Goal: Task Accomplishment & Management: Complete application form

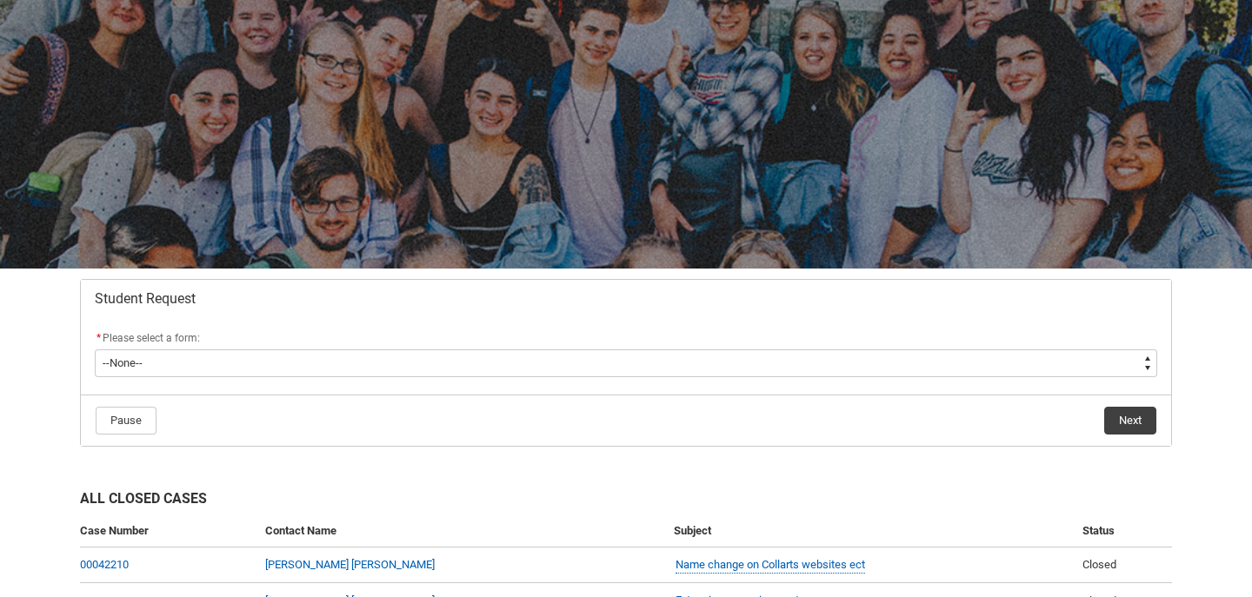
scroll to position [80, 0]
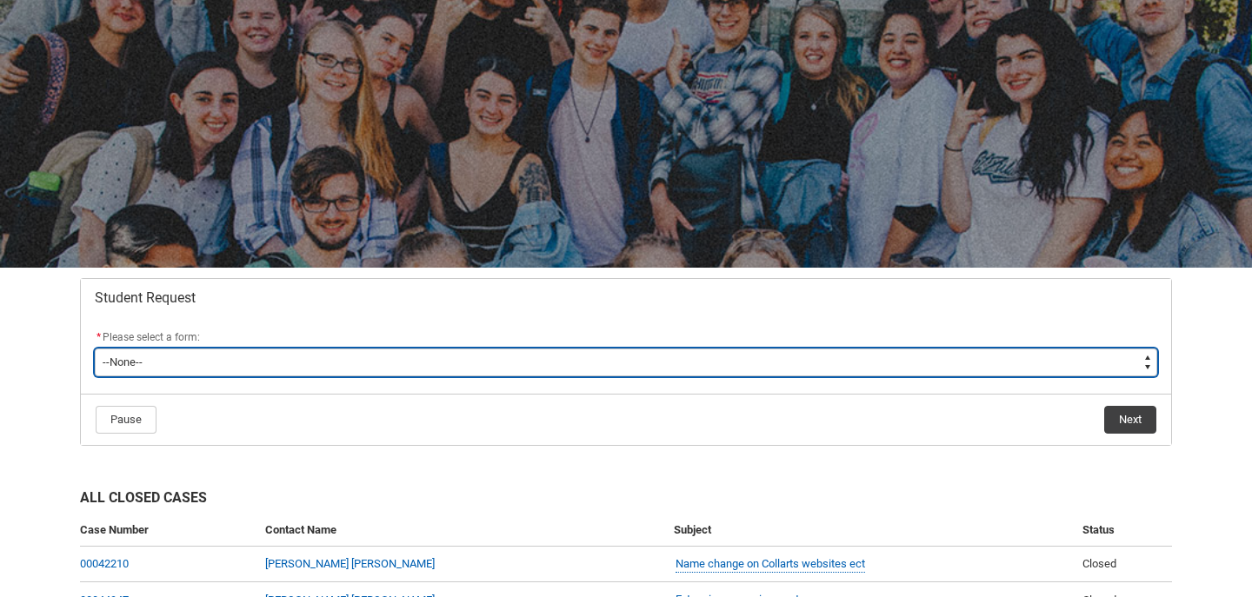
click at [706, 356] on select "--None-- Academic Transcript Application to Appeal Assignment Extension Change …" at bounding box center [626, 363] width 1062 height 28
type lightning-select "Assignment_Extension_Choice"
select select "Assignment_Extension_Choice"
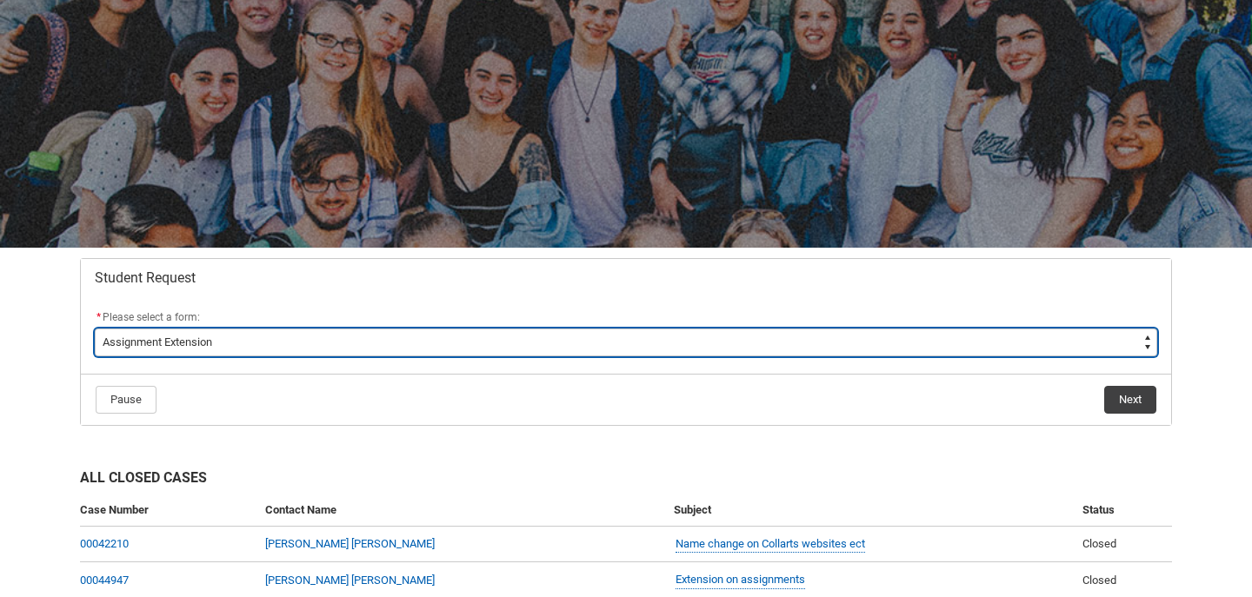
scroll to position [102, 0]
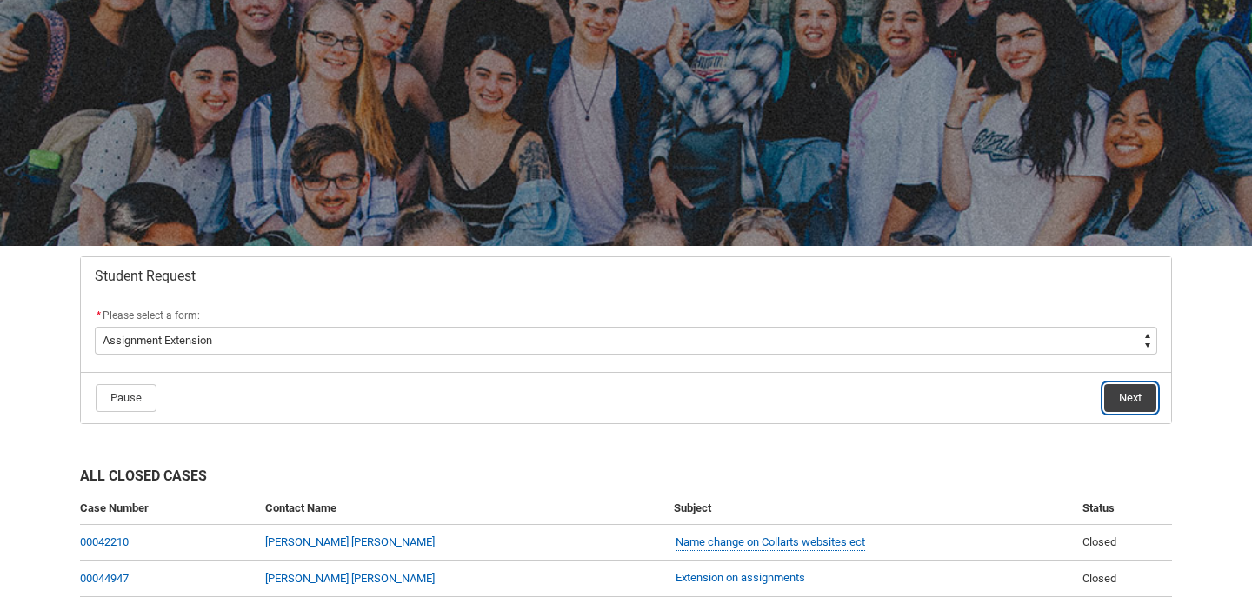
click at [1131, 406] on button "Next" at bounding box center [1130, 398] width 52 height 28
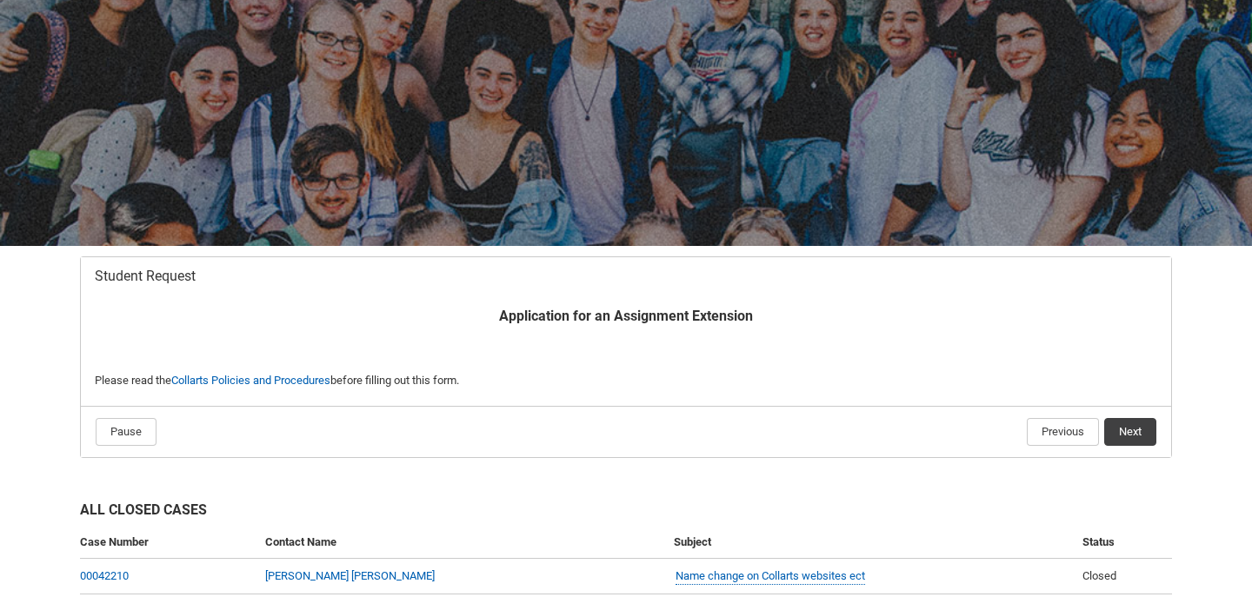
scroll to position [185, 0]
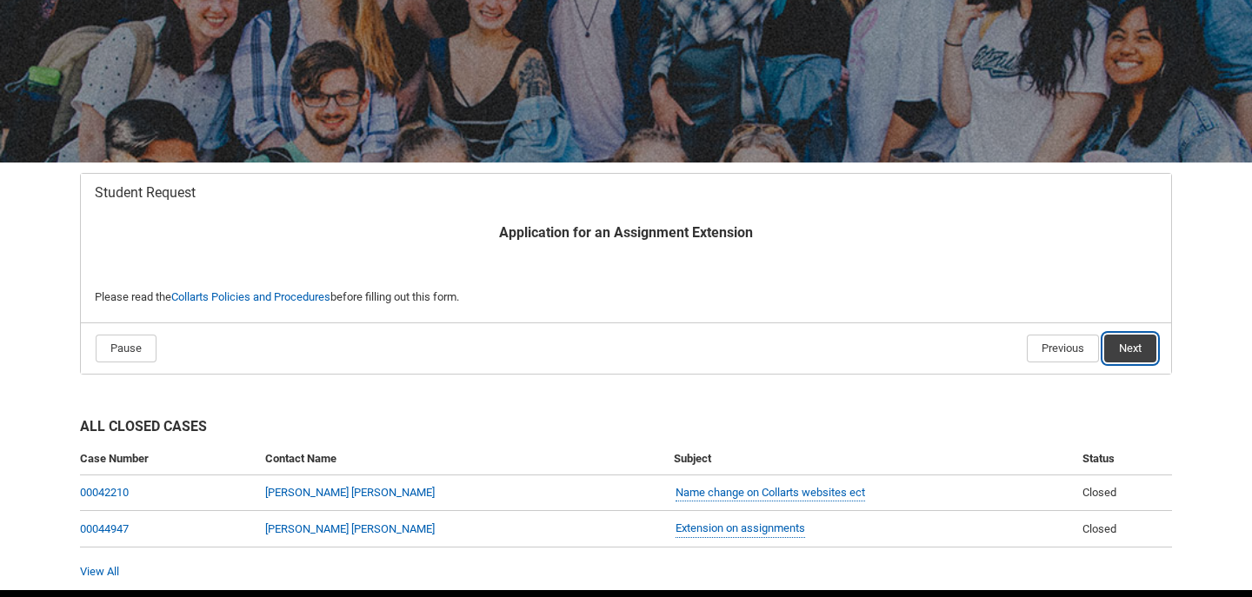
click at [1113, 350] on button "Next" at bounding box center [1130, 349] width 52 height 28
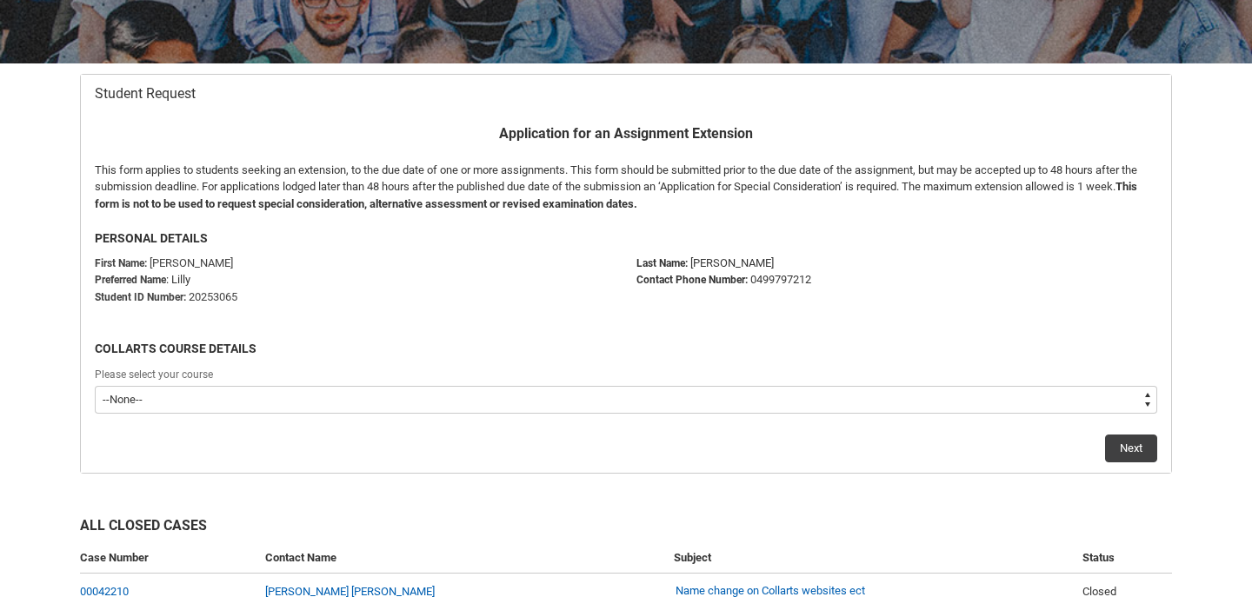
scroll to position [287, 0]
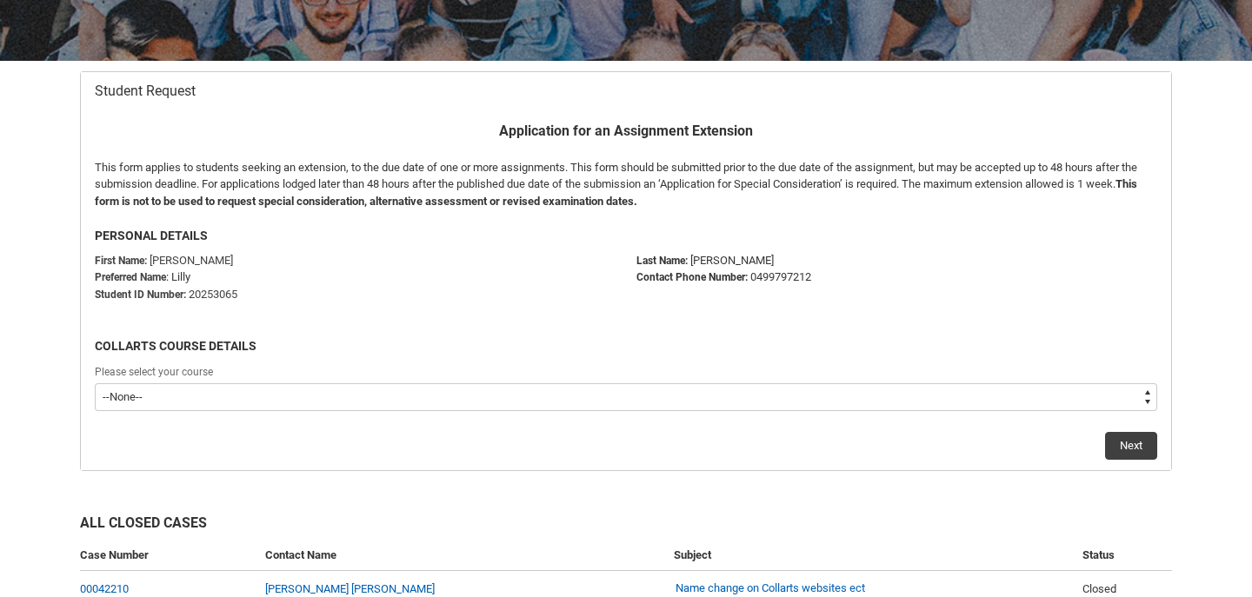
click at [508, 389] on select "--None-- Diploma of Photography" at bounding box center [626, 397] width 1062 height 28
type lightning-select "recordPicklist_ProgramEnrollment.a0jOZ000004hQZeYAM"
select select "recordPicklist_ProgramEnrollment.a0jOZ000004hQZeYAM"
click at [1143, 449] on button "Next" at bounding box center [1131, 446] width 52 height 28
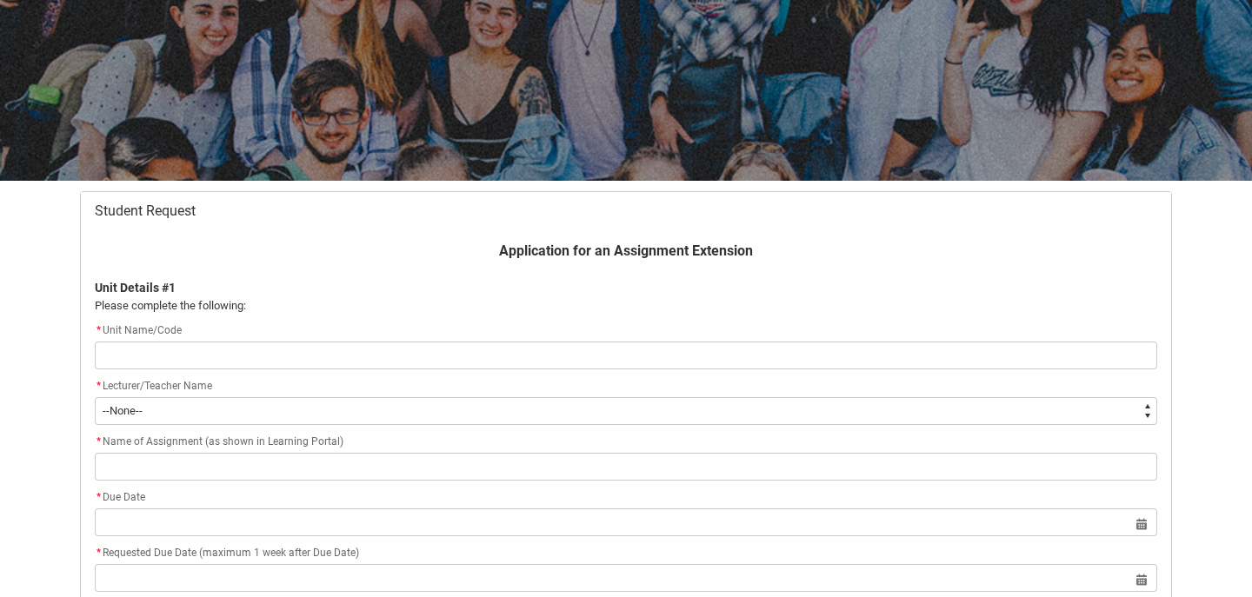
scroll to position [170, 0]
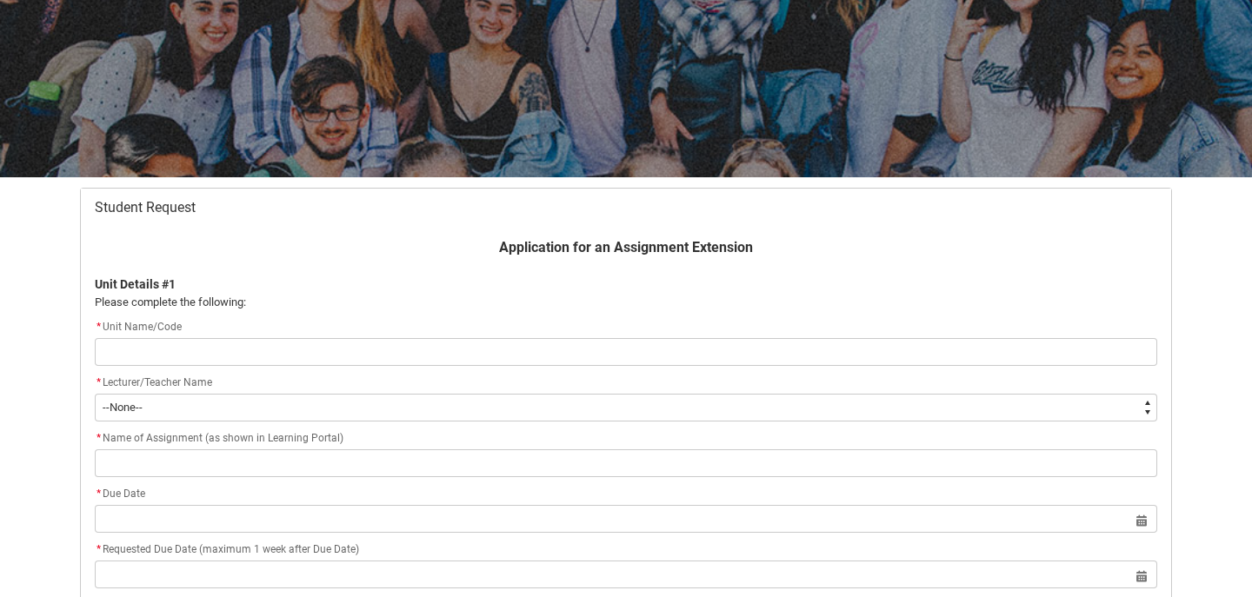
click at [924, 352] on input "Redu_Student_Request flow" at bounding box center [626, 352] width 1062 height 28
click at [863, 389] on div "Application for an Assignment Extension Unit Details #1 Please complete the fol…" at bounding box center [625, 451] width 1083 height 429
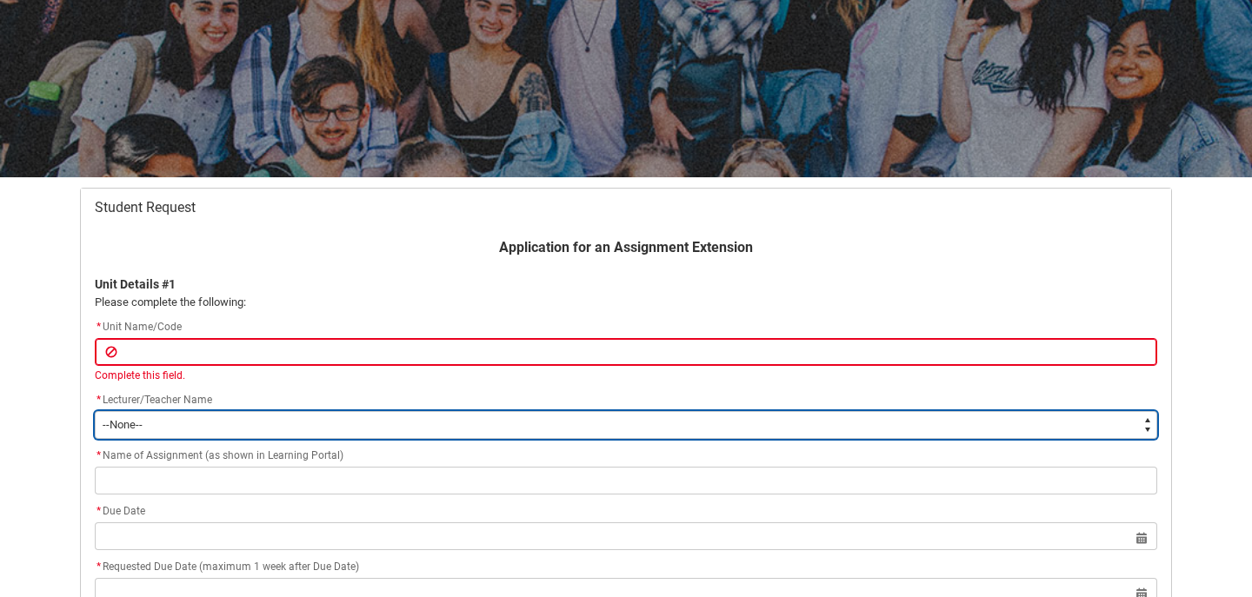
click at [857, 420] on select "--None-- [PERSON_NAME] [PERSON_NAME] [PERSON_NAME] [PERSON_NAME] [PERSON_NAME] …" at bounding box center [626, 425] width 1062 height 28
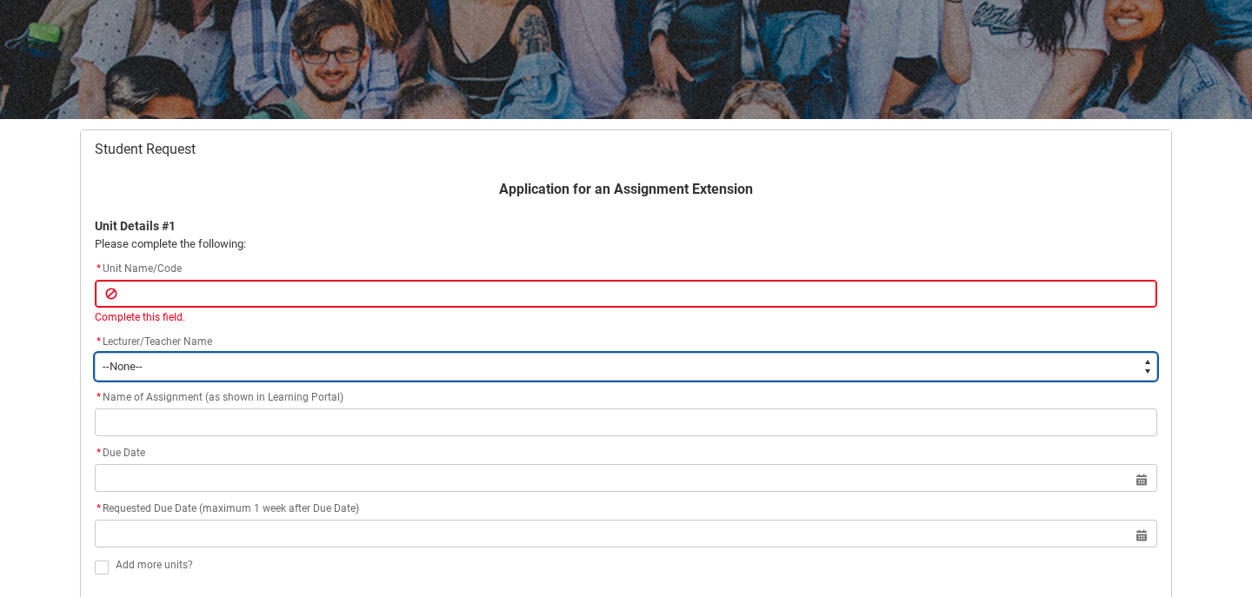
scroll to position [231, 0]
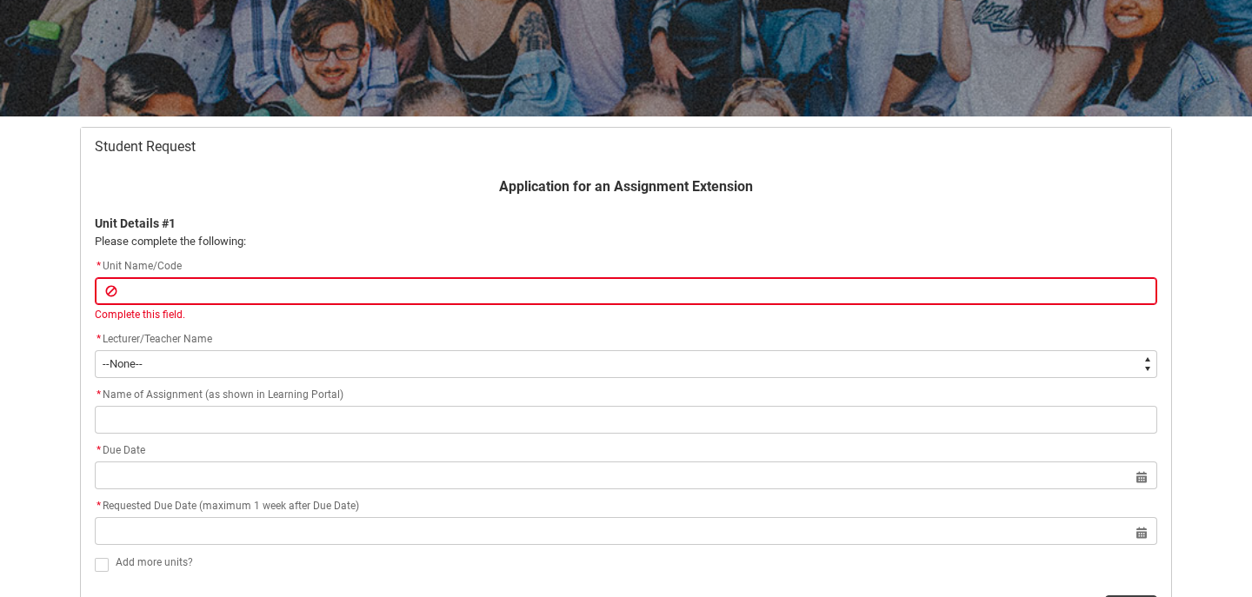
click at [700, 321] on div "Complete this field." at bounding box center [626, 315] width 1062 height 16
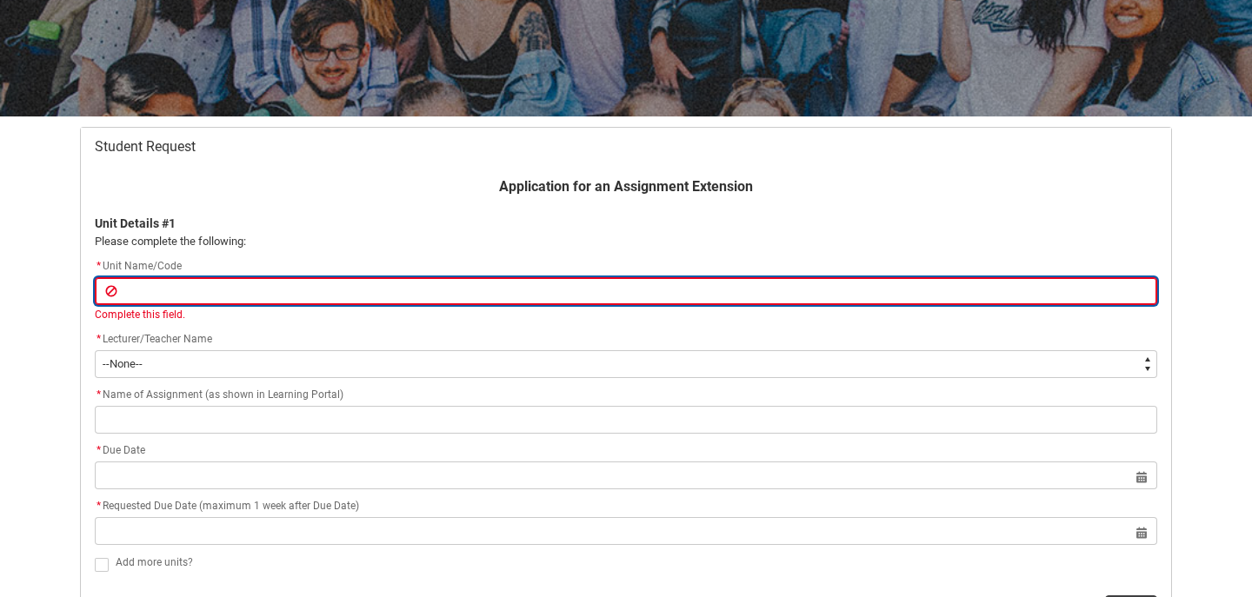
click at [682, 296] on input "Redu_Student_Request flow" at bounding box center [626, 291] width 1062 height 28
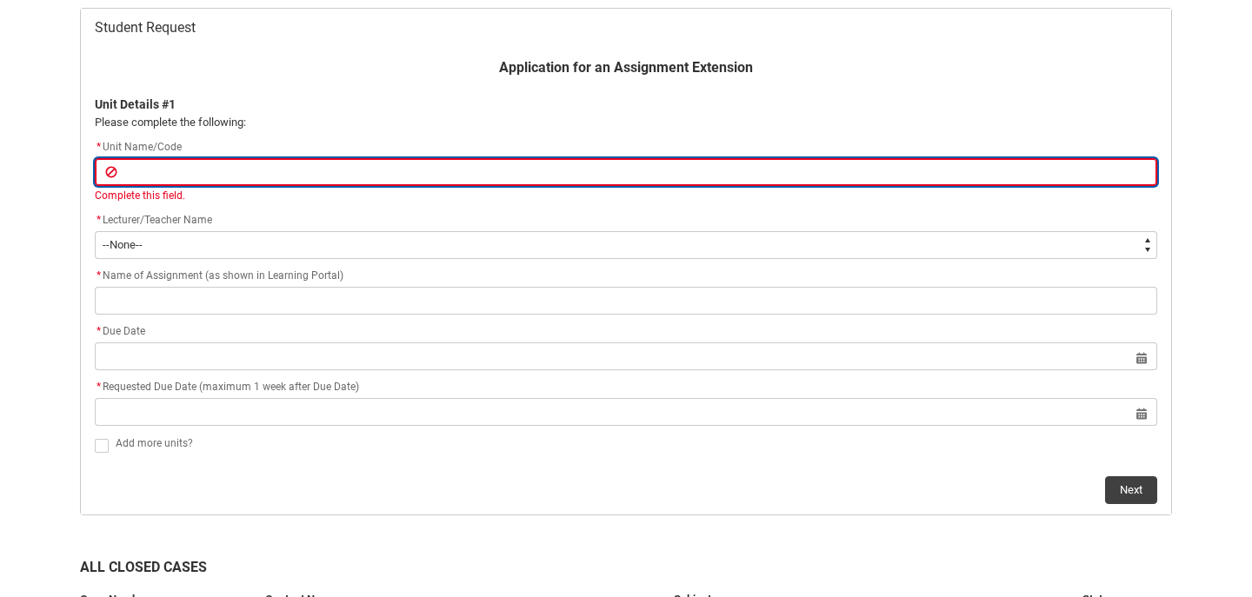
scroll to position [352, 0]
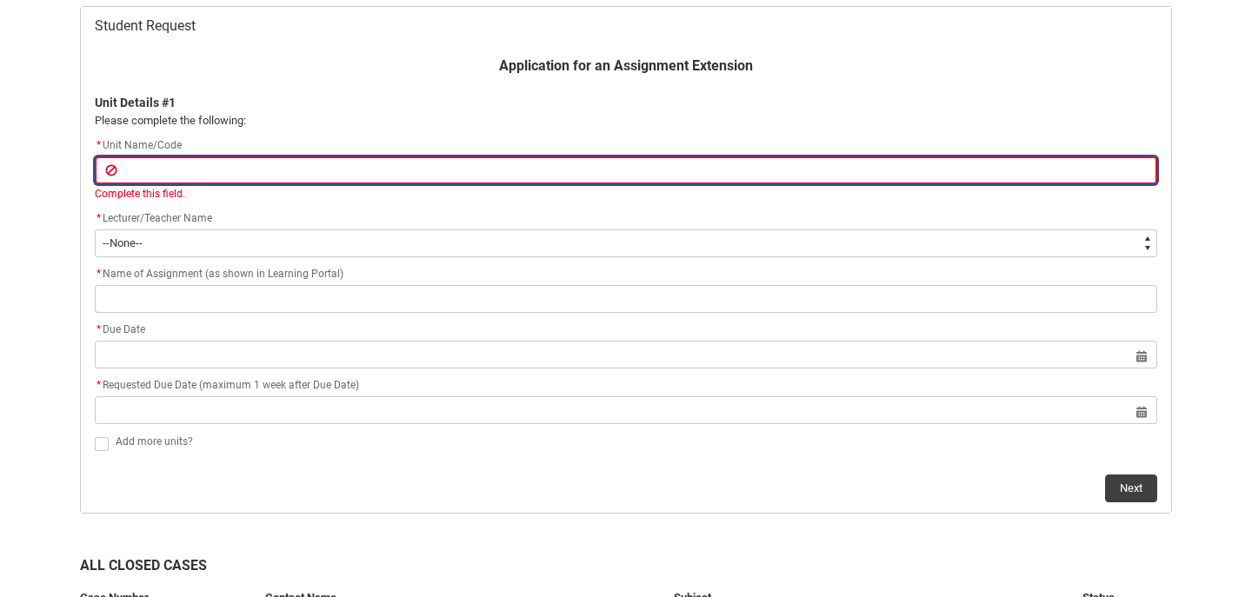
click at [210, 174] on input "Redu_Student_Request flow" at bounding box center [626, 170] width 1062 height 28
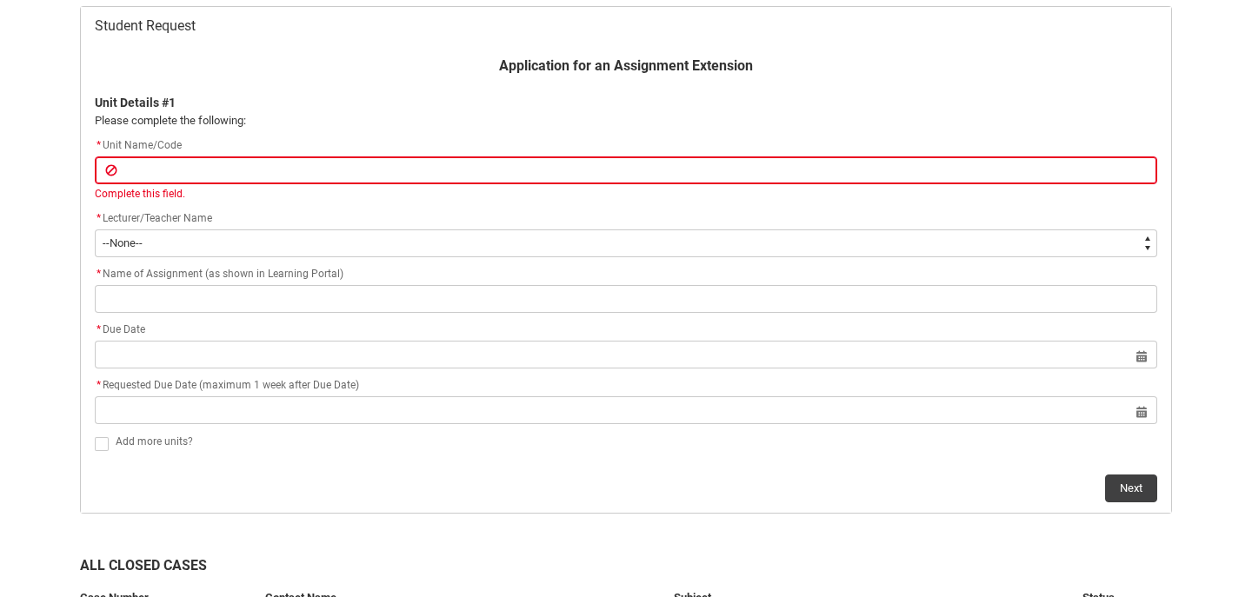
click at [245, 184] on lightning-primitive-input-simple "Complete this field." at bounding box center [626, 178] width 1062 height 45
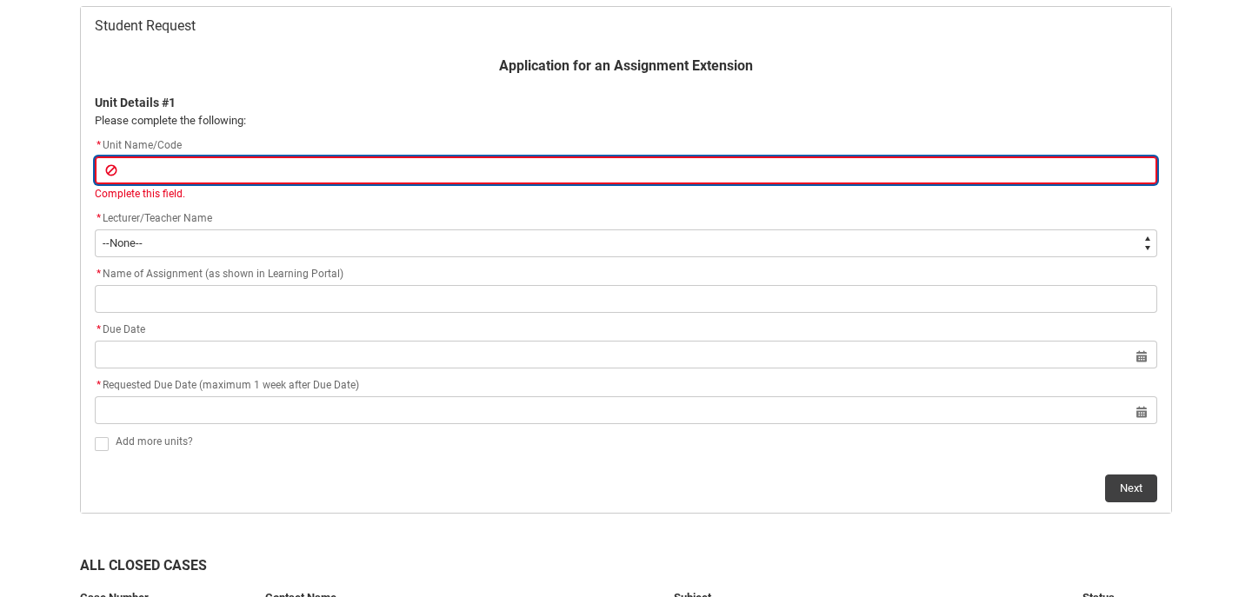
click at [245, 172] on input "Redu_Student_Request flow" at bounding box center [626, 170] width 1062 height 28
type lightning-primitive-input-simple "C"
type input "C"
type lightning-primitive-input-simple "CE"
type input "CE"
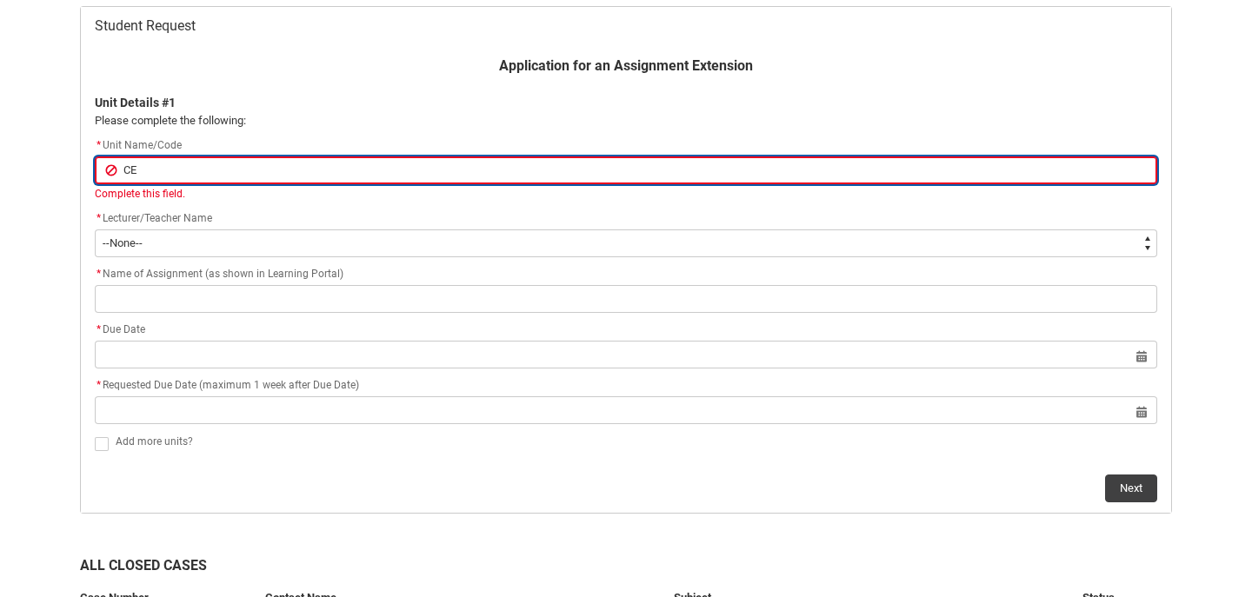
type lightning-primitive-input-simple "C"
type input "C"
type lightning-primitive-input-simple "CE"
type input "CE"
type lightning-primitive-input-simple "CER"
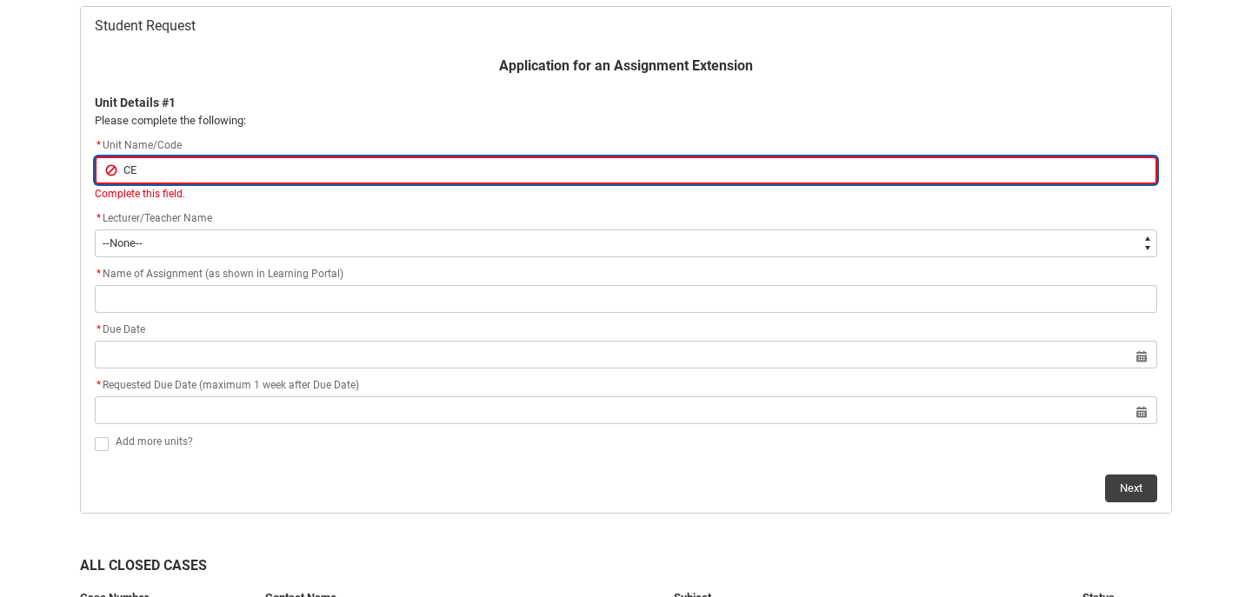
type input "CER"
type lightning-primitive-input-simple "CE"
type input "CE"
type lightning-primitive-input-simple "C"
type input "C"
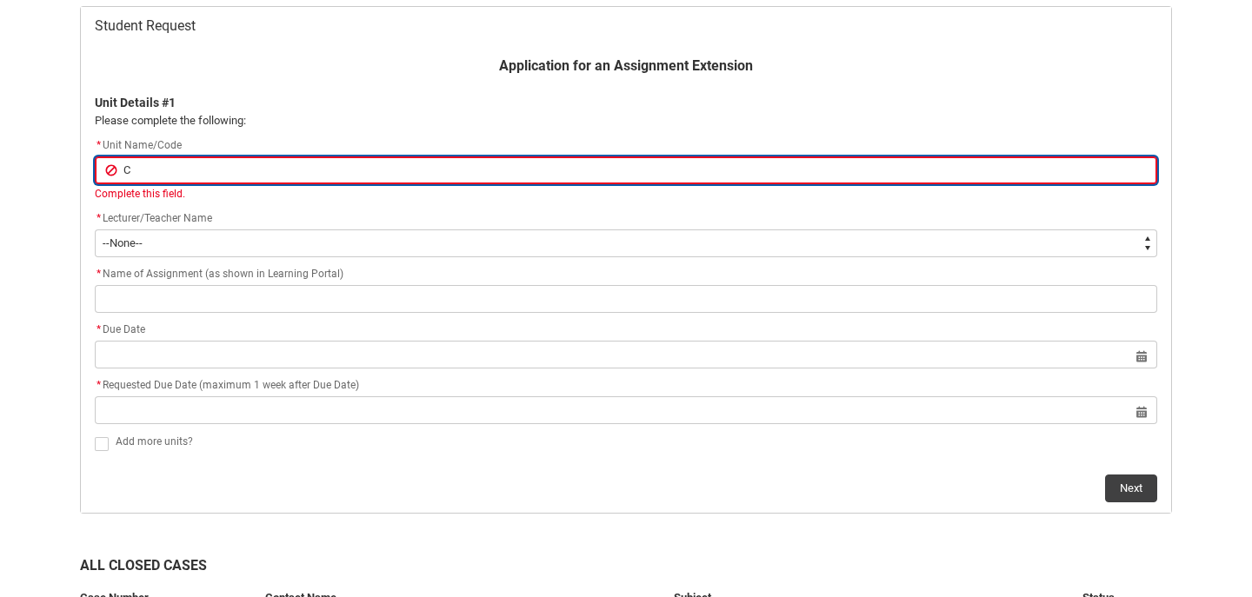
type lightning-primitive-input-simple "CR"
type input "CR"
type lightning-primitive-input-simple "CRF"
type input "CRF"
type lightning-primitive-input-simple "CRFC"
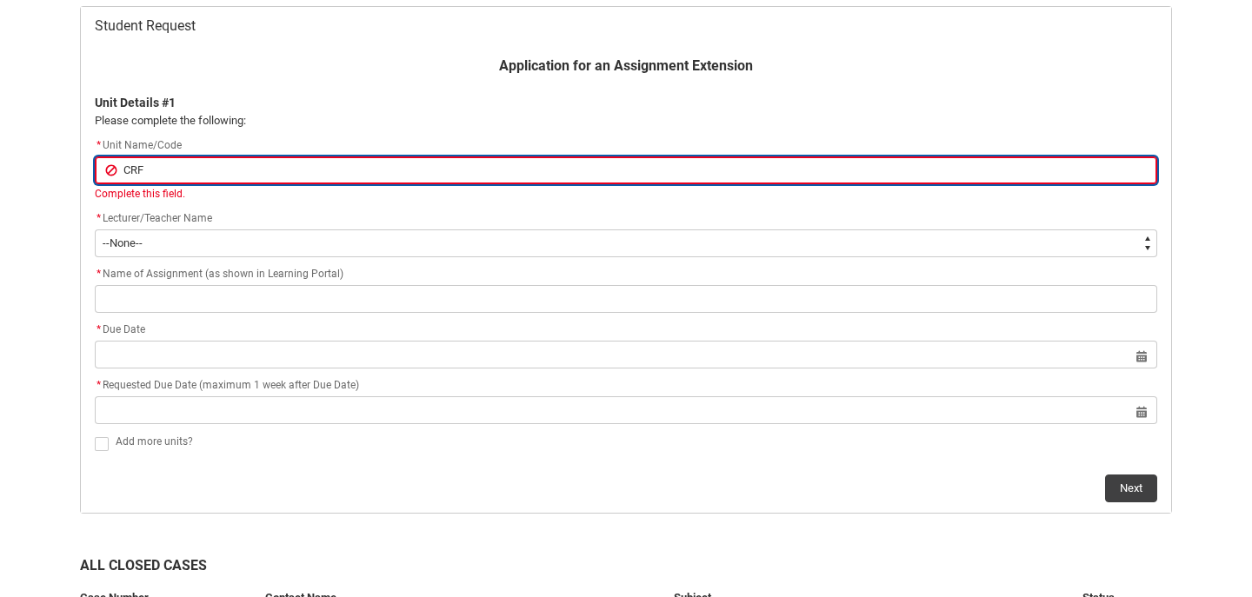
type input "CRFC"
type lightning-primitive-input-simple "CRFCR"
type input "CRFCR"
type lightning-primitive-input-simple "CRFCRF"
type input "CRFCRF"
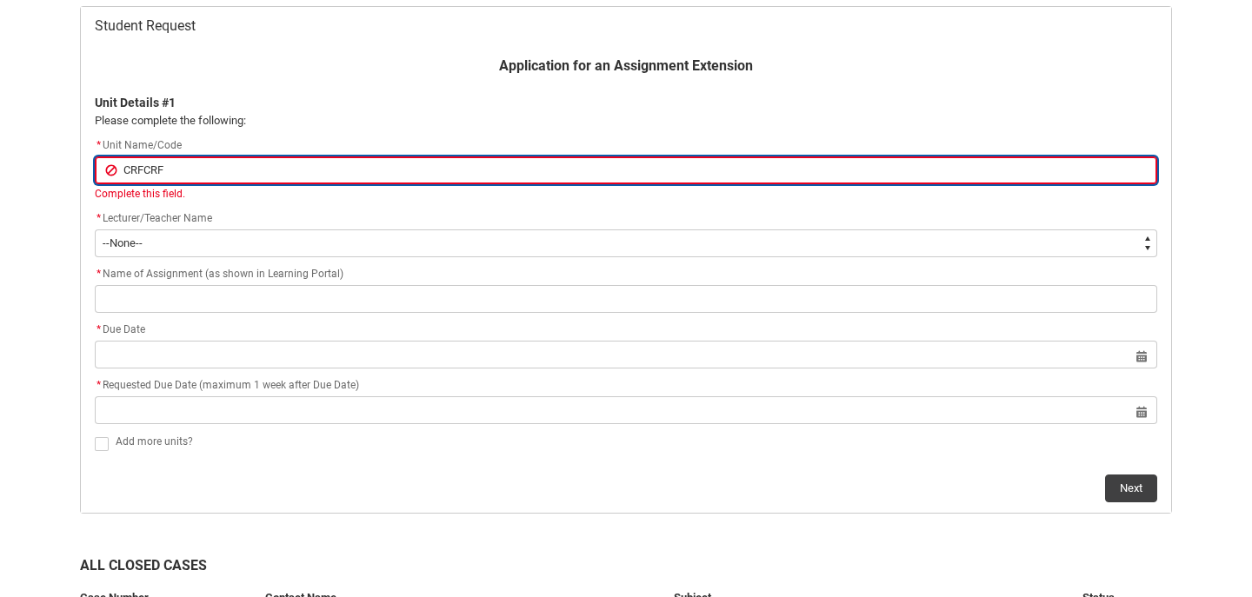
type lightning-primitive-input-simple "CRFCRFS"
type input "CRFCRFS"
type lightning-primitive-input-simple "CRFCRFS-"
type input "CRFCRFS-"
type lightning-primitive-input-simple "CRFCRFS-C"
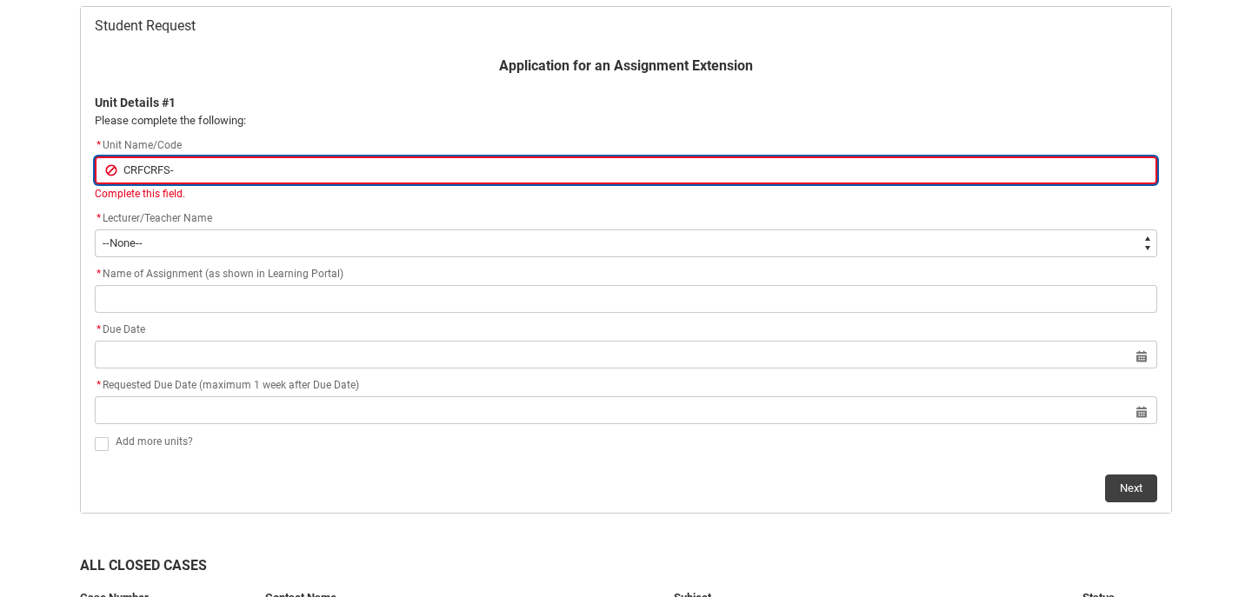
type input "CRFCRFS-C"
type lightning-primitive-input-simple "CRFCRFS-CO"
type input "CRFCRFS-CO"
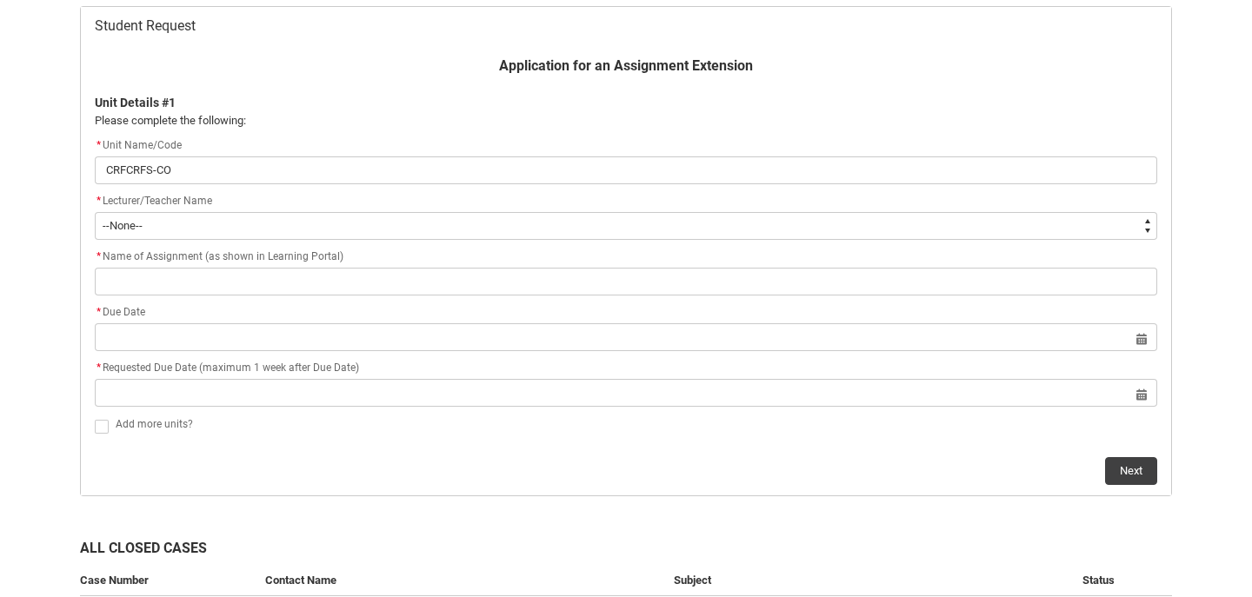
click at [107, 449] on div "Application for an Assignment Extension Unit Details #1 Please complete the fol…" at bounding box center [625, 270] width 1083 height 429
click at [99, 430] on span "Redu_Student_Request flow" at bounding box center [102, 427] width 14 height 14
click at [95, 417] on input "Redu_Student_Request flow" at bounding box center [94, 416] width 1 height 1
type lightning-input "true"
checkbox input "true"
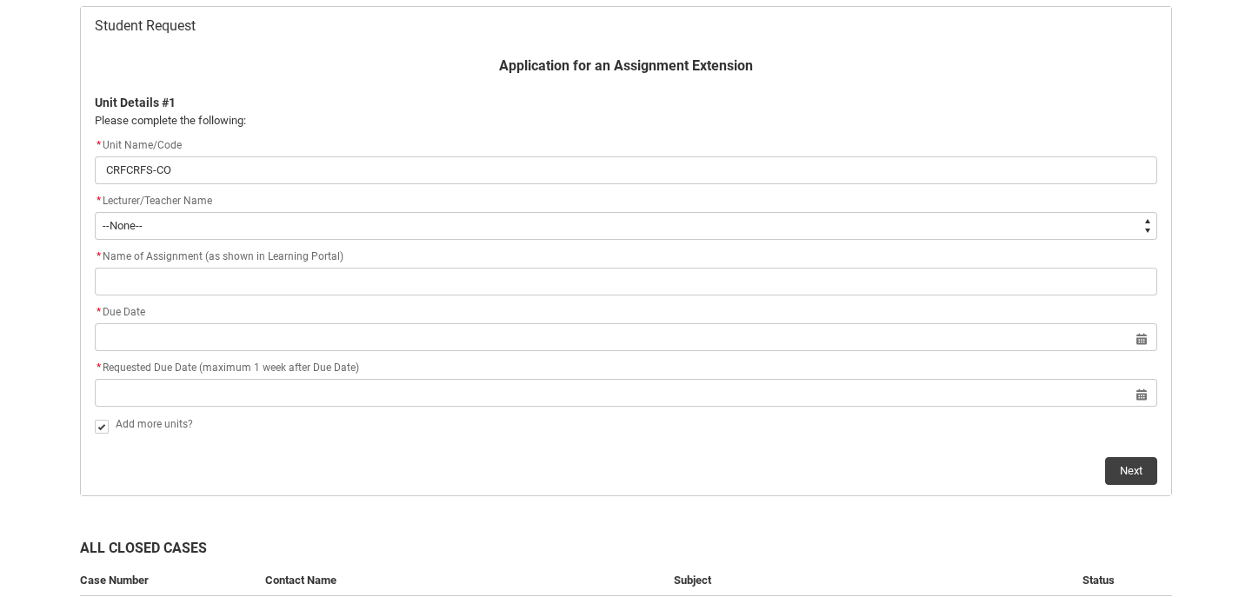
click at [159, 455] on div "Next" at bounding box center [626, 464] width 1062 height 42
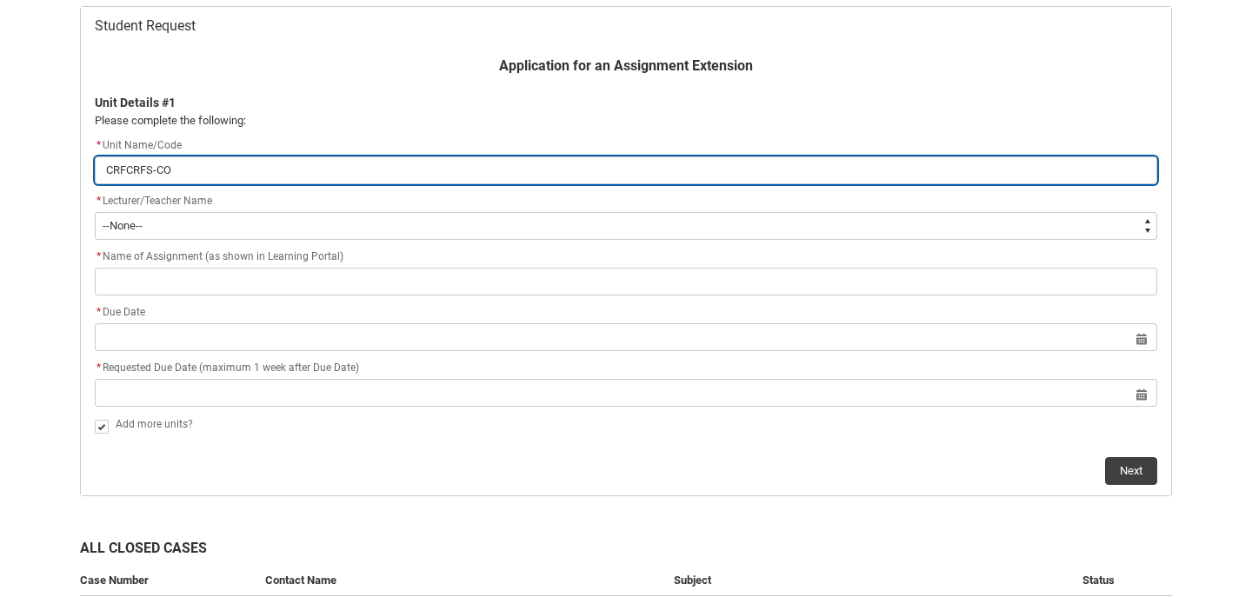
click at [213, 163] on input "CRFCRFS-CO" at bounding box center [626, 170] width 1062 height 28
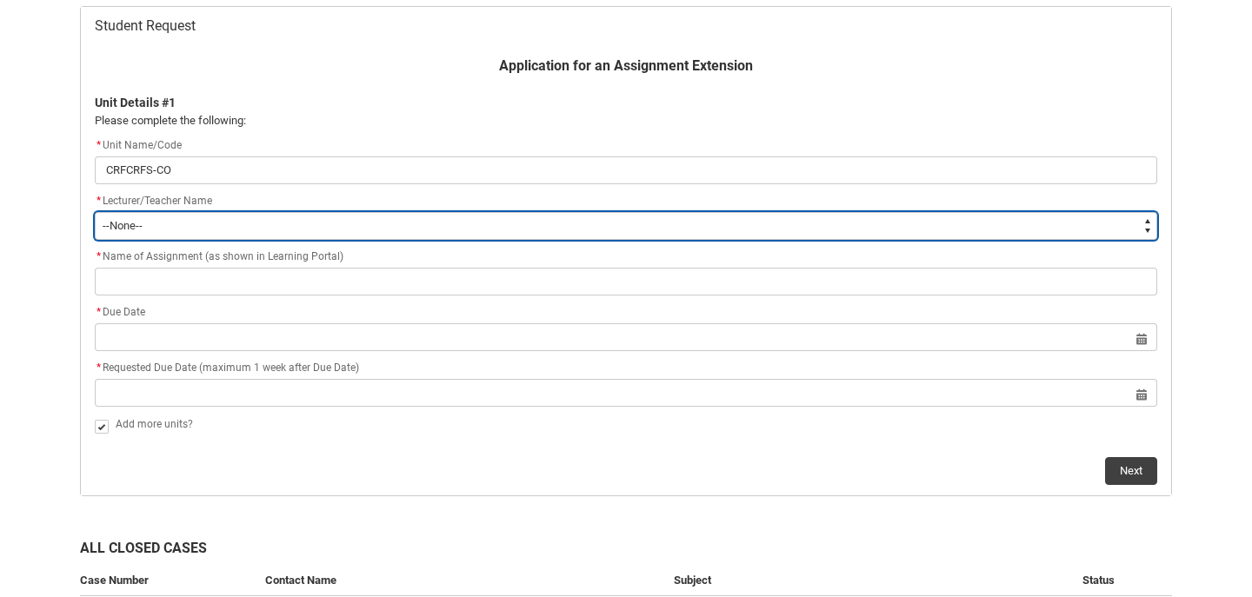
click at [219, 216] on select "--None-- [PERSON_NAME] [PERSON_NAME] [PERSON_NAME] [PERSON_NAME] [PERSON_NAME] …" at bounding box center [626, 226] width 1062 height 28
click at [181, 220] on select "--None-- [PERSON_NAME] [PERSON_NAME] [PERSON_NAME] [PERSON_NAME] [PERSON_NAME] …" at bounding box center [626, 226] width 1062 height 28
type lightning-select "Faculty_NamefromAtoM.0035g00000b9AZPAA2"
select select "Faculty_NamefromAtoM.0035g00000b9AZPAA2"
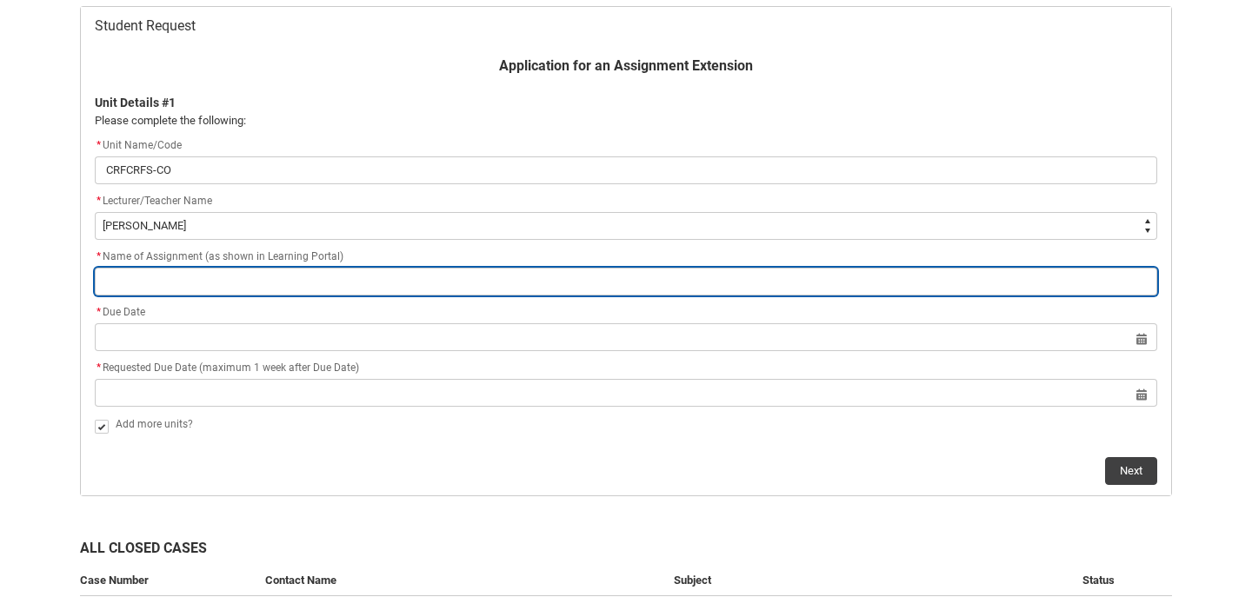
click at [176, 276] on input "Redu_Student_Request flow" at bounding box center [626, 282] width 1062 height 28
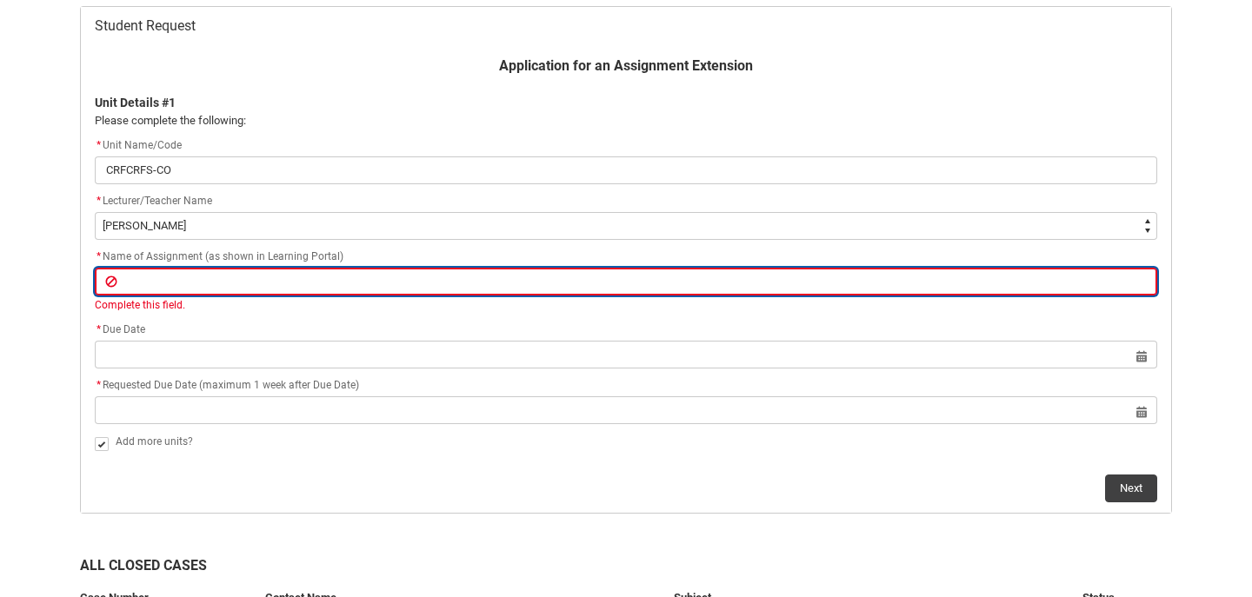
type lightning-primitive-input-simple "A"
type input "A"
type lightning-primitive-input-simple "As"
type input "As"
type lightning-primitive-input-simple "Ass"
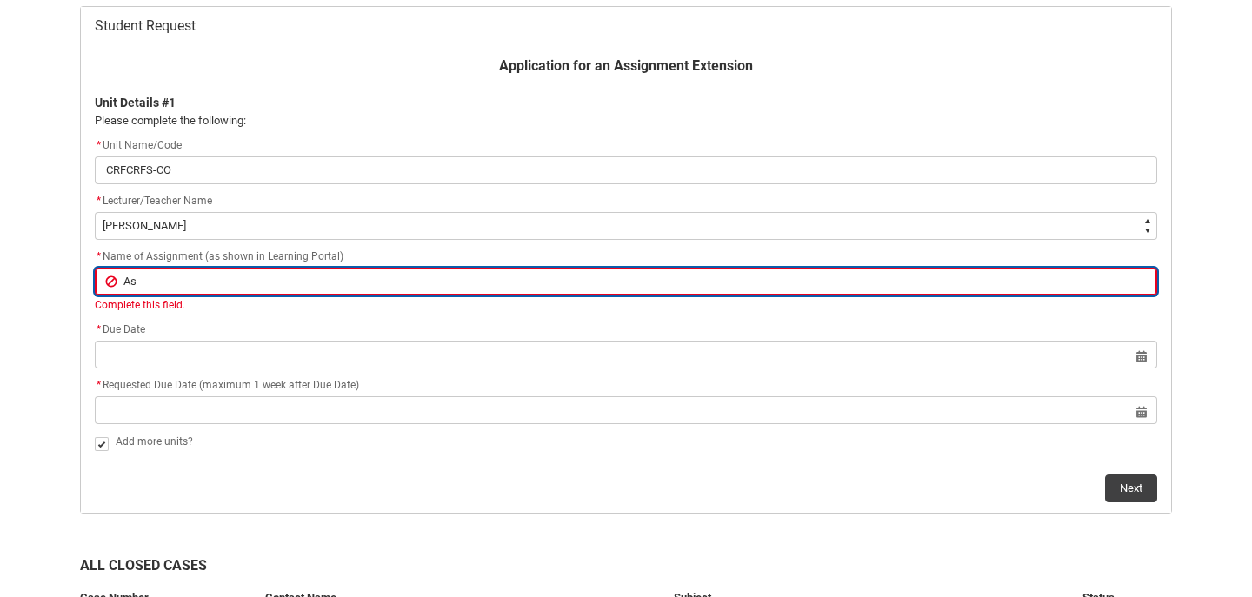
type input "Ass"
type lightning-primitive-input-simple "Assi"
type input "Assi"
type lightning-primitive-input-simple "Assig"
type input "Assig"
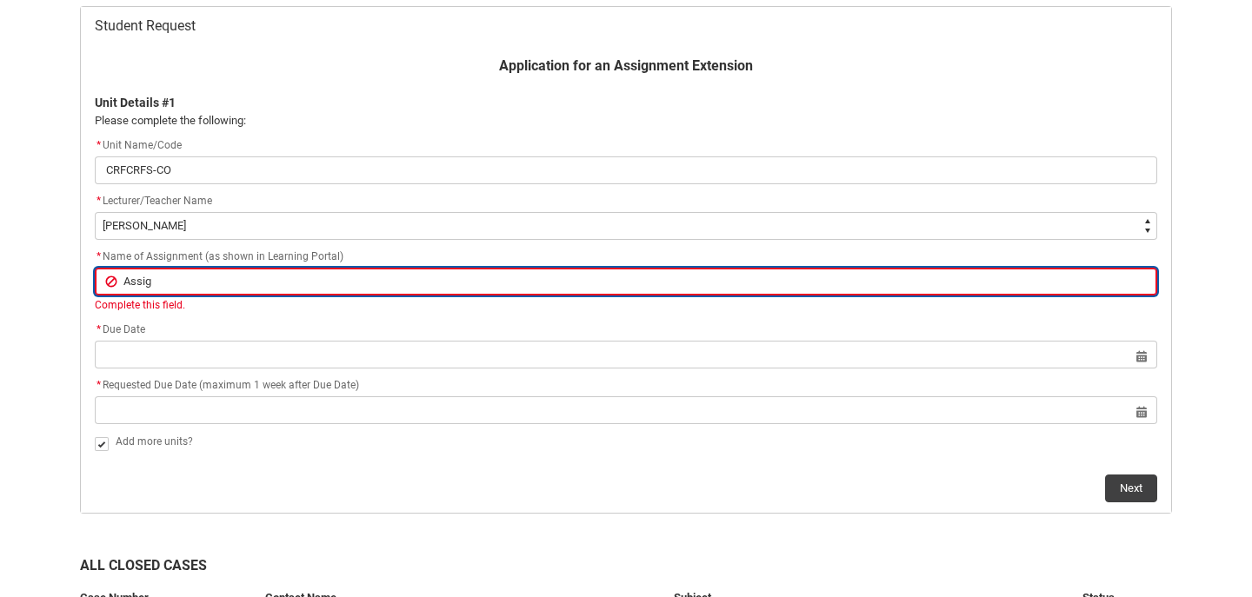
type lightning-primitive-input-simple "Assign"
type input "Assign"
type lightning-primitive-input-simple "Assignm"
type input "Assignm"
type lightning-primitive-input-simple "Assignme"
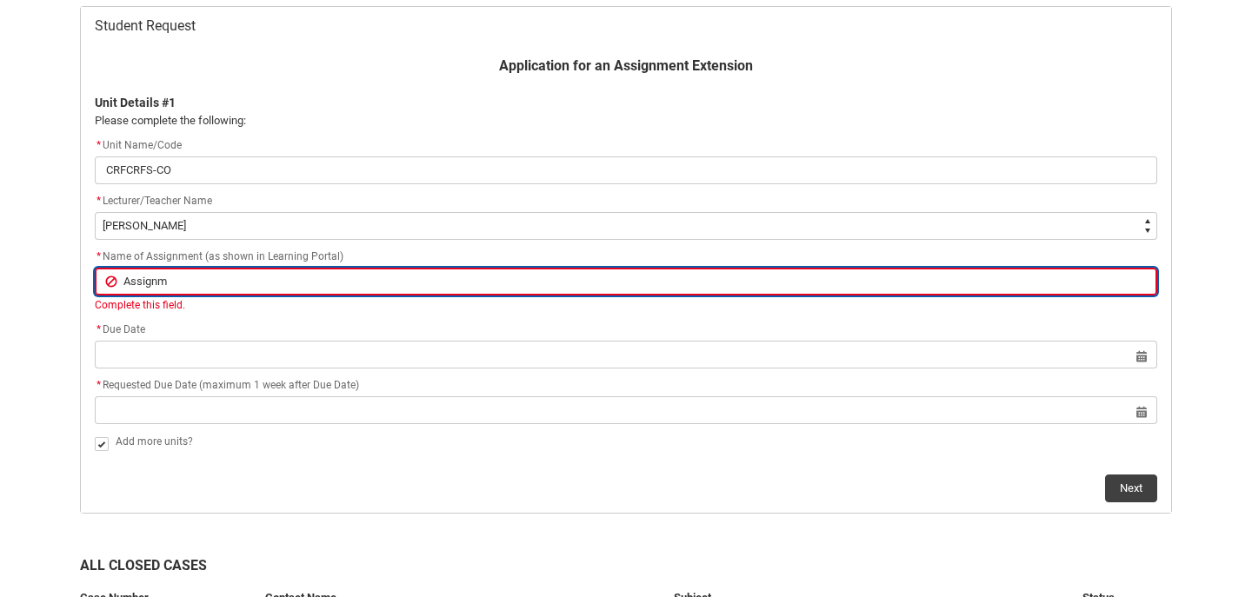
type input "Assignme"
type lightning-primitive-input-simple "Assignmew"
type input "Assignmew"
type lightning-primitive-input-simple "Assignmewn"
type input "Assignmewn"
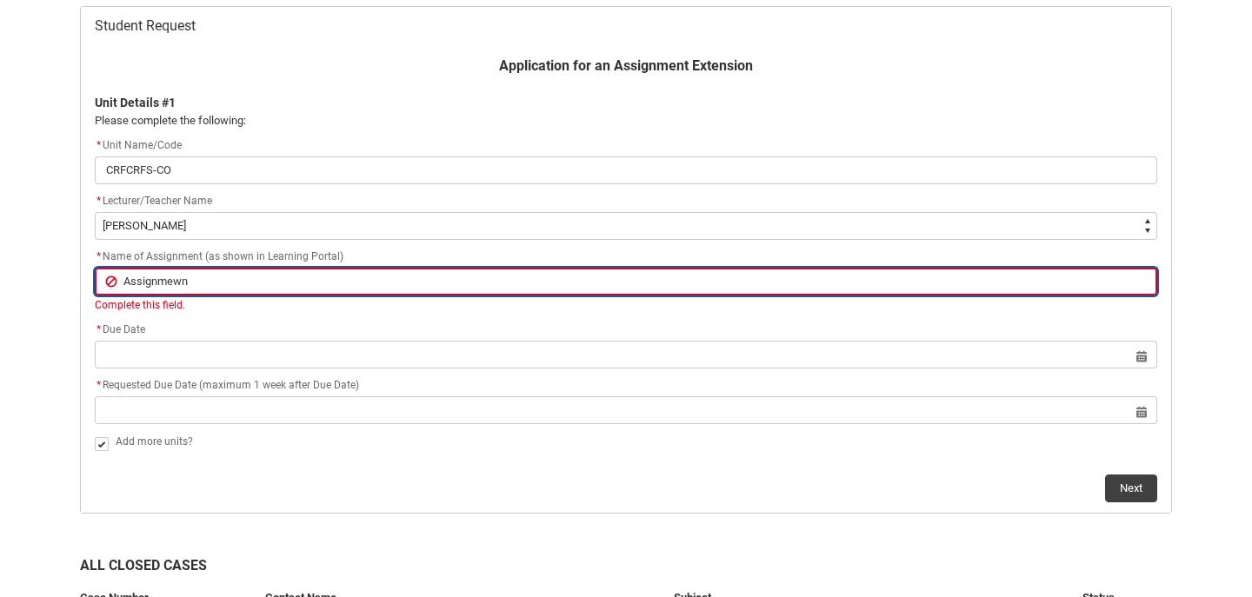
type lightning-primitive-input-simple "Assignmewnt"
type input "Assignmewnt"
type lightning-primitive-input-simple "Assignmewn"
type input "Assignmewn"
type lightning-primitive-input-simple "Assignmew"
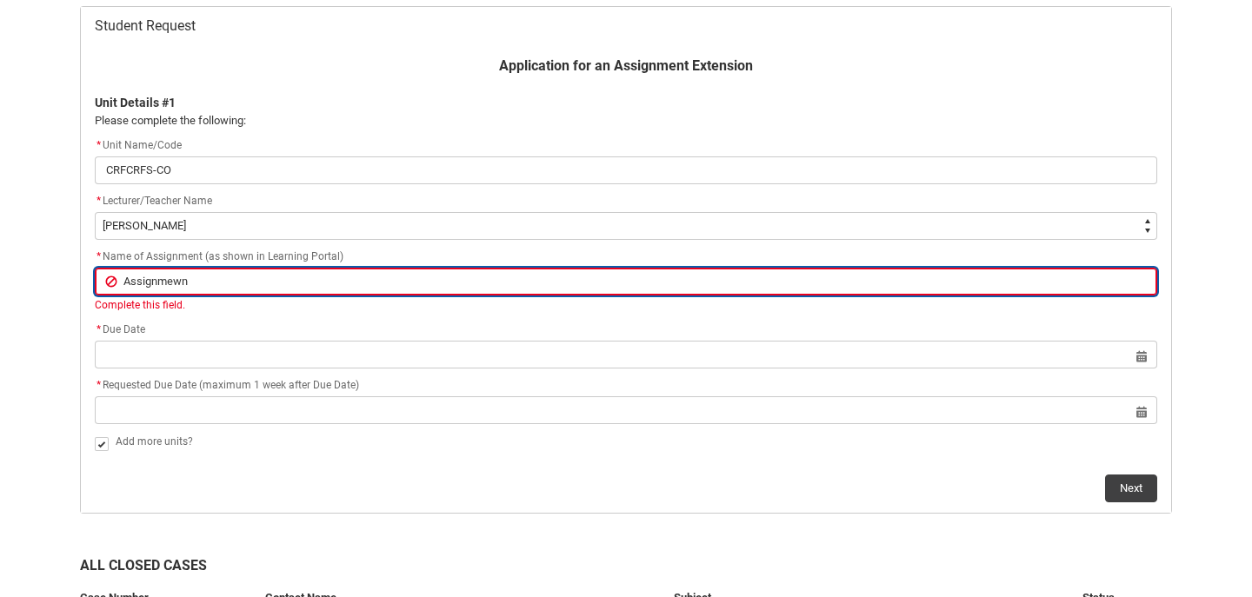
type input "Assignmew"
type lightning-primitive-input-simple "Assignme"
type input "Assignme"
type lightning-primitive-input-simple "Assignmen"
type input "Assignmen"
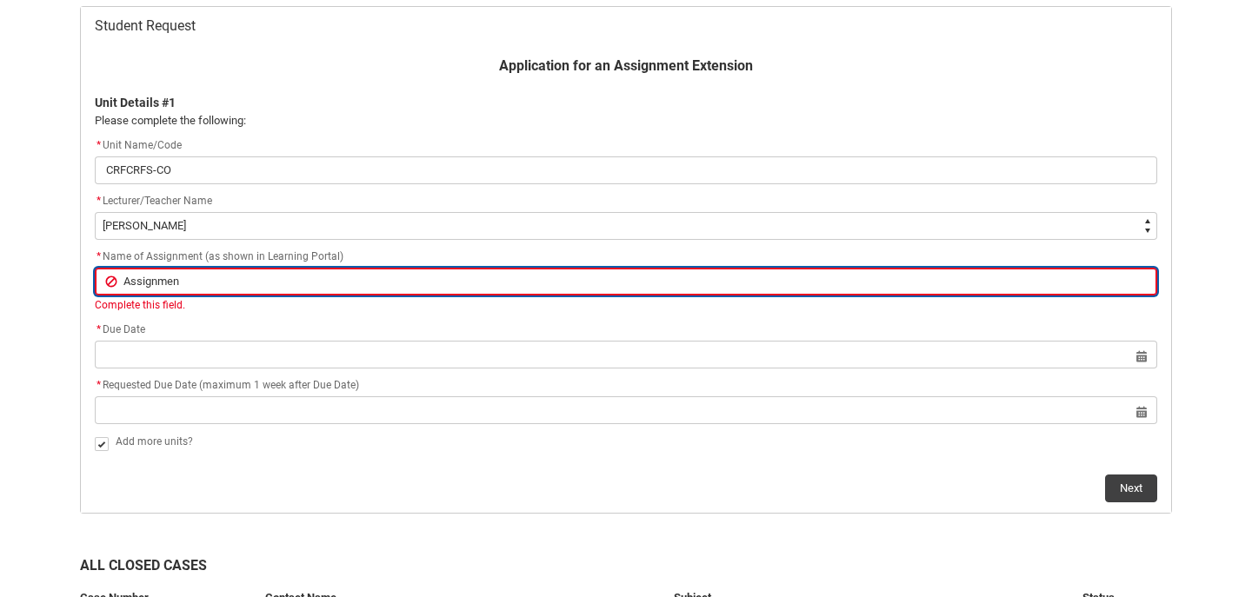
type lightning-primitive-input-simple "Assignment"
type input "Assignment"
type lightning-primitive-input-simple "Assignment"
type input "Assignment"
type lightning-primitive-input-simple "Assignment 2"
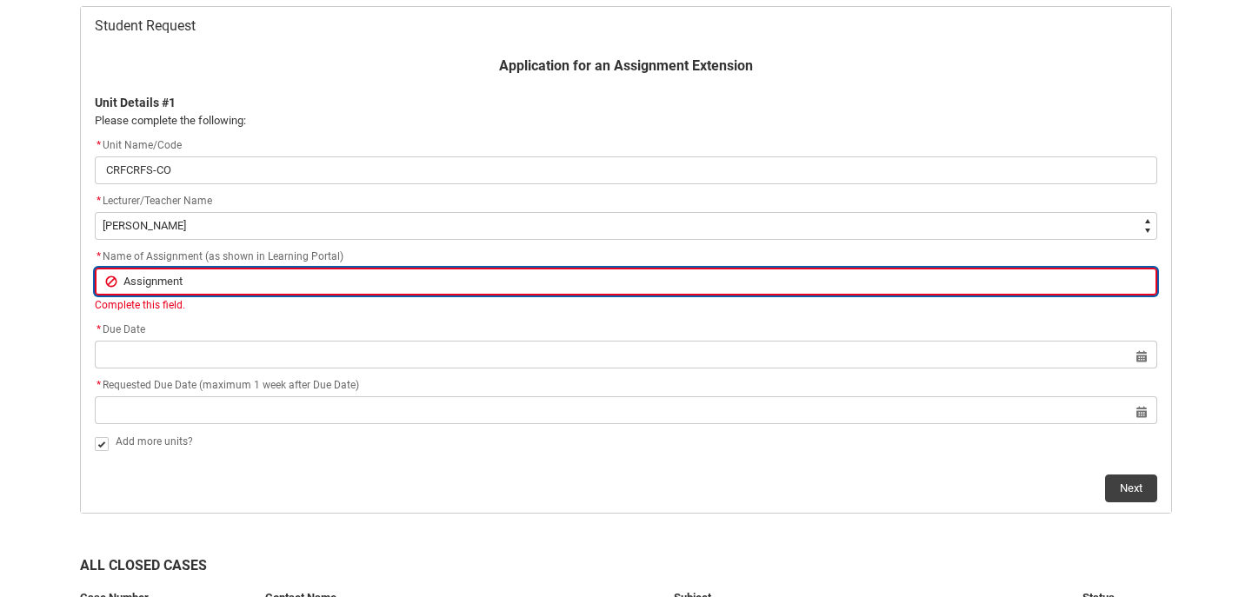
type input "Assignment 2"
type lightning-primitive-input-simple "Assignment 2"
type input "Assignment 2"
type lightning-primitive-input-simple "Assignment 2 -"
type input "Assignment 2 -"
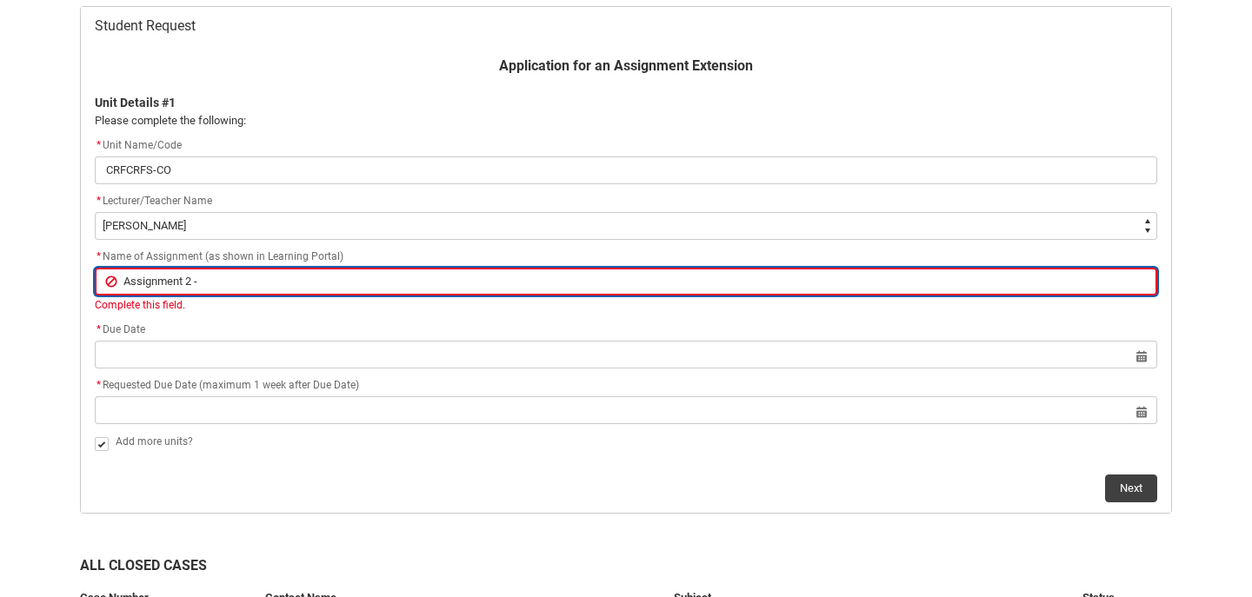
type lightning-primitive-input-simple "Assignment 2 -"
type input "Assignment 2 -"
type lightning-primitive-input-simple "Assignment 2 - R"
type input "Assignment 2 - R"
type lightning-primitive-input-simple "Assignment 2 - Re"
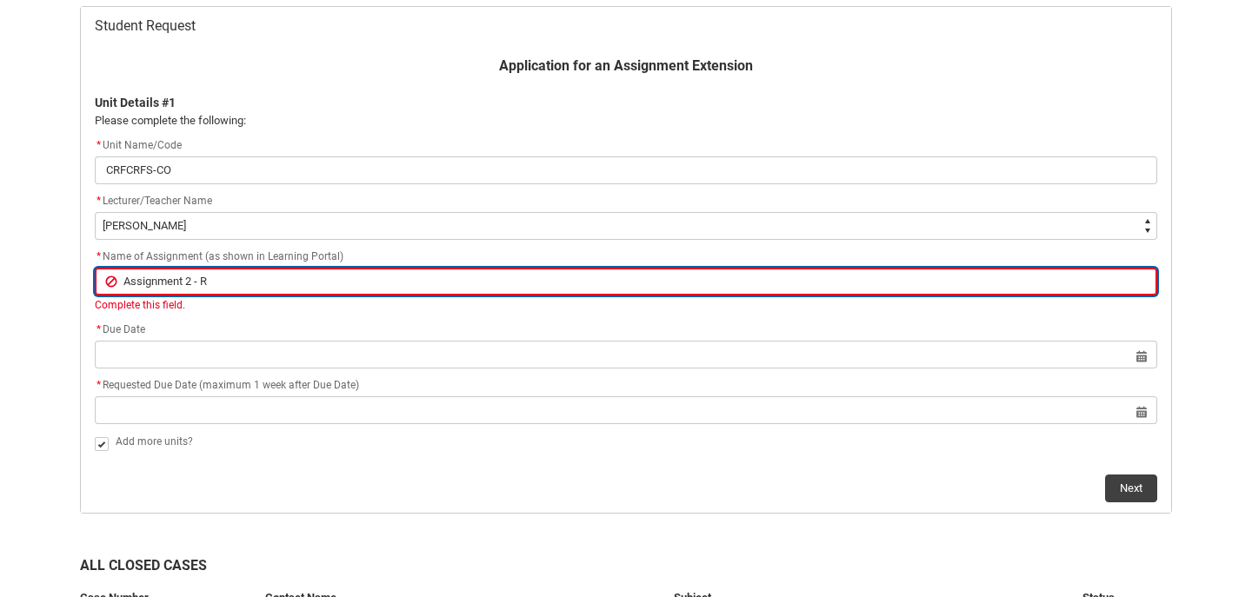
type input "Assignment 2 - Re"
type lightning-primitive-input-simple "Assignment 2 - Rel"
type input "Assignment 2 - Rel"
type lightning-primitive-input-simple "Assignment 2 - [PERSON_NAME]"
type input "Assignment 2 - [PERSON_NAME]"
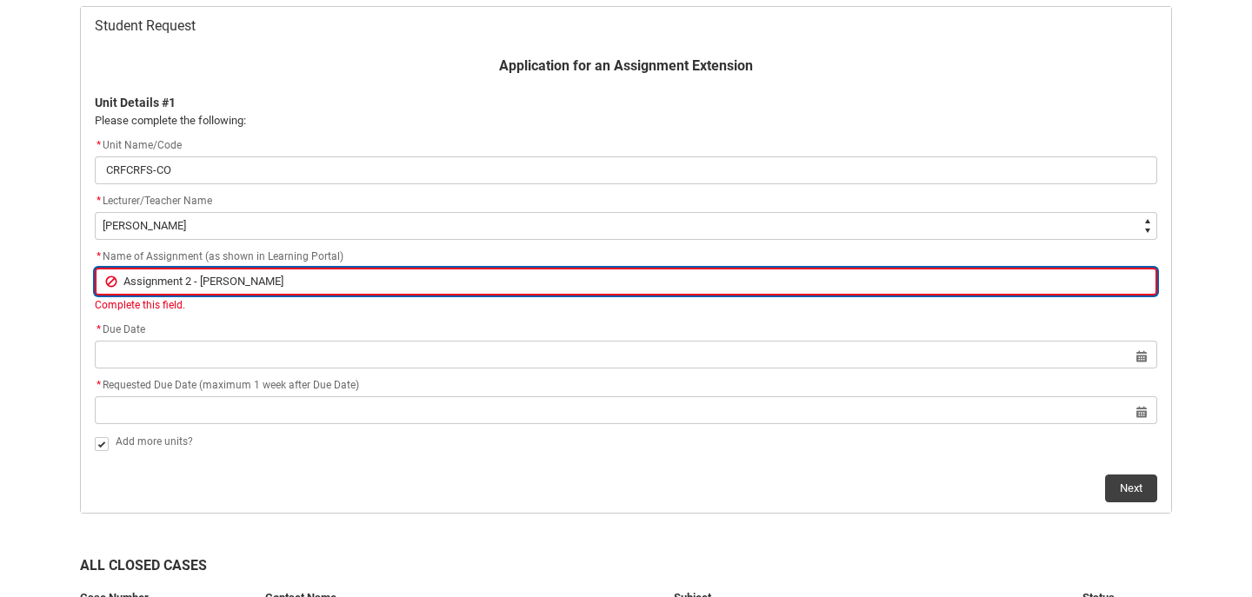
type lightning-primitive-input-simple "Assignment 2 - Rel"
type input "Assignment 2 - Rel"
type lightning-primitive-input-simple "Assignment 2 - Re"
type input "Assignment 2 - Re"
type lightning-primitive-input-simple "Assignment 2 - Ref"
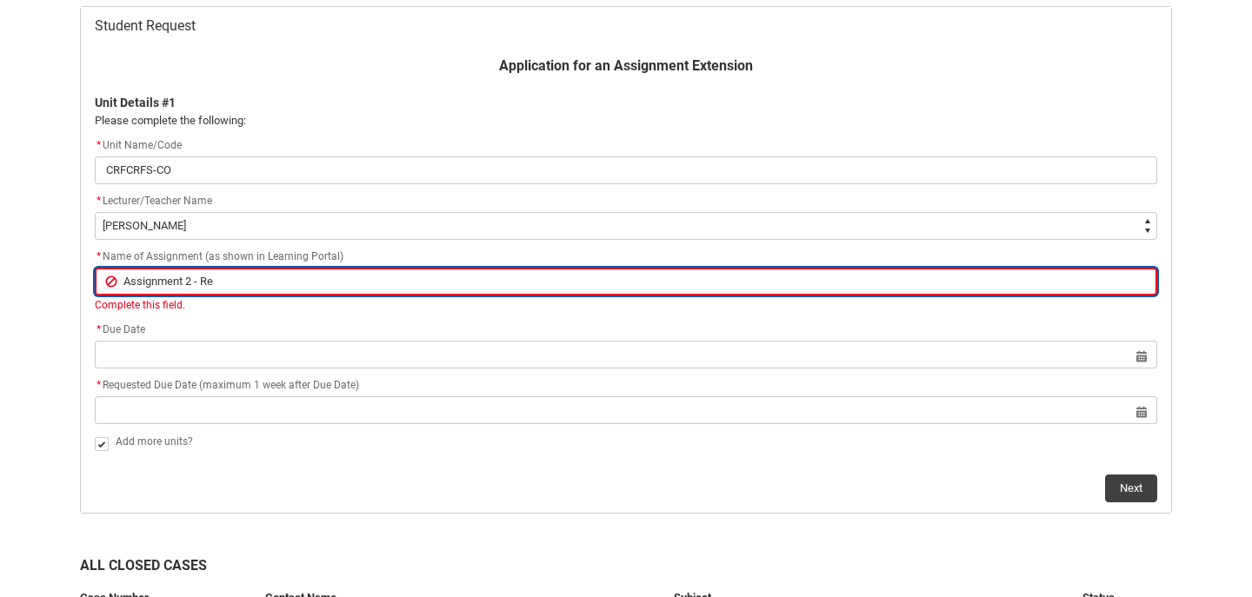
type input "Assignment 2 - Ref"
type lightning-primitive-input-simple "Assignment 2 - Refl"
type input "Assignment 2 - Refl"
type lightning-primitive-input-simple "Assignment 2 - Refle"
type input "Assignment 2 - Refle"
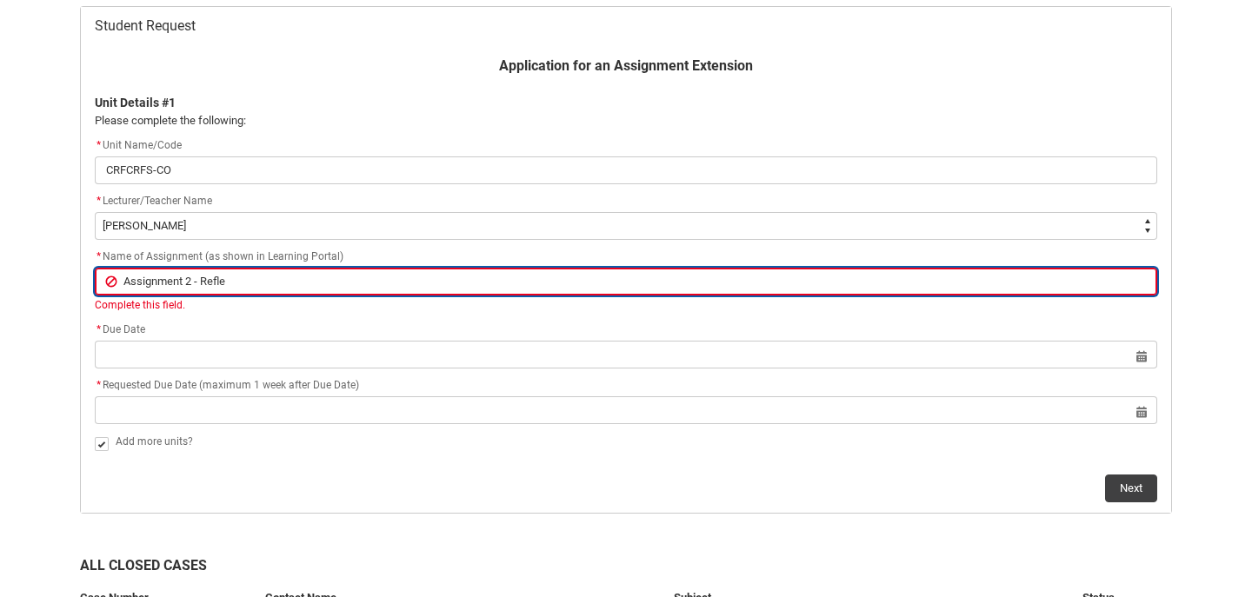
type lightning-primitive-input-simple "Assignment 2 - Reflec"
type input "Assignment 2 - Reflec"
type lightning-primitive-input-simple "Assignment 2 - Reflect"
type input "Assignment 2 - Reflect"
type lightning-primitive-input-simple "Assignment 2 - Reflecti"
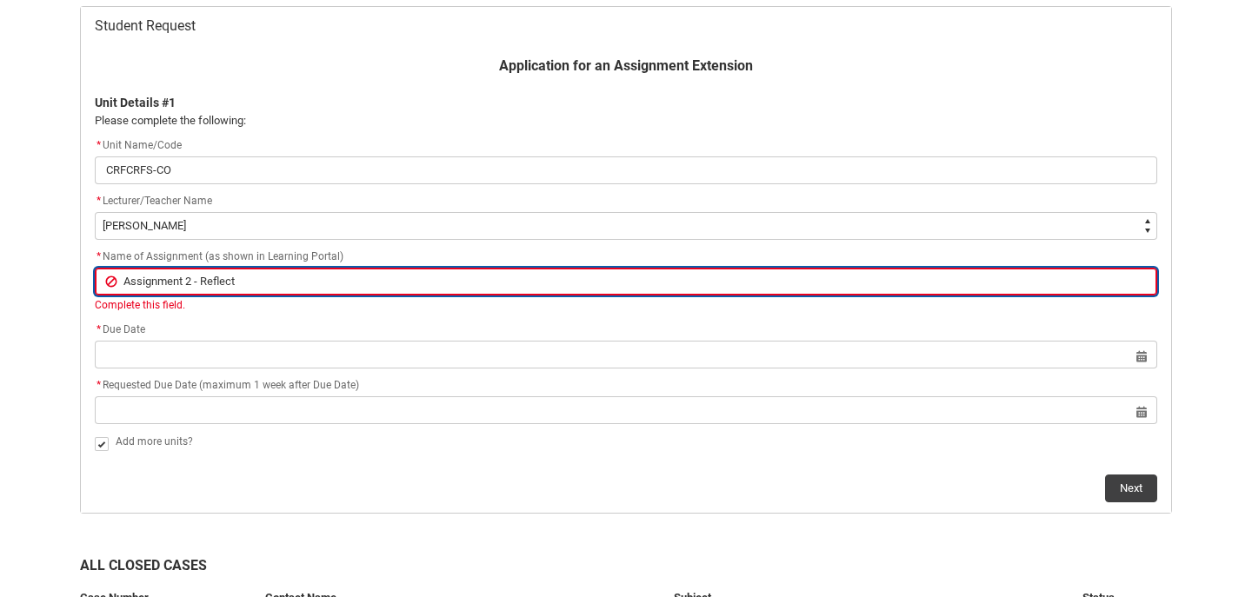
type input "Assignment 2 - Reflecti"
type lightning-primitive-input-simple "Assignment 2 - Reflectio"
type input "Assignment 2 - Reflectio"
type lightning-primitive-input-simple "Assignment 2 - Reflection"
type input "Assignment 2 - Reflection"
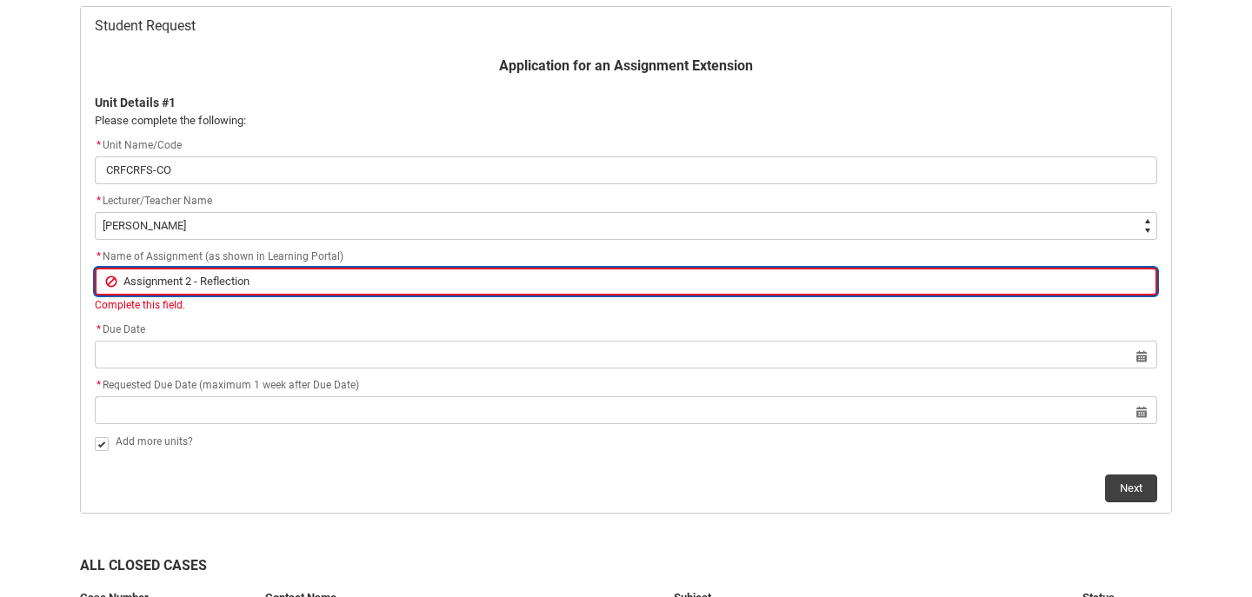
type lightning-primitive-input-simple "Assignment 2 - Reflection"
type input "Assignment 2 - Reflection"
type lightning-primitive-input-simple "Assignment 2 - Reflection o"
type input "Assignment 2 - Reflection o"
type lightning-primitive-input-simple "Assignment 2 - Reflection on"
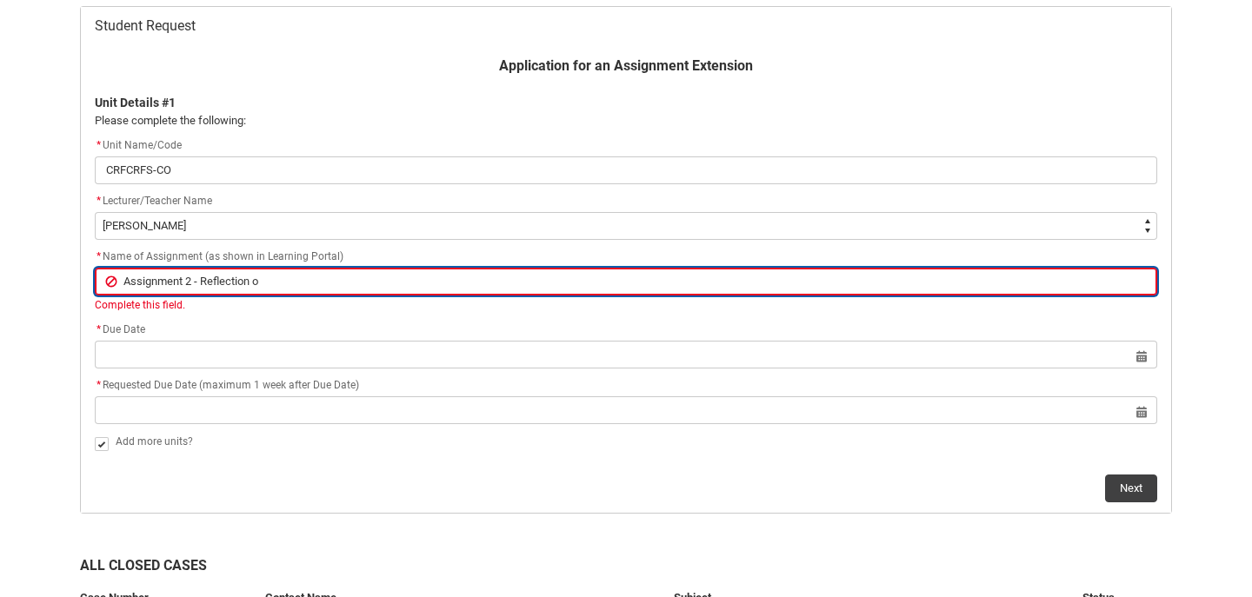
type input "Assignment 2 - Reflection on"
type lightning-primitive-input-simple "Assignment 2 - Reflection on"
type input "Assignment 2 - Reflection on"
type lightning-primitive-input-simple "Assignment 2 - Reflection on a"
type input "Assignment 2 - Reflection on a"
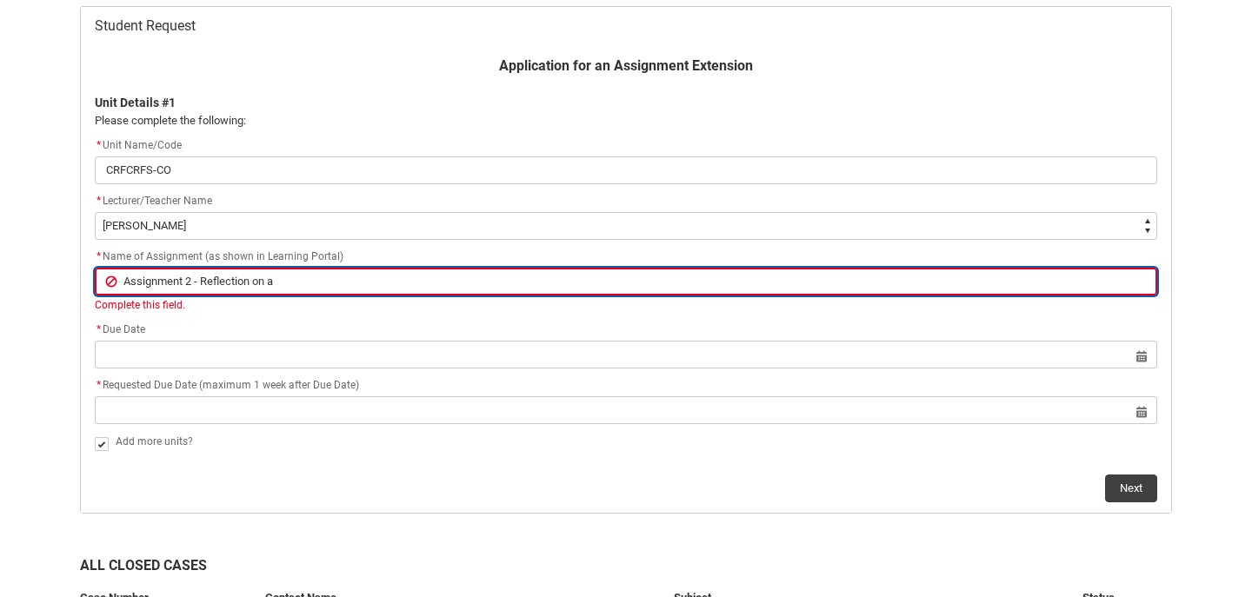
type lightning-primitive-input-simple "Assignment 2 - Reflection on a"
type input "Assignment 2 - Reflection on a"
type lightning-primitive-input-simple "Assignment 2 - Reflection on a c"
type input "Assignment 2 - Reflection on a c"
type lightning-primitive-input-simple "Assignment 2 - Reflection on a cr"
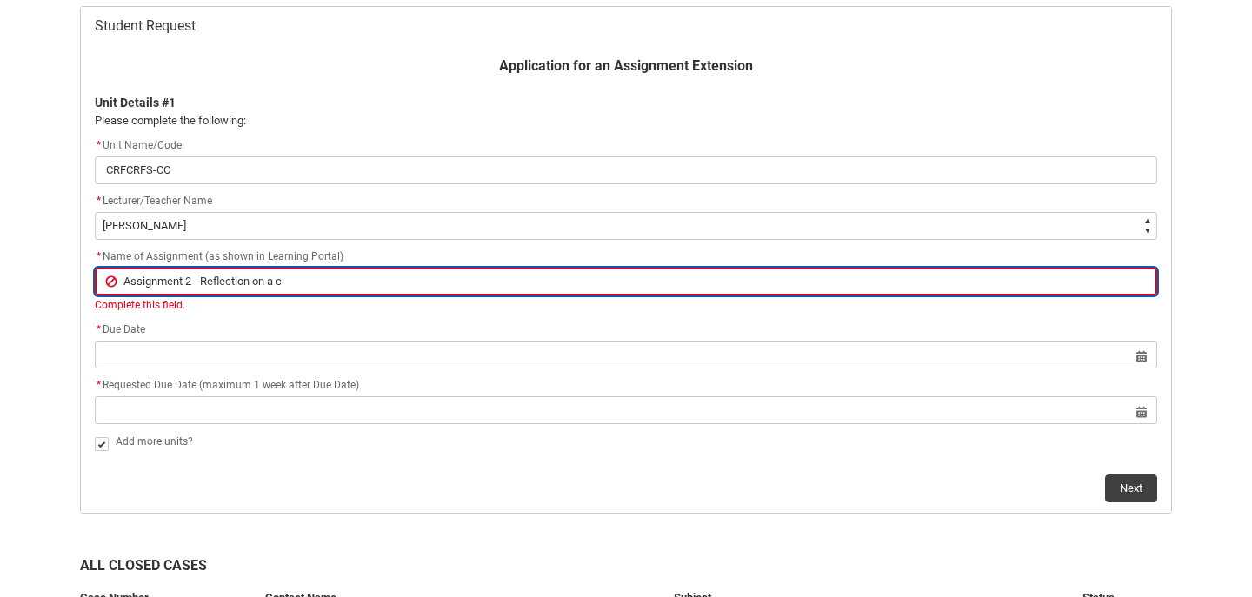
type input "Assignment 2 - Reflection on a cr"
type lightning-primitive-input-simple "Assignment 2 - Reflection on a cre"
type input "Assignment 2 - Reflection on a cre"
type lightning-primitive-input-simple "Assignment 2 - Reflection on a crea"
type input "Assignment 2 - Reflection on a crea"
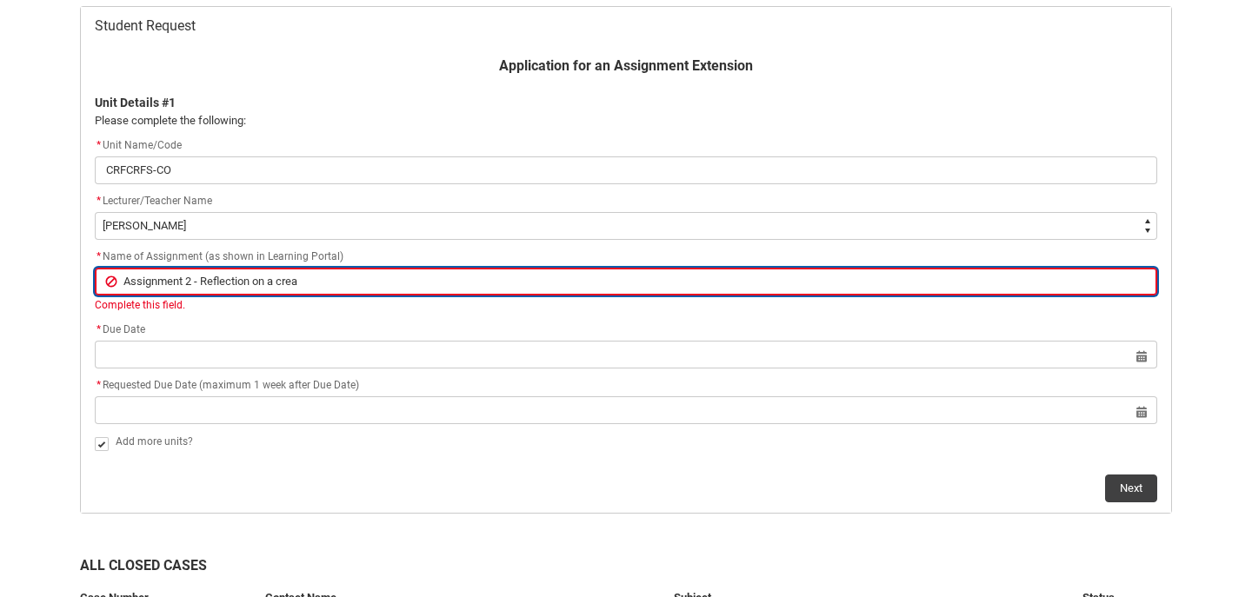
type lightning-primitive-input-simple "Assignment 2 - Reflection on a creat"
type input "Assignment 2 - Reflection on a creat"
type lightning-primitive-input-simple "Assignment 2 - Reflection on a creati"
type input "Assignment 2 - Reflection on a creati"
type lightning-primitive-input-simple "Assignment 2 - Reflection on a creativ"
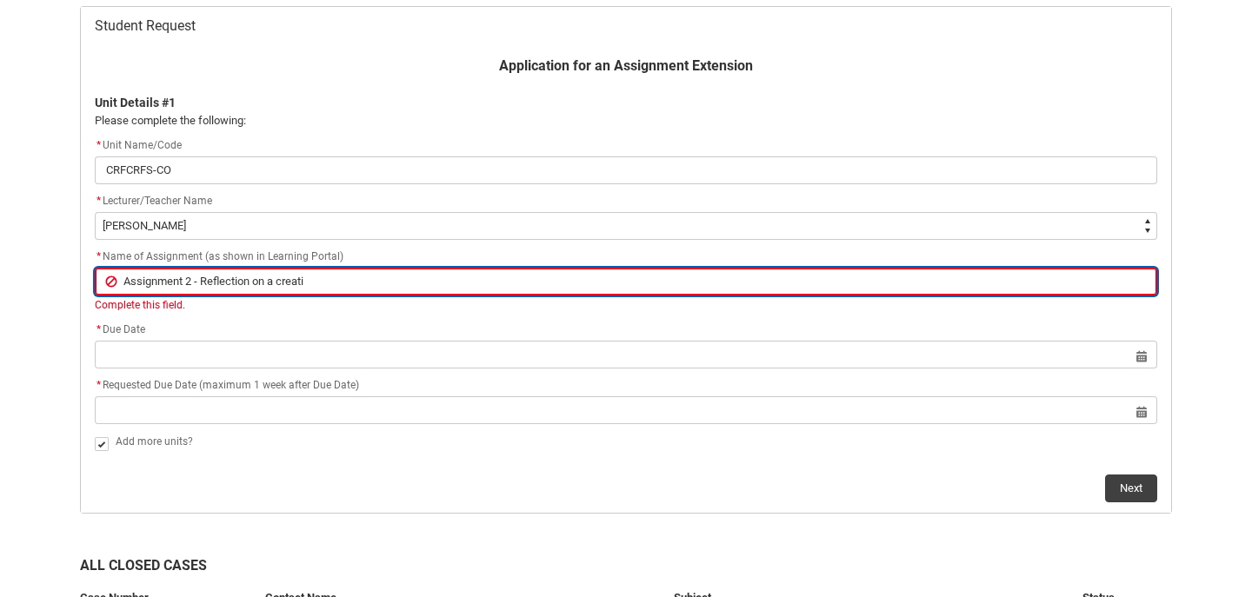
type input "Assignment 2 - Reflection on a creativ"
type lightning-primitive-input-simple "Assignment 2 - Reflection on a creative"
type input "Assignment 2 - Reflection on a creative"
type lightning-primitive-input-simple "Assignment 2 - Reflection on a creative"
type input "Assignment 2 - Reflection on a creative"
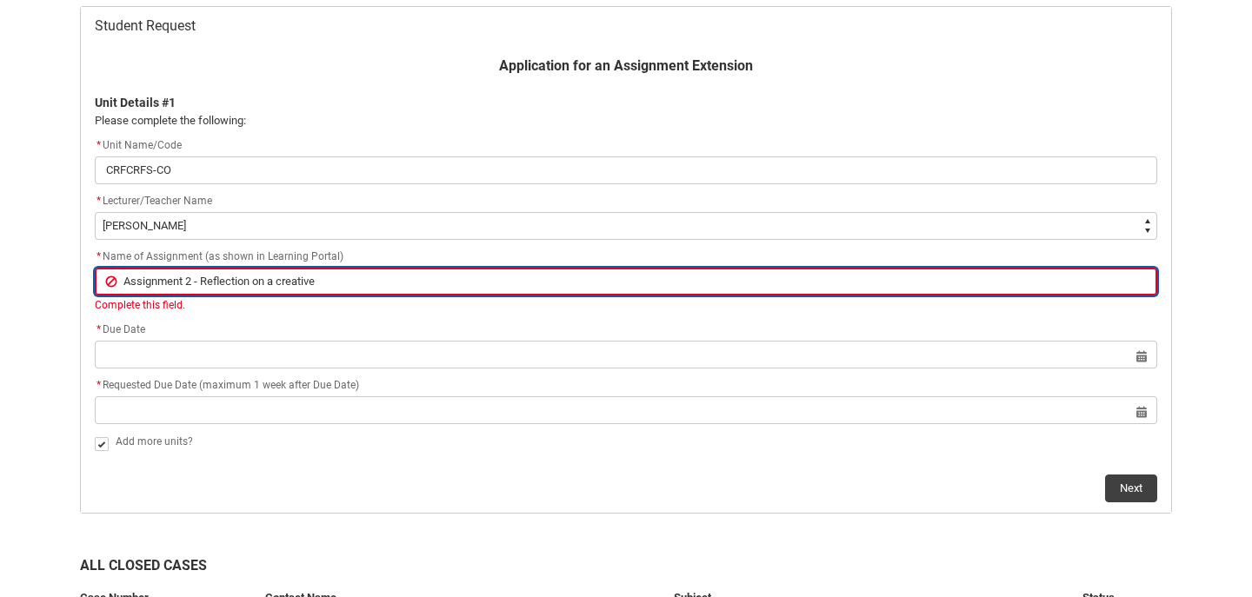
type lightning-primitive-input-simple "Assignment 2 - Reflection on a creative r"
type input "Assignment 2 - Reflection on a creative r"
type lightning-primitive-input-simple "Assignment 2 - Reflection on a creative re"
type input "Assignment 2 - Reflection on a creative re"
type lightning-primitive-input-simple "Assignment 2 - Reflection on a creative res"
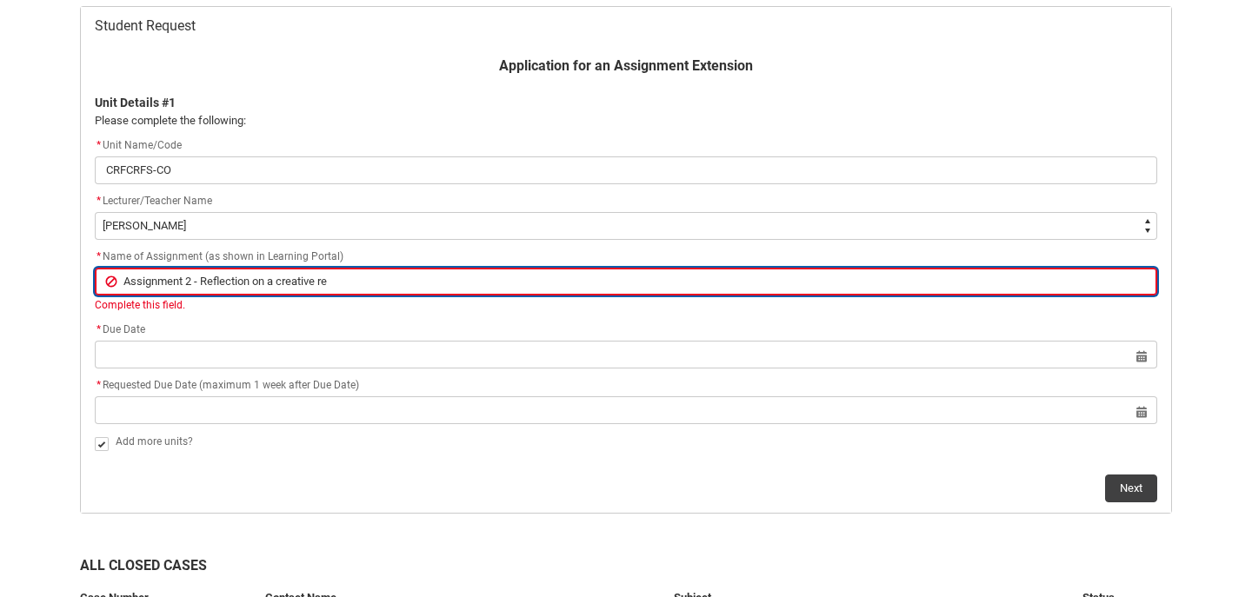
type input "Assignment 2 - Reflection on a creative res"
type lightning-primitive-input-simple "Assignment 2 - Reflection on a creative resp"
type input "Assignment 2 - Reflection on a creative resp"
type lightning-primitive-input-simple "Assignment 2 - Reflection on a creative respo"
type input "Assignment 2 - Reflection on a creative respo"
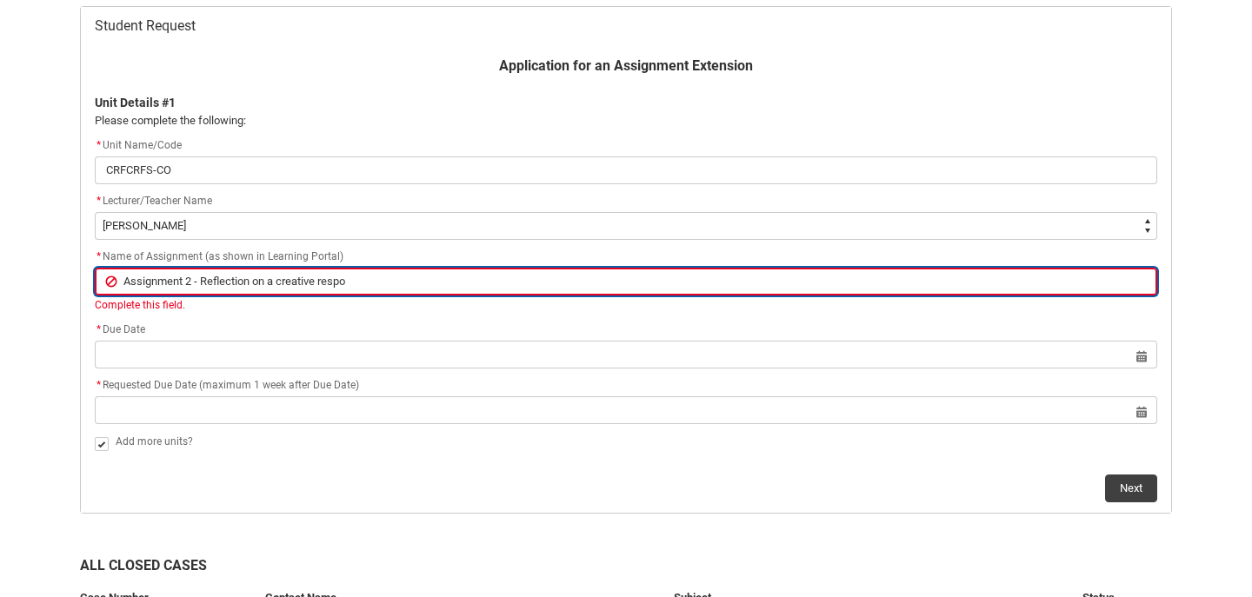
type lightning-primitive-input-simple "Assignment 2 - Reflection on a creative respon"
type input "Assignment 2 - Reflection on a creative respon"
type lightning-primitive-input-simple "Assignment 2 - Reflection on a creative respons"
type input "Assignment 2 - Reflection on a creative respons"
type lightning-primitive-input-simple "Assignment 2 - Reflection on a creative response"
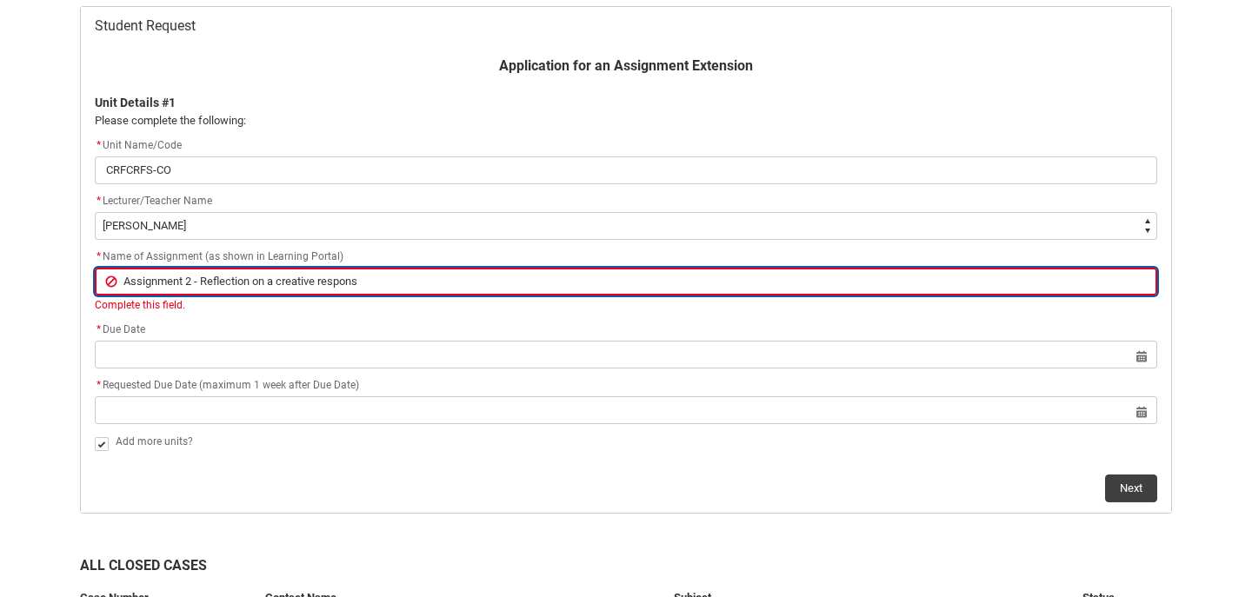
type input "Assignment 2 - Reflection on a creative response"
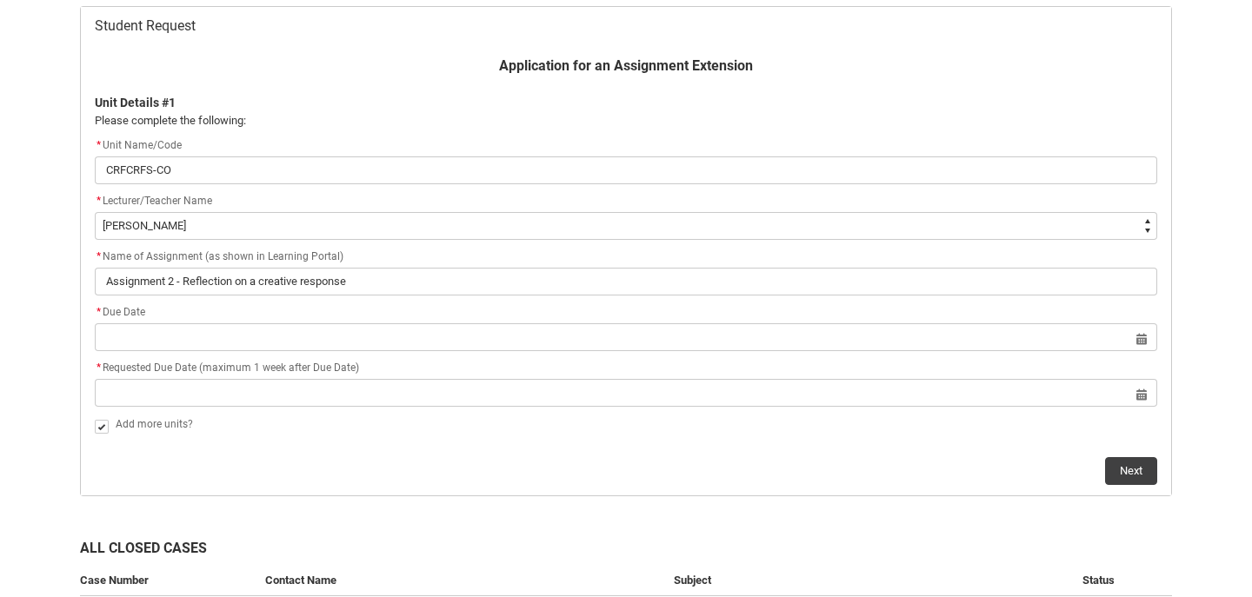
click at [246, 319] on div "* Due Date" at bounding box center [626, 313] width 1062 height 21
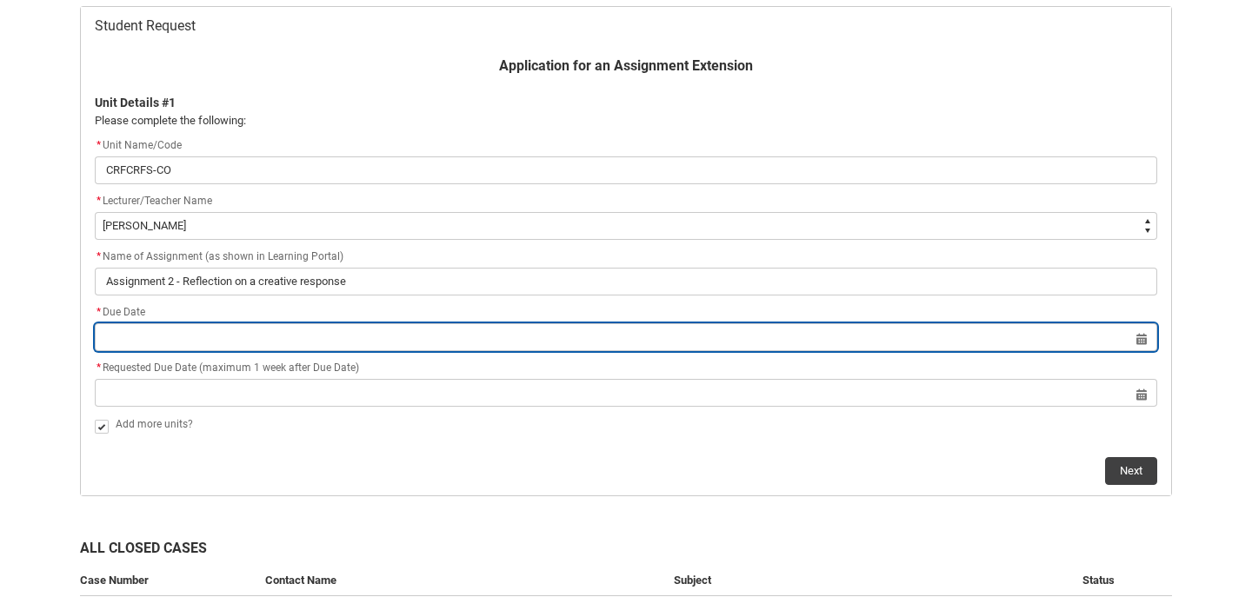
click at [244, 329] on input "Redu_Student_Request flow" at bounding box center [626, 337] width 1062 height 28
select select "2025"
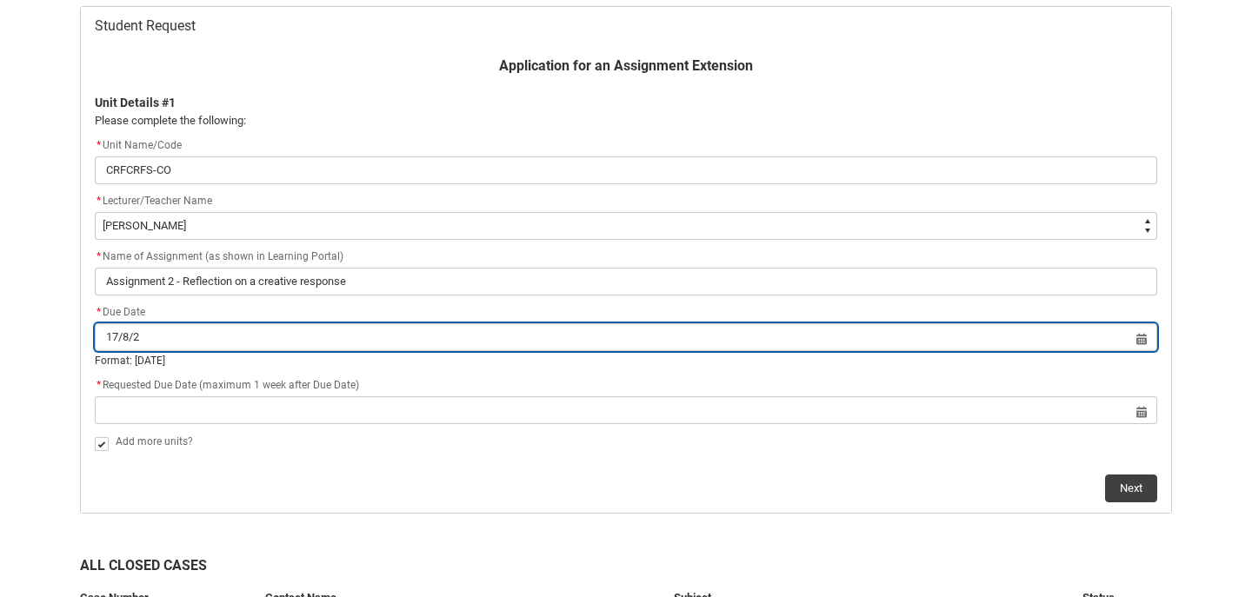
type input "[DATE]"
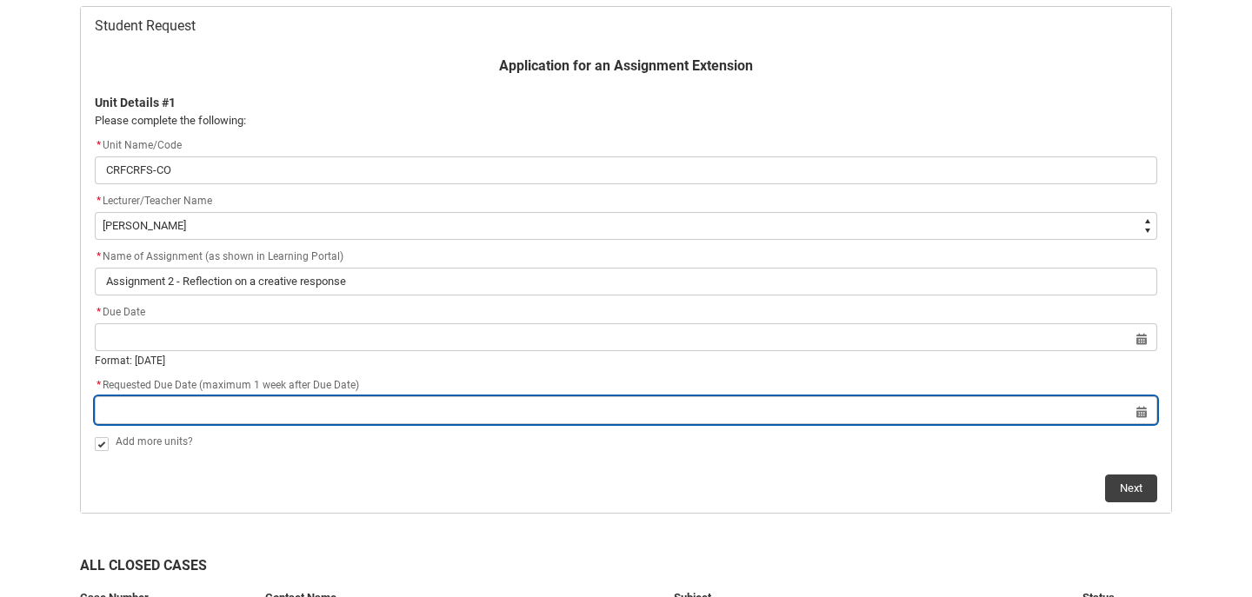
click at [401, 407] on input "Redu_Student_Request flow" at bounding box center [626, 410] width 1062 height 28
select select "2025"
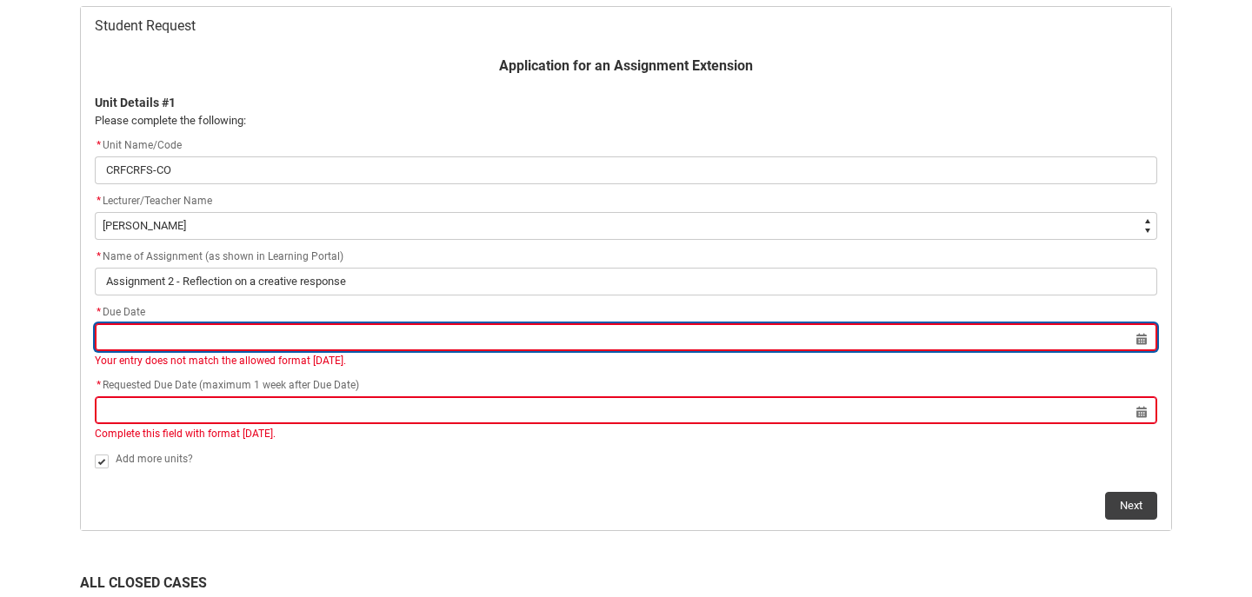
click at [1139, 342] on input "Redu_Student_Request flow" at bounding box center [626, 337] width 1062 height 28
select select "2025"
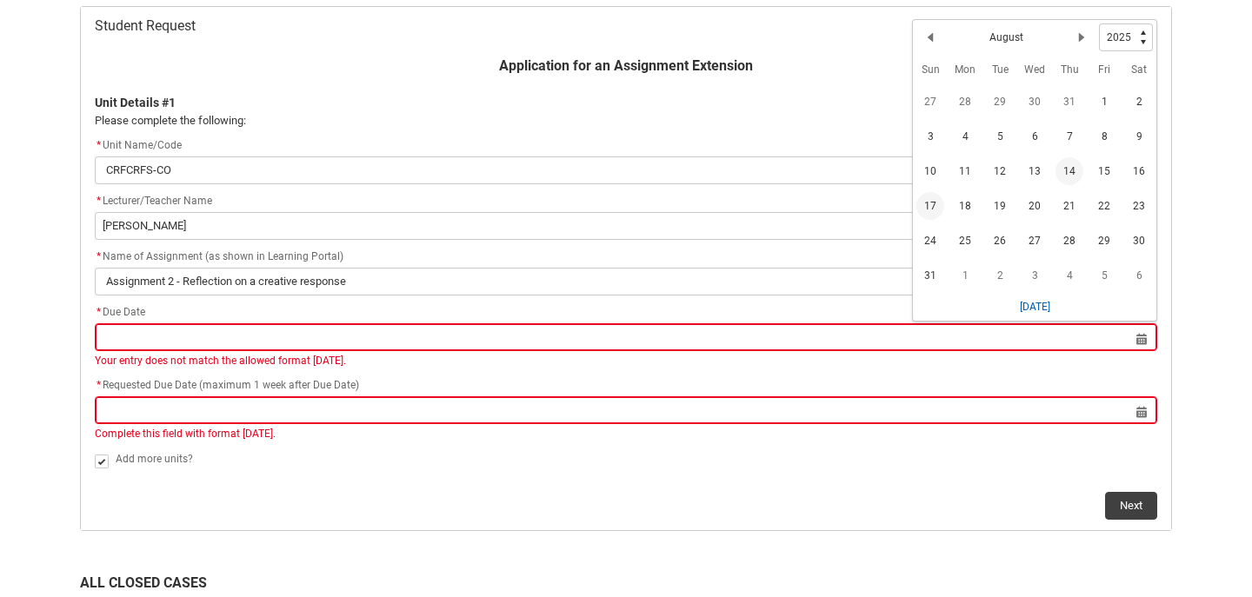
click at [936, 203] on span "17" at bounding box center [930, 206] width 28 height 28
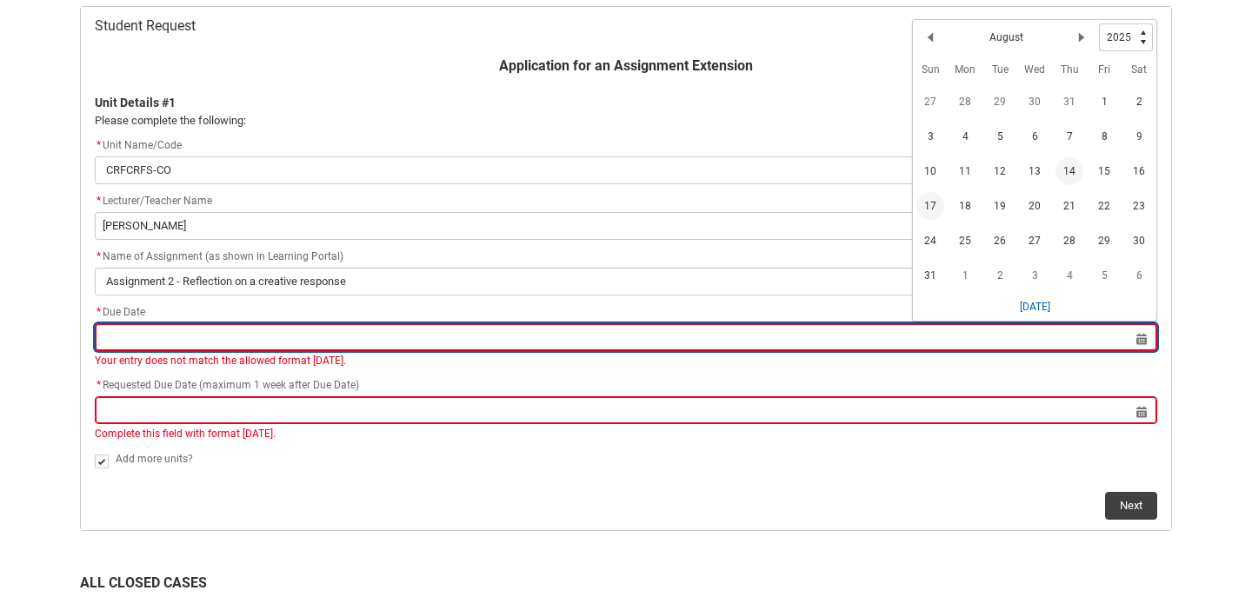
type lightning-datepicker "[DATE]"
type lightning-input "[DATE]"
type input "[DATE]"
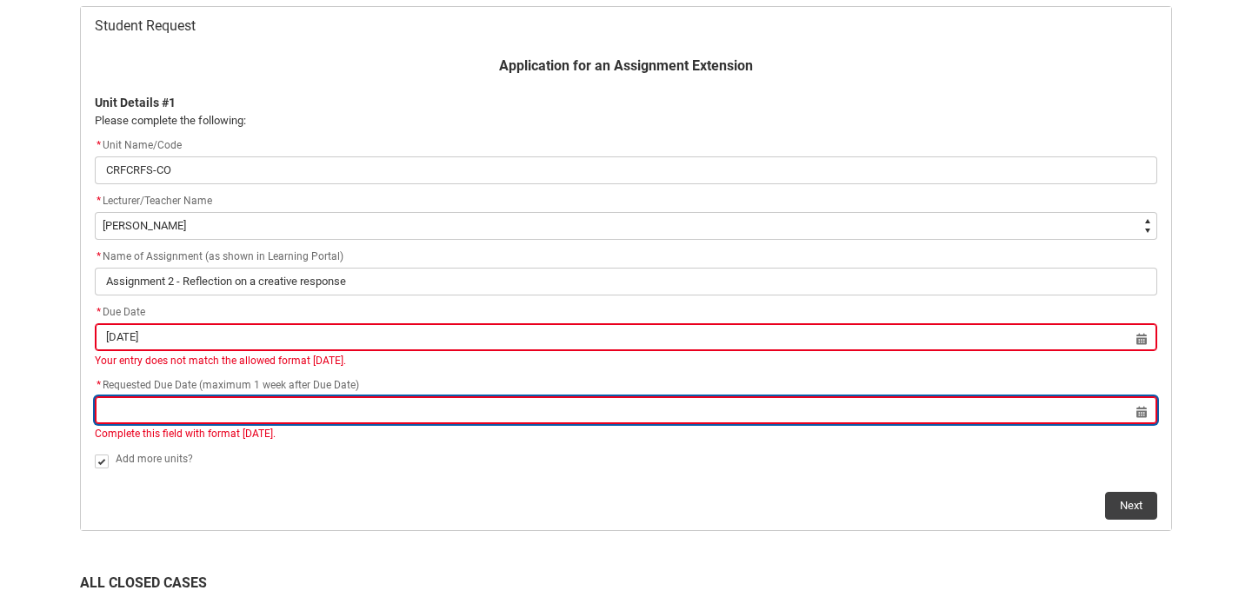
click at [666, 423] on input "Redu_Student_Request flow" at bounding box center [626, 410] width 1062 height 28
select select "2025"
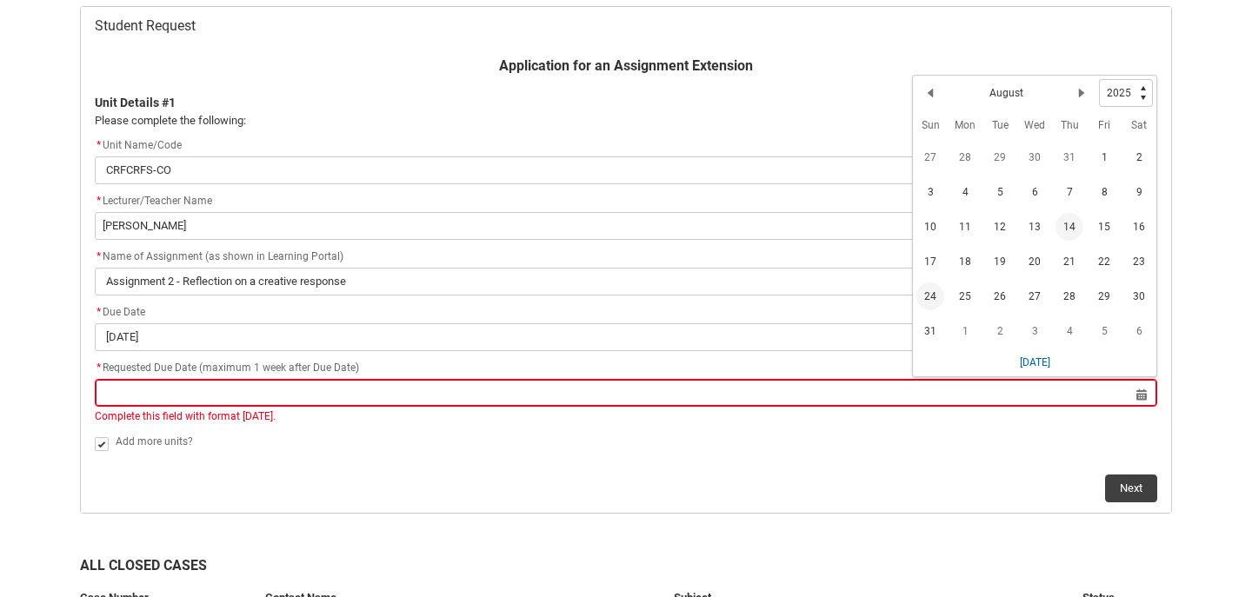
click at [932, 289] on span "24" at bounding box center [930, 297] width 28 height 28
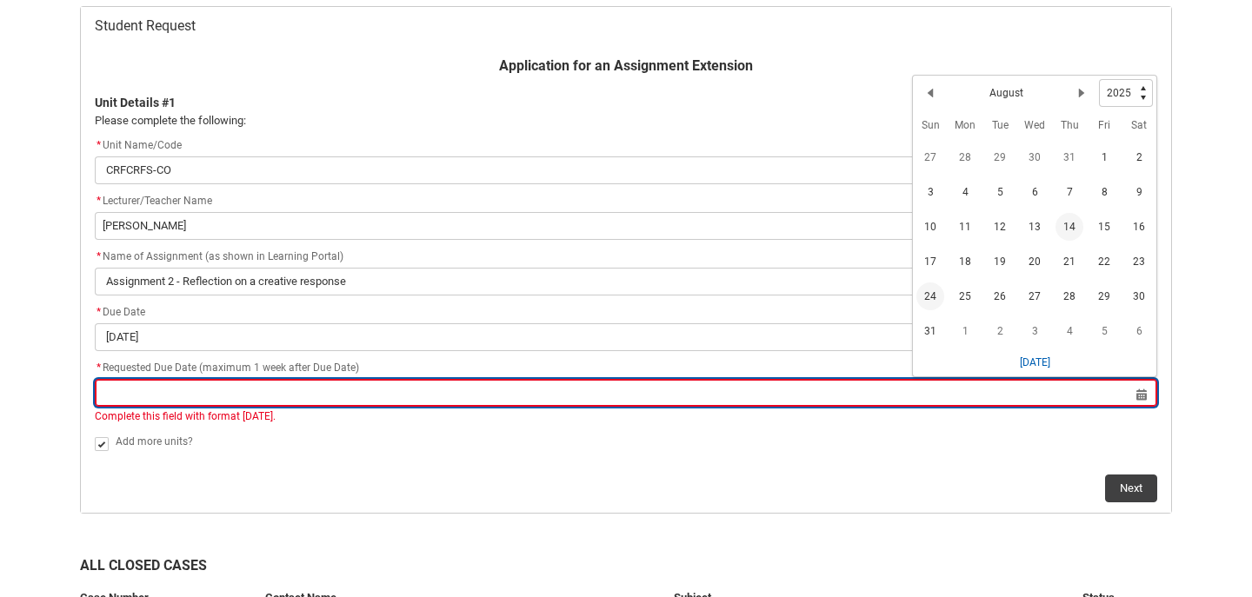
type lightning-datepicker "[DATE]"
type lightning-input "[DATE]"
type input "[DATE]"
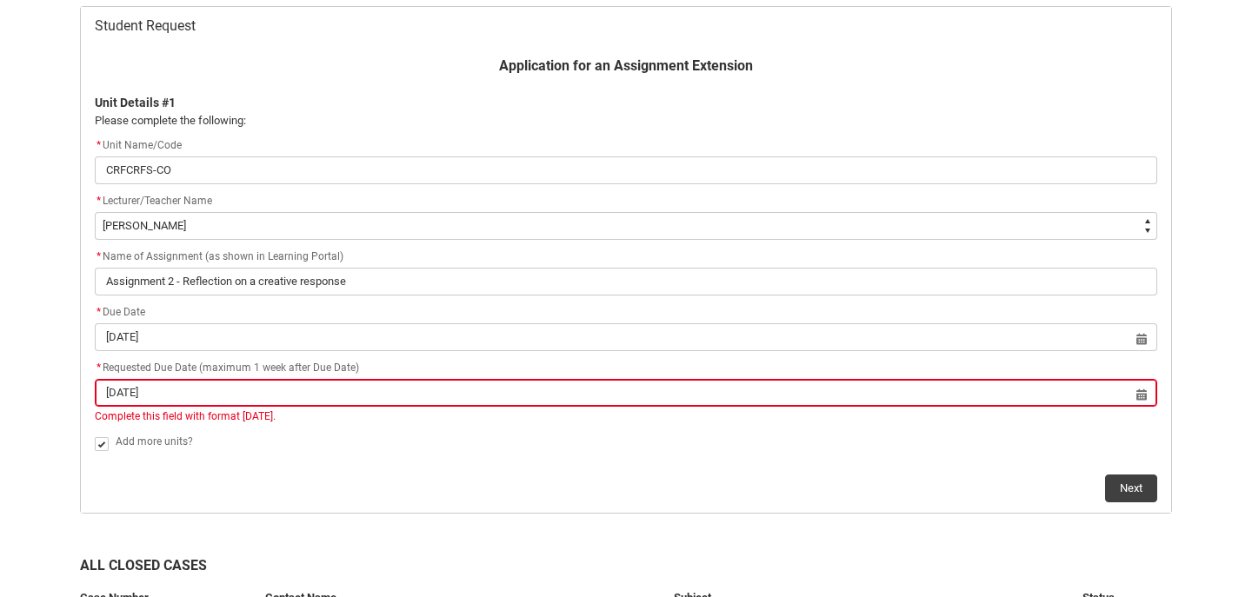
click at [898, 452] on div "Add more units?" at bounding box center [636, 442] width 1041 height 21
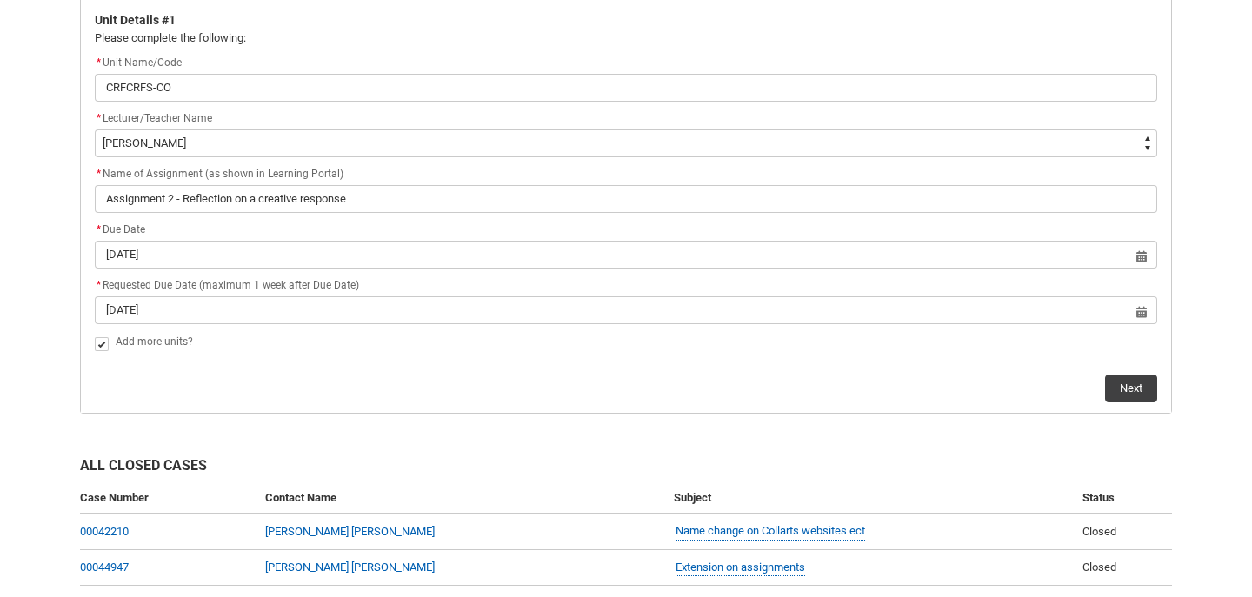
scroll to position [436, 0]
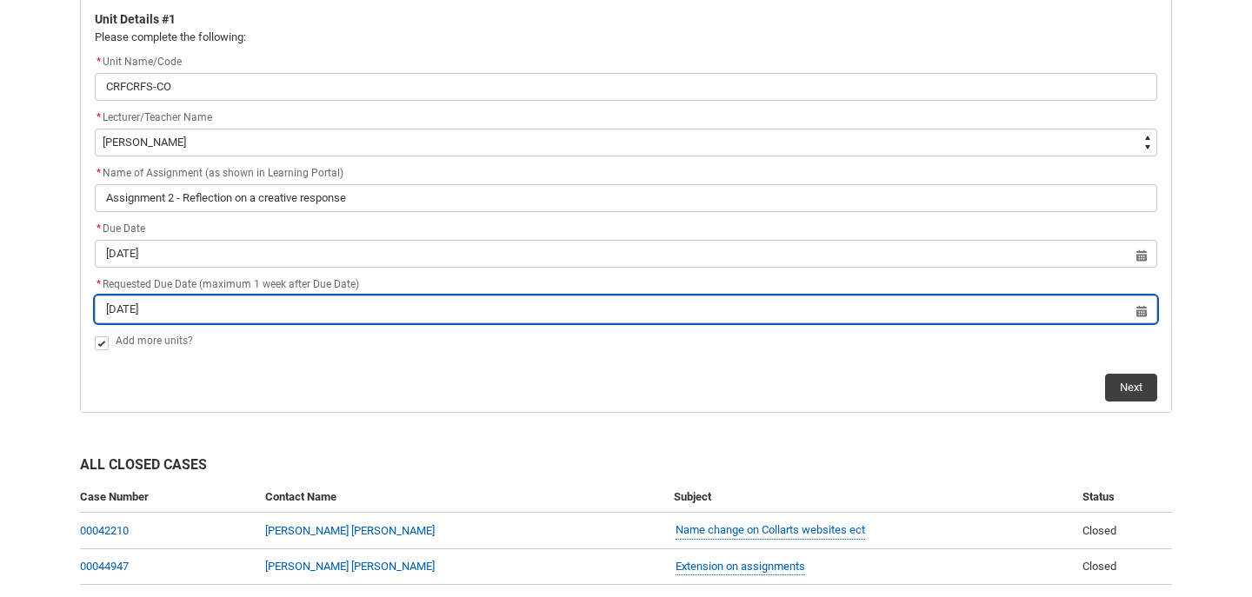
click at [115, 314] on input "[DATE]" at bounding box center [626, 310] width 1062 height 28
select select "2025"
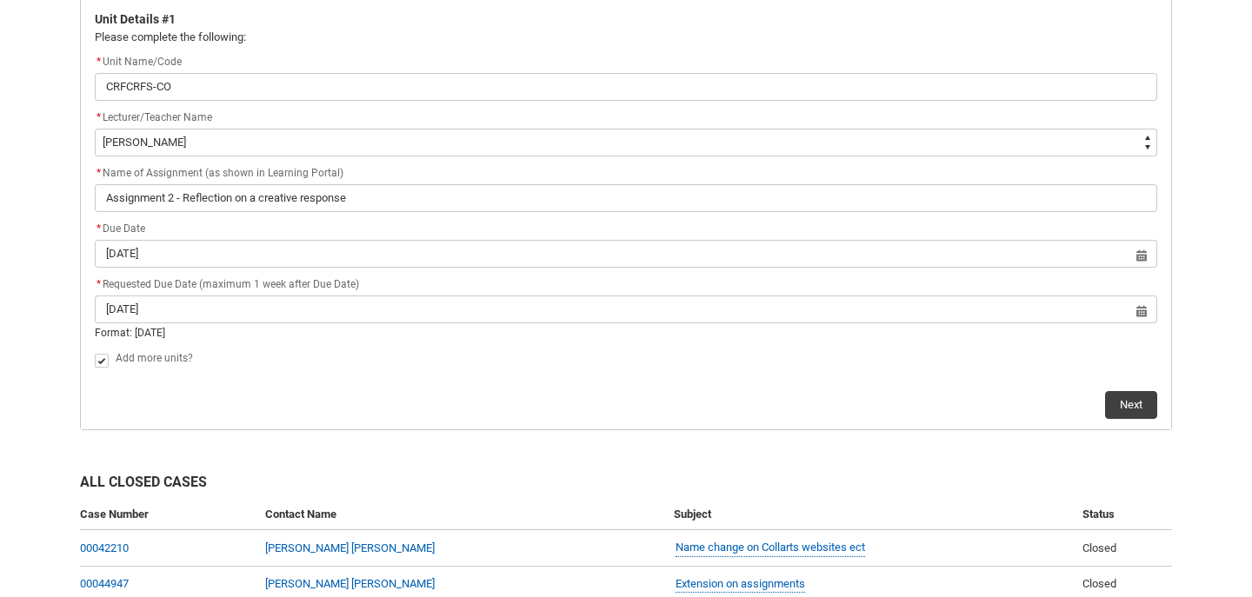
click at [821, 355] on div "Add more units?" at bounding box center [636, 359] width 1041 height 21
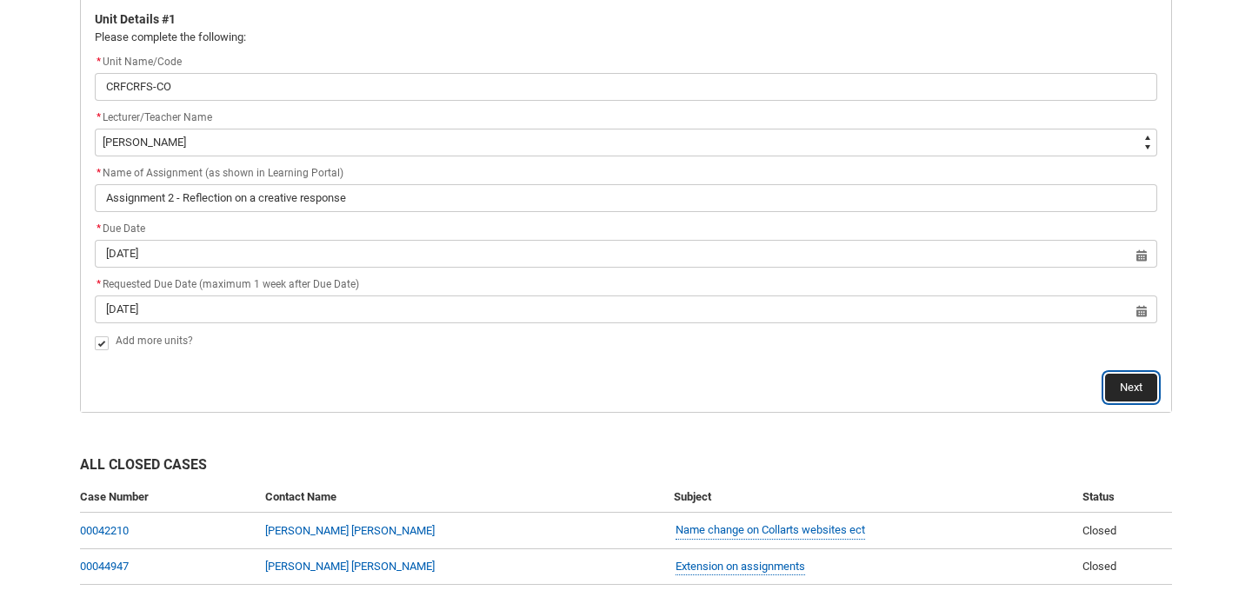
click at [1155, 382] on button "Next" at bounding box center [1131, 388] width 52 height 28
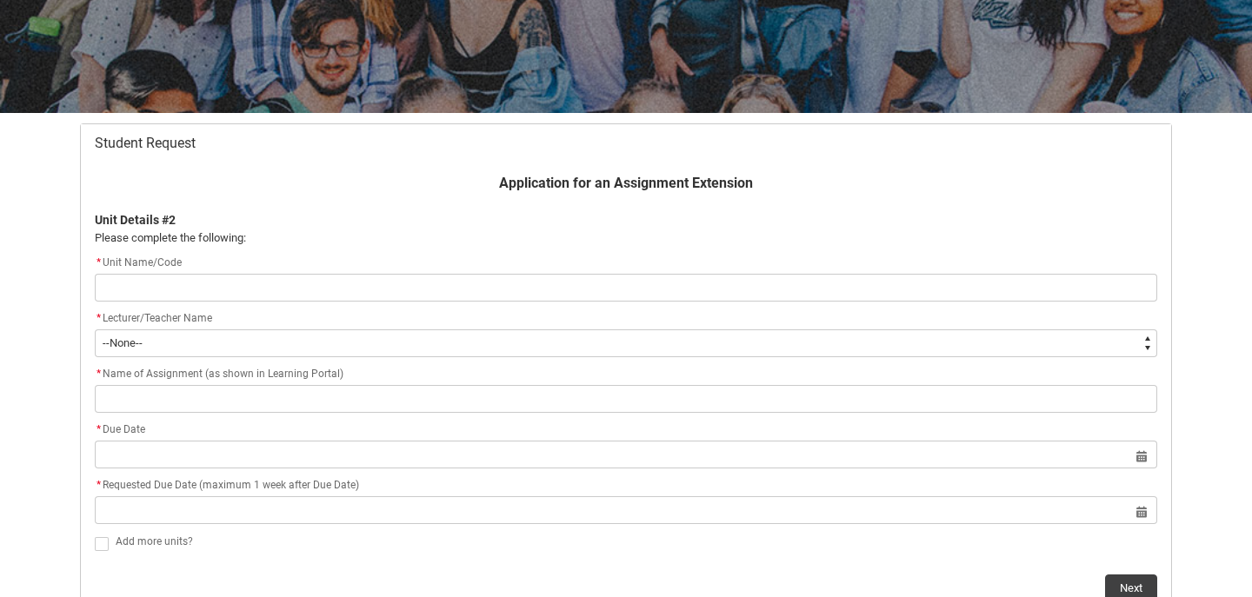
scroll to position [237, 0]
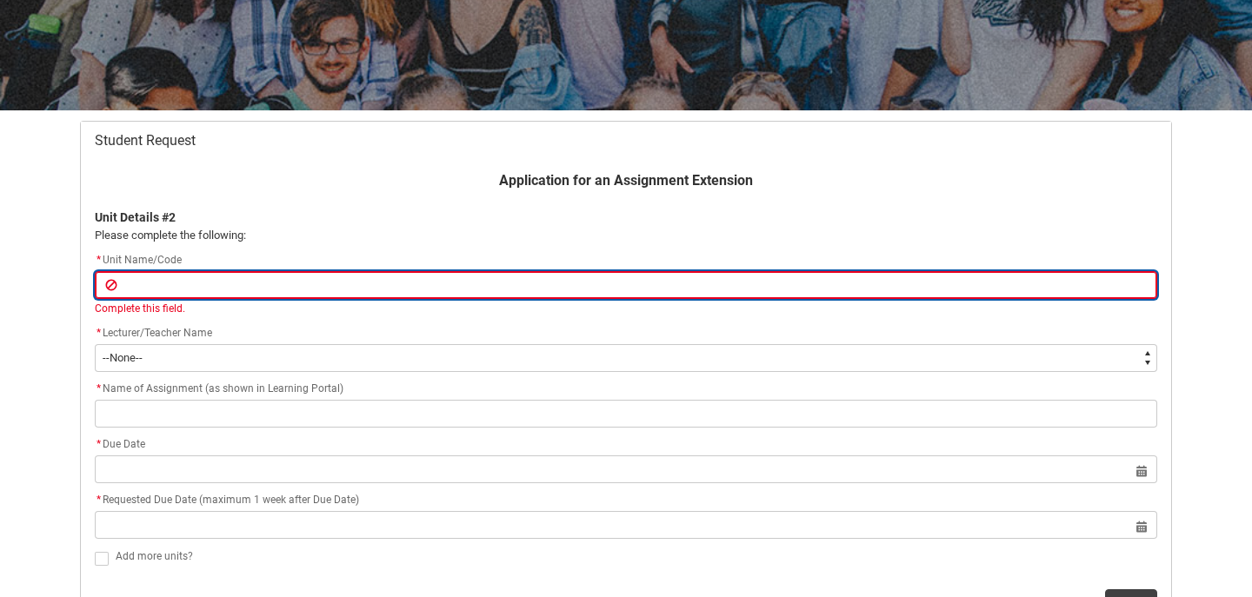
click at [149, 289] on input "Redu_Student_Request flow" at bounding box center [626, 285] width 1062 height 28
type lightning-primitive-input-simple "P"
type input "P"
type lightning-primitive-input-simple "PH"
type input "PH"
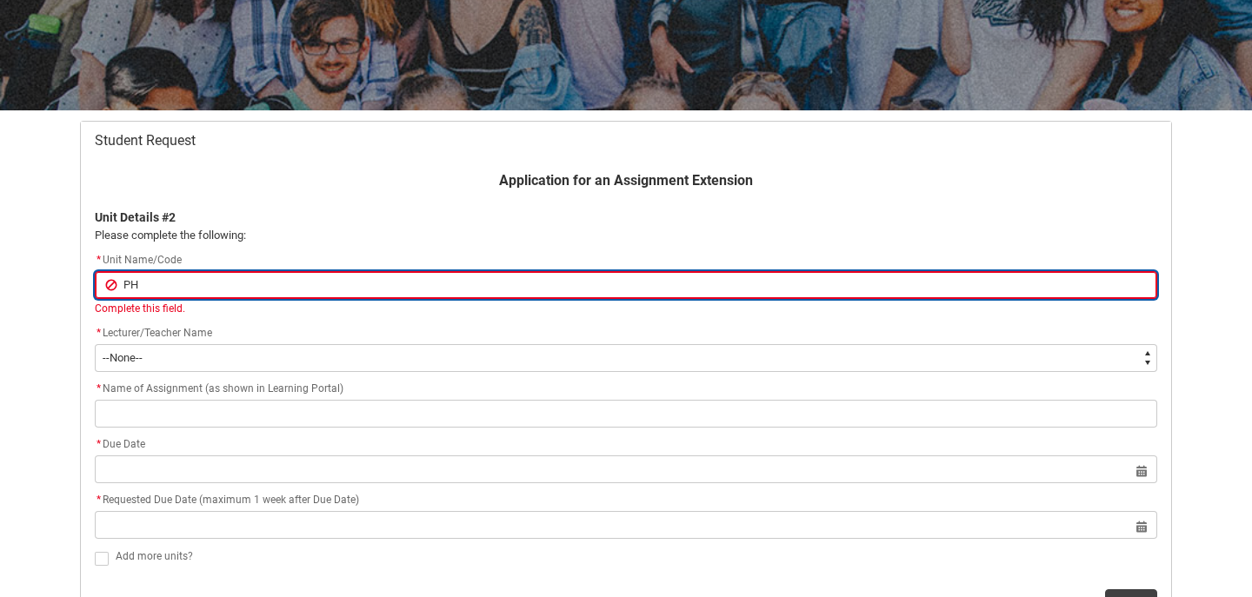
type lightning-primitive-input-simple "PHC"
type input "PHC"
type lightning-primitive-input-simple "PHCD"
type input "PHCD"
type lightning-primitive-input-simple "PHCD1"
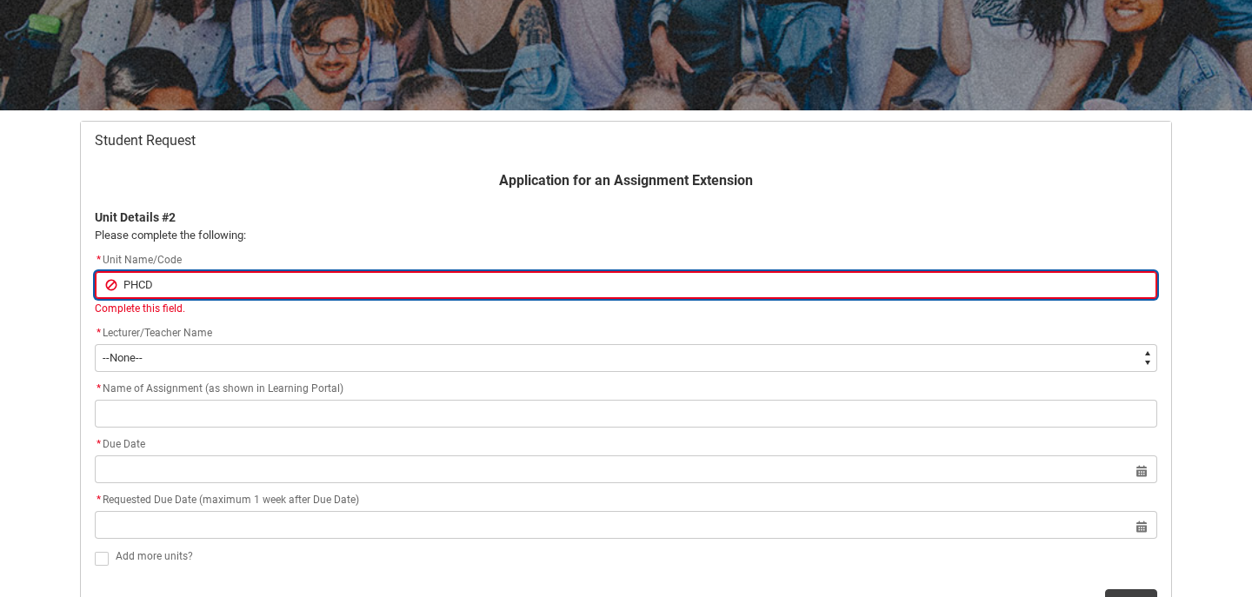
type input "PHCD1"
type lightning-primitive-input-simple "PHCD1-"
type input "PHCD1-"
type lightning-primitive-input-simple "PHCD1-C"
type input "PHCD1-C"
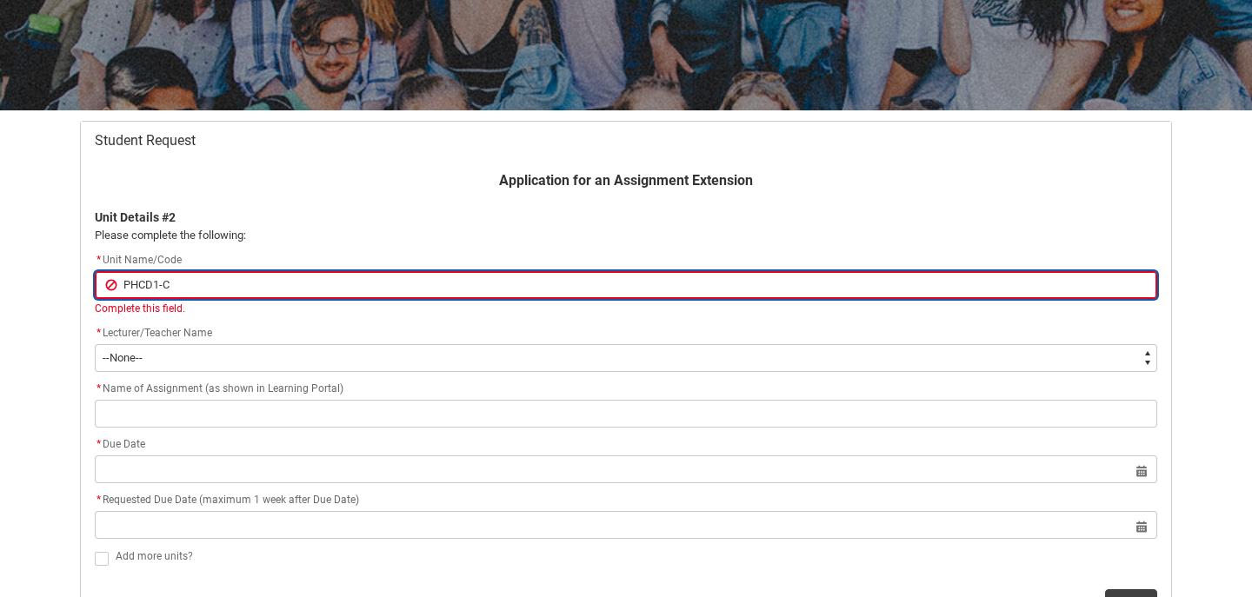
type lightning-primitive-input-simple "PHCD1-CO"
type input "PHCD1-CO"
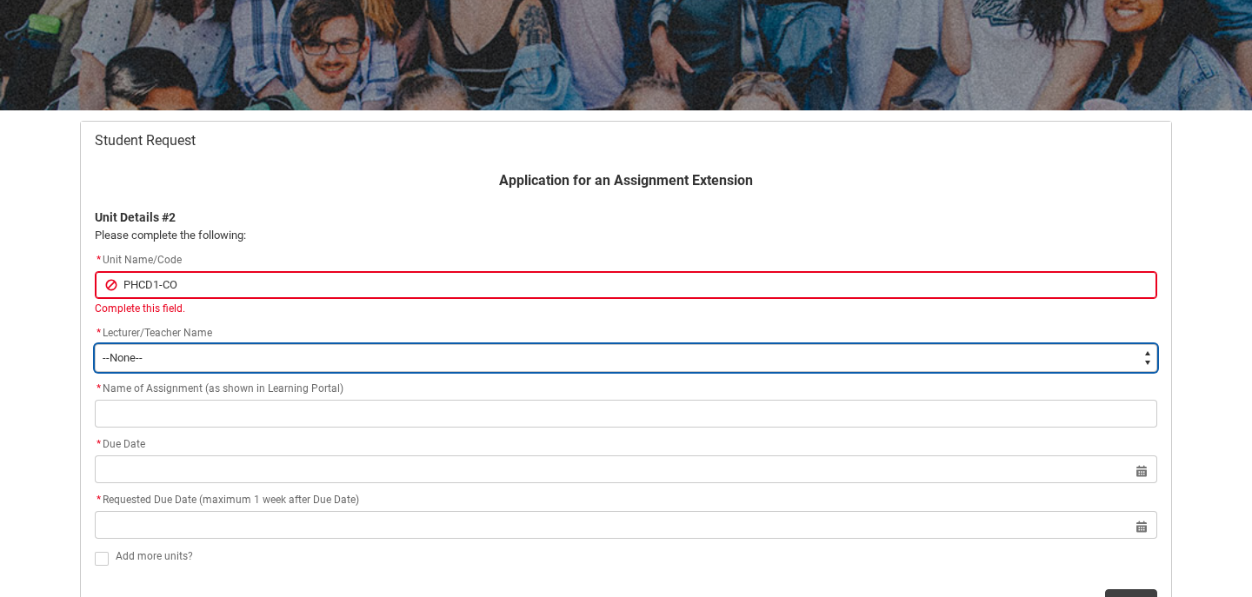
click at [130, 363] on div "Application for an Assignment Extension Unit Details #2 Please complete the fol…" at bounding box center [625, 393] width 1083 height 447
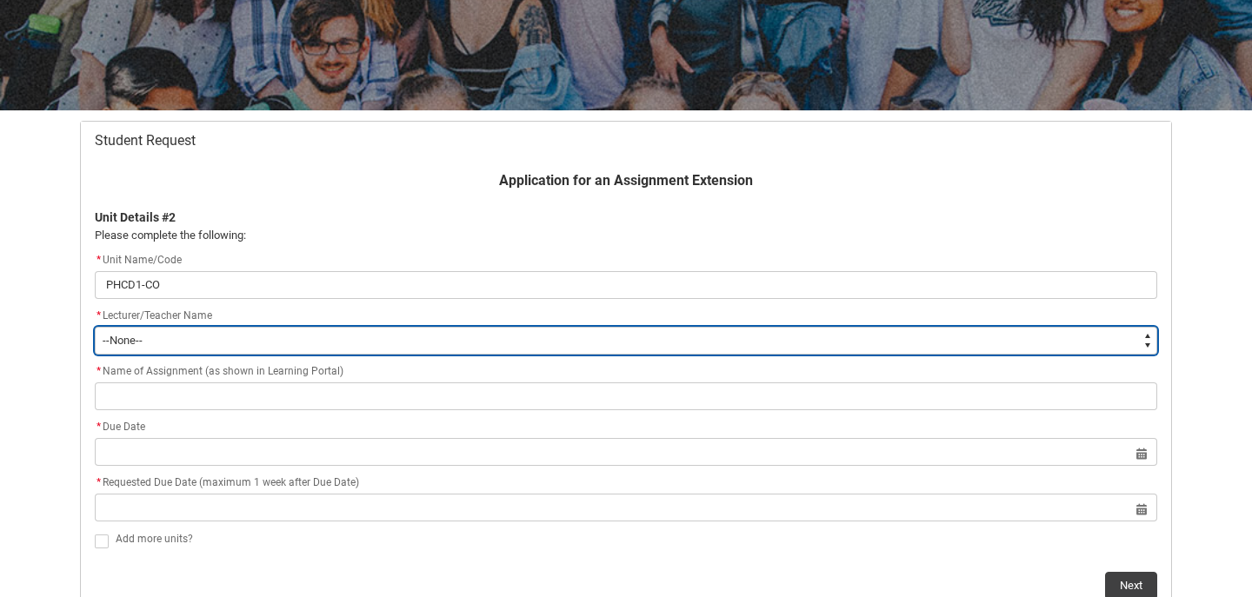
click at [184, 344] on select "--None-- [PERSON_NAME] [PERSON_NAME] [PERSON_NAME] [PERSON_NAME] [PERSON_NAME] …" at bounding box center [626, 341] width 1062 height 28
type lightning-select "Faculty_NamefromAtoM.003OZ00000BqyRZYAZ"
select select "Faculty_NamefromAtoM.003OZ00000BqyRZYAZ"
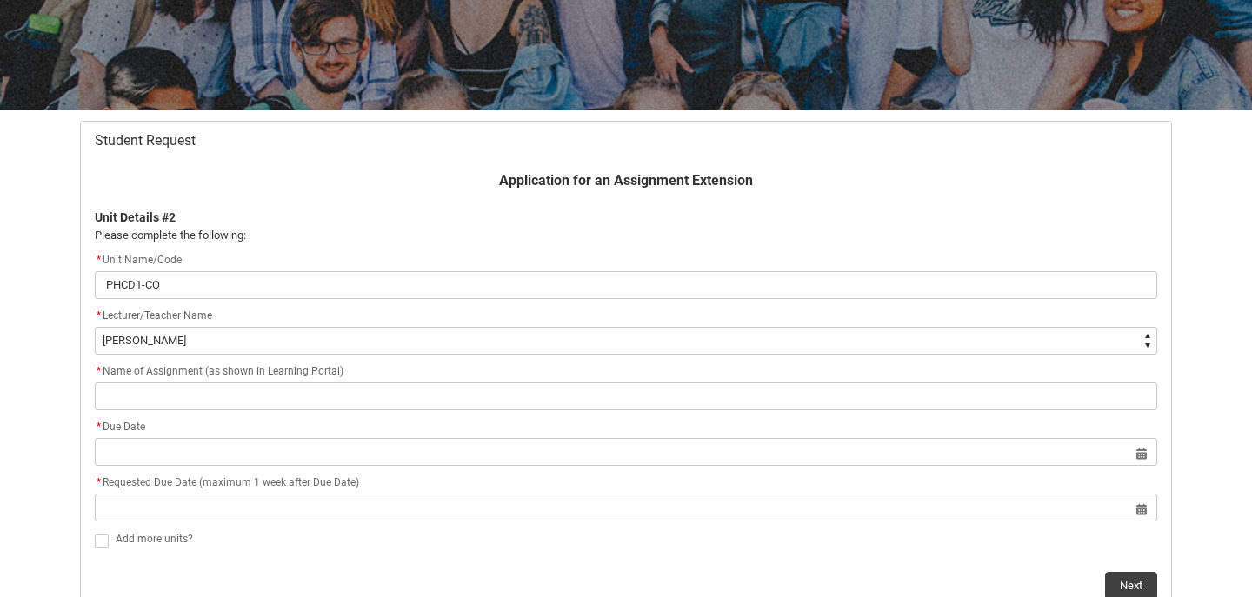
click at [190, 381] on div "* Name of Assignment (as shown in Learning Portal)" at bounding box center [626, 372] width 1062 height 21
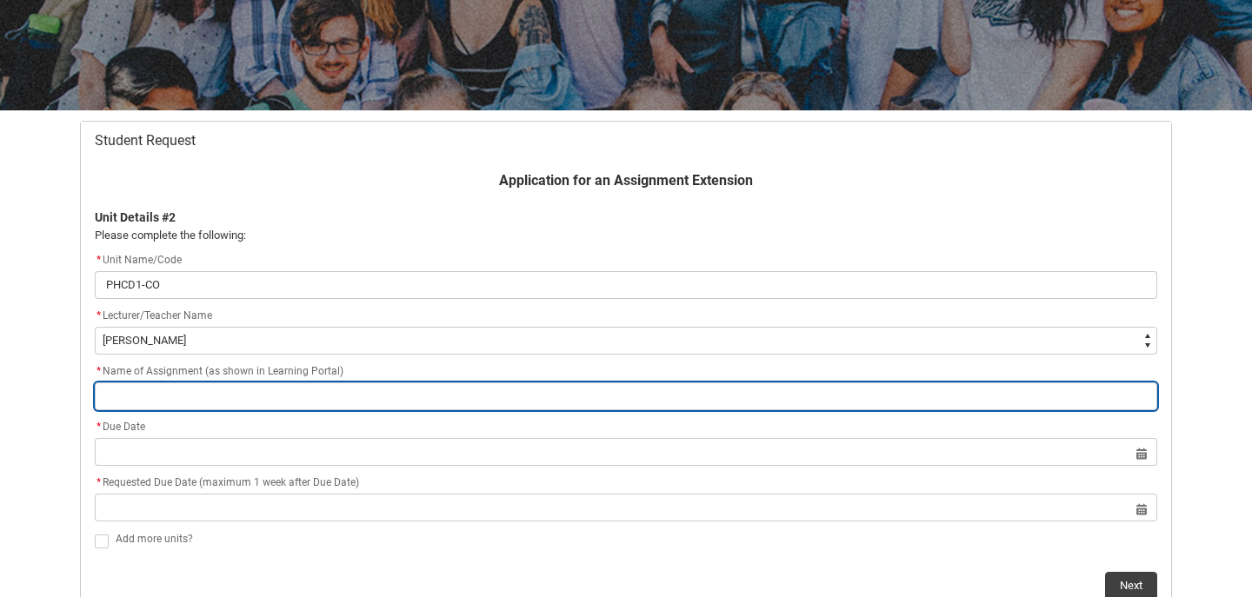
click at [190, 386] on input "Redu_Student_Request flow" at bounding box center [626, 397] width 1062 height 28
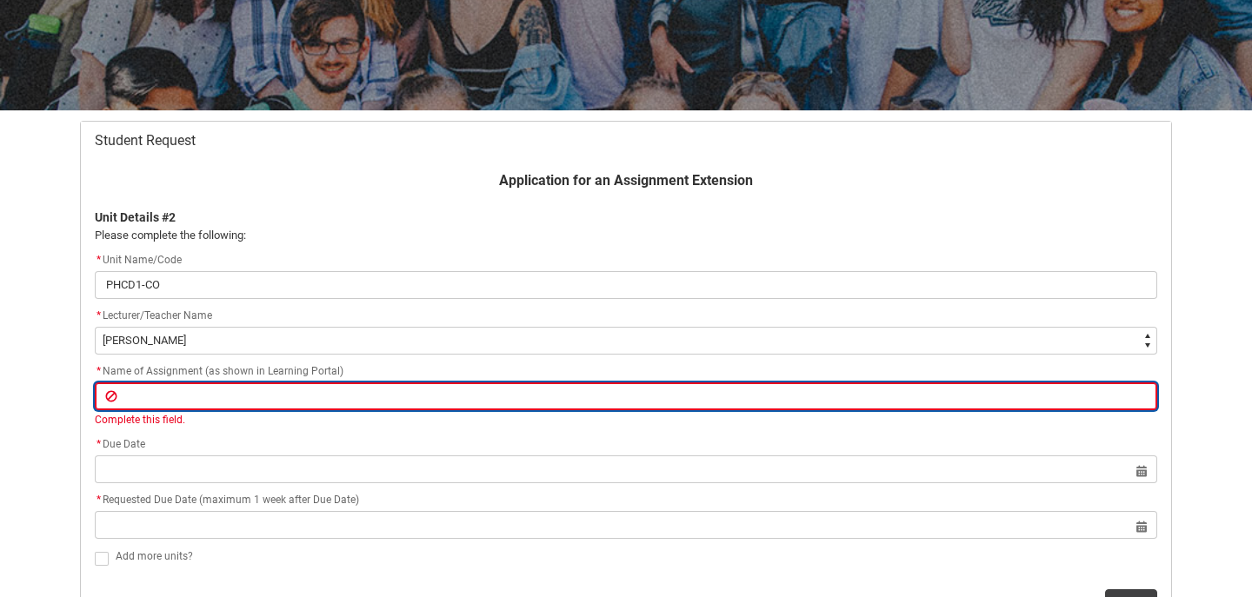
type lightning-primitive-input-simple "A"
type input "A"
type lightning-primitive-input-simple "As"
type input "As"
type lightning-primitive-input-simple "Ass"
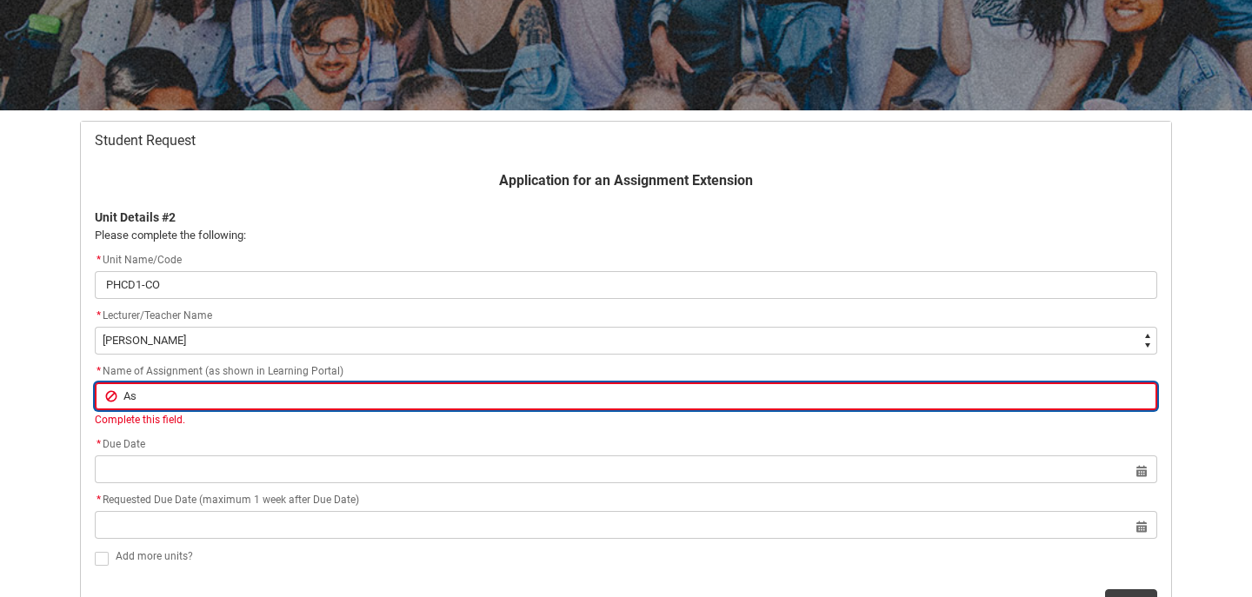
type input "Ass"
type lightning-primitive-input-simple "Assi"
type input "Assi"
type lightning-primitive-input-simple "Assif"
type input "Assif"
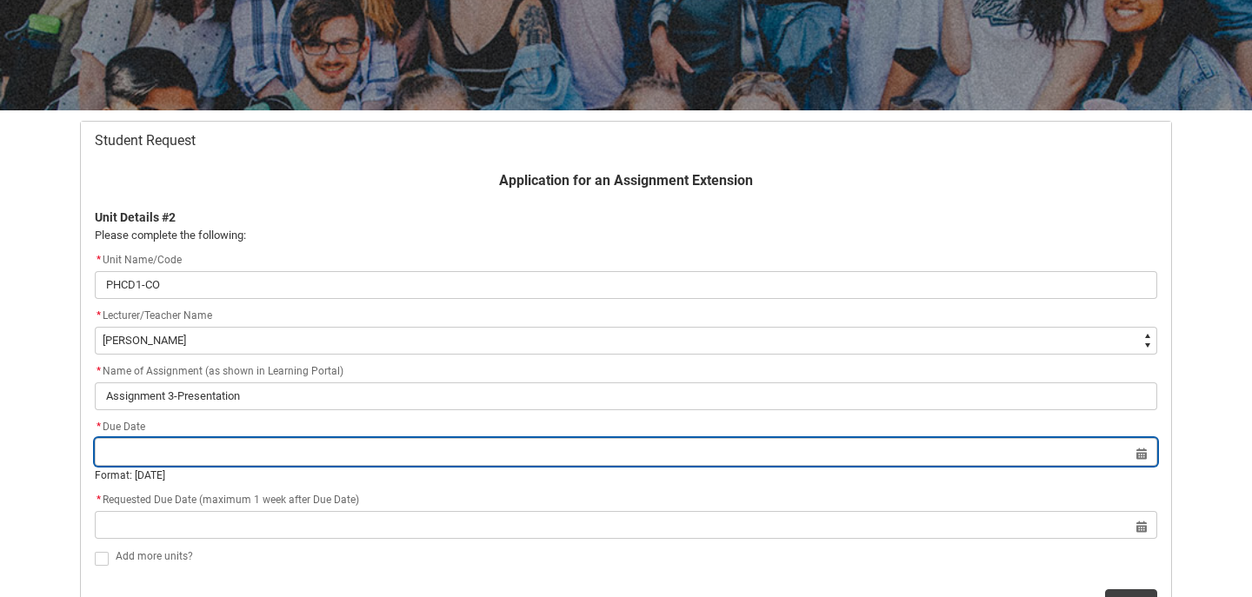
click at [280, 472] on lightning-datepicker "Select a date for Format: [DATE]" at bounding box center [626, 464] width 1062 height 38
click at [1145, 453] on input "Redu_Student_Request flow" at bounding box center [626, 452] width 1062 height 28
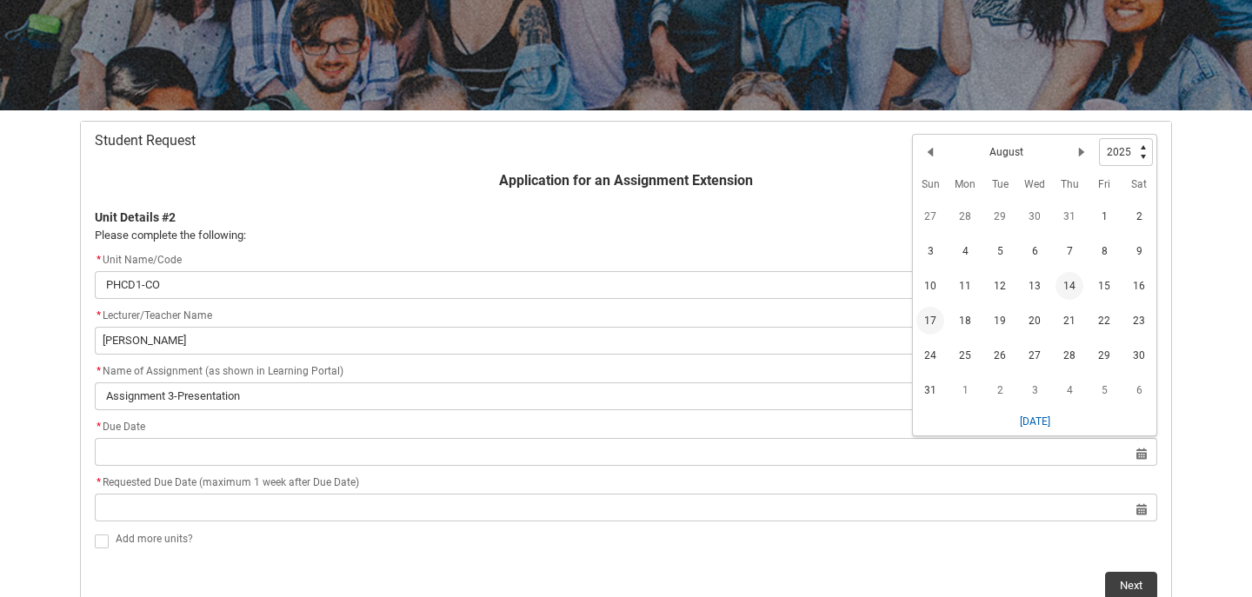
click at [930, 317] on span "17" at bounding box center [930, 321] width 28 height 28
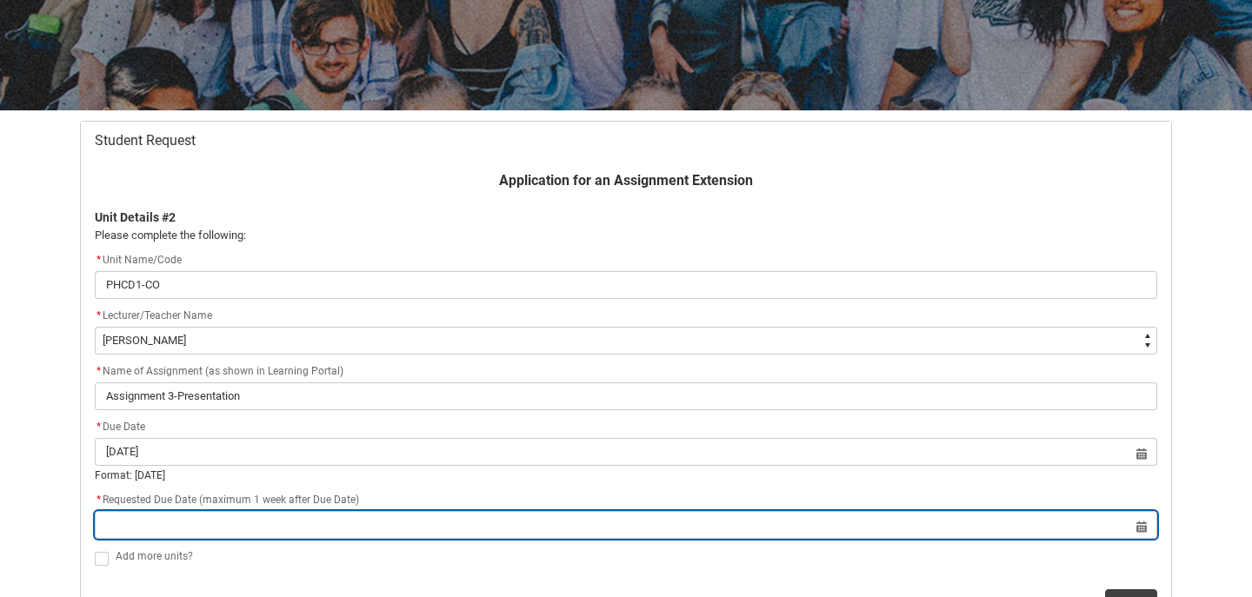
click at [1136, 521] on input "Redu_Student_Request flow" at bounding box center [626, 525] width 1062 height 28
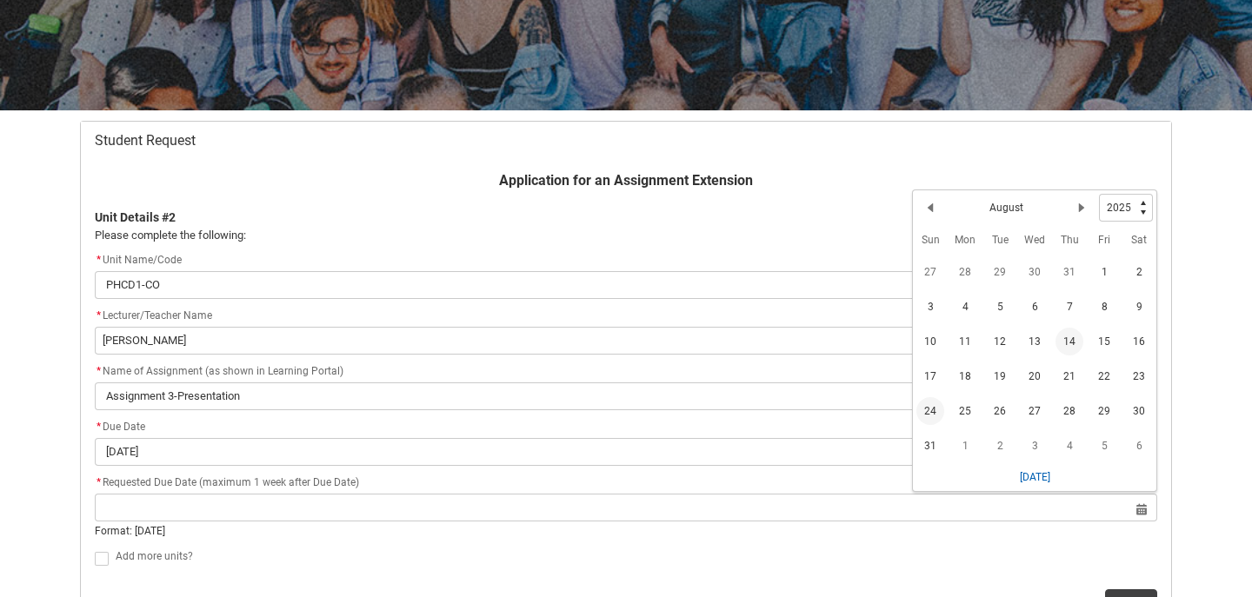
click at [928, 417] on span "24" at bounding box center [930, 411] width 28 height 28
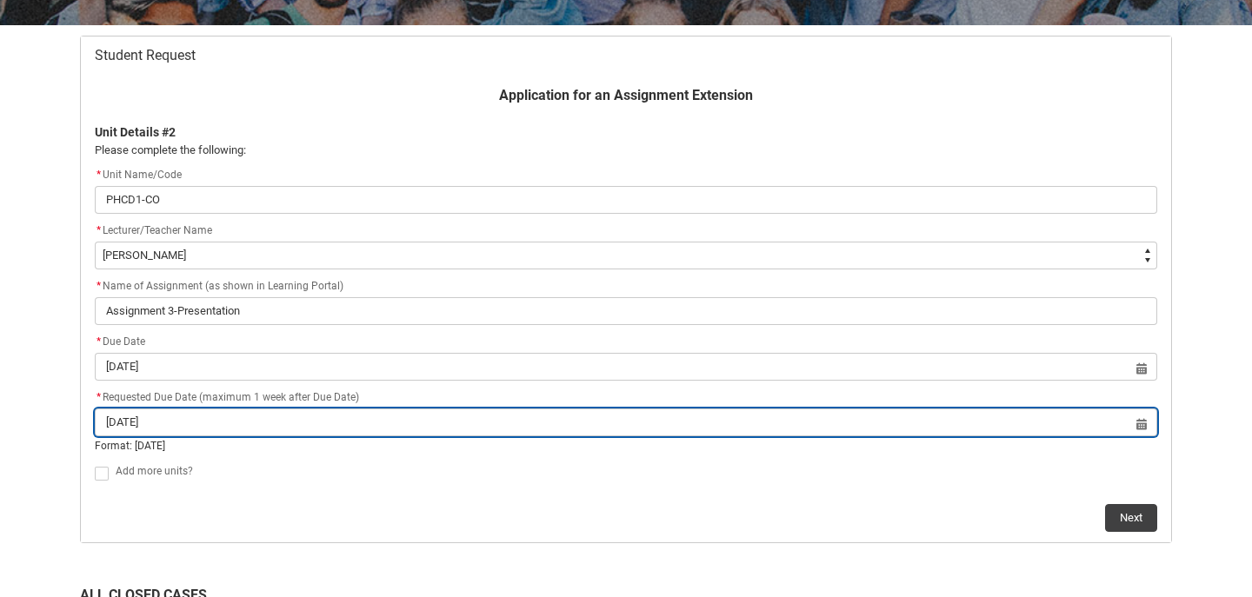
scroll to position [336, 0]
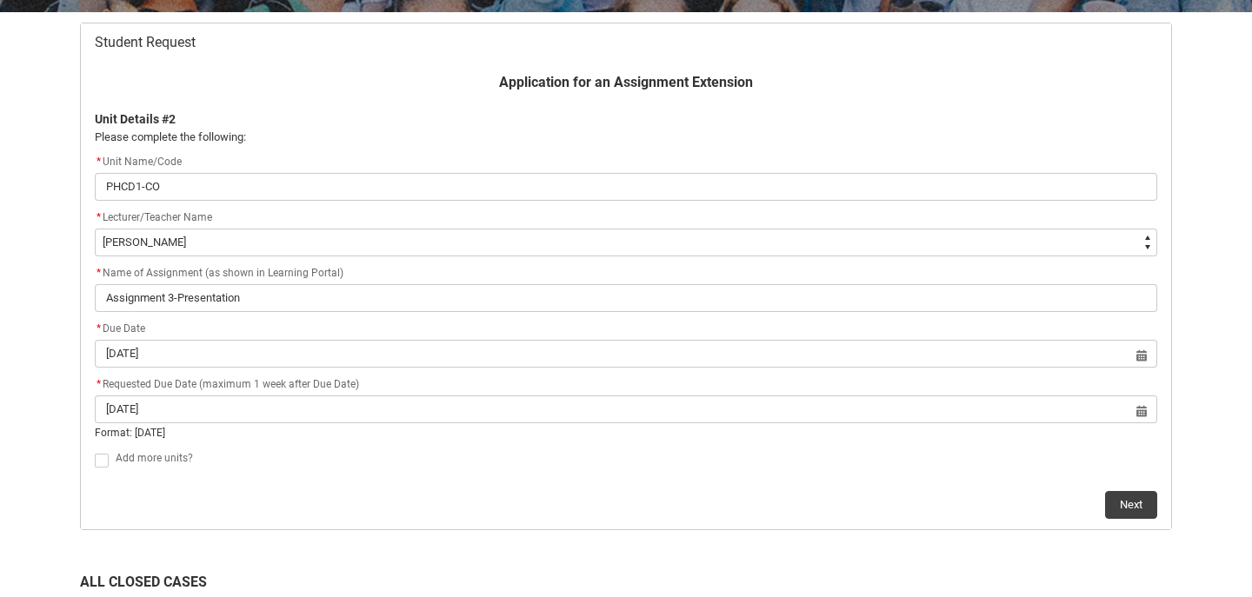
click at [103, 461] on span "Redu_Student_Request flow" at bounding box center [102, 461] width 14 height 14
click at [95, 451] on input "Redu_Student_Request flow" at bounding box center [94, 450] width 1 height 1
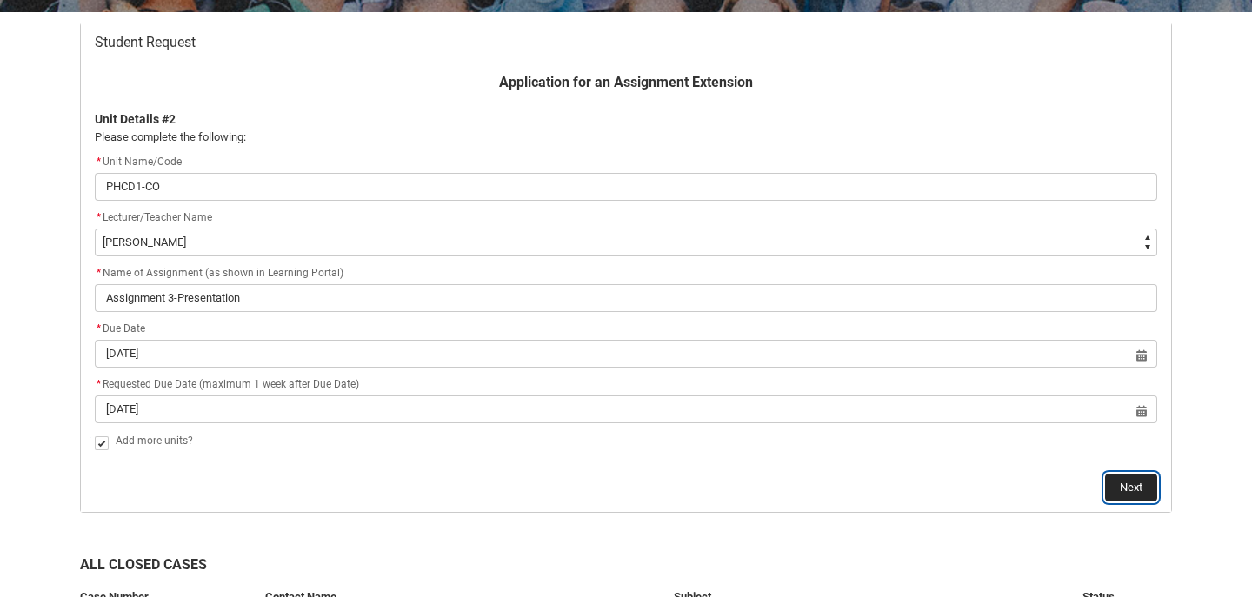
click at [1145, 482] on button "Next" at bounding box center [1131, 488] width 52 height 28
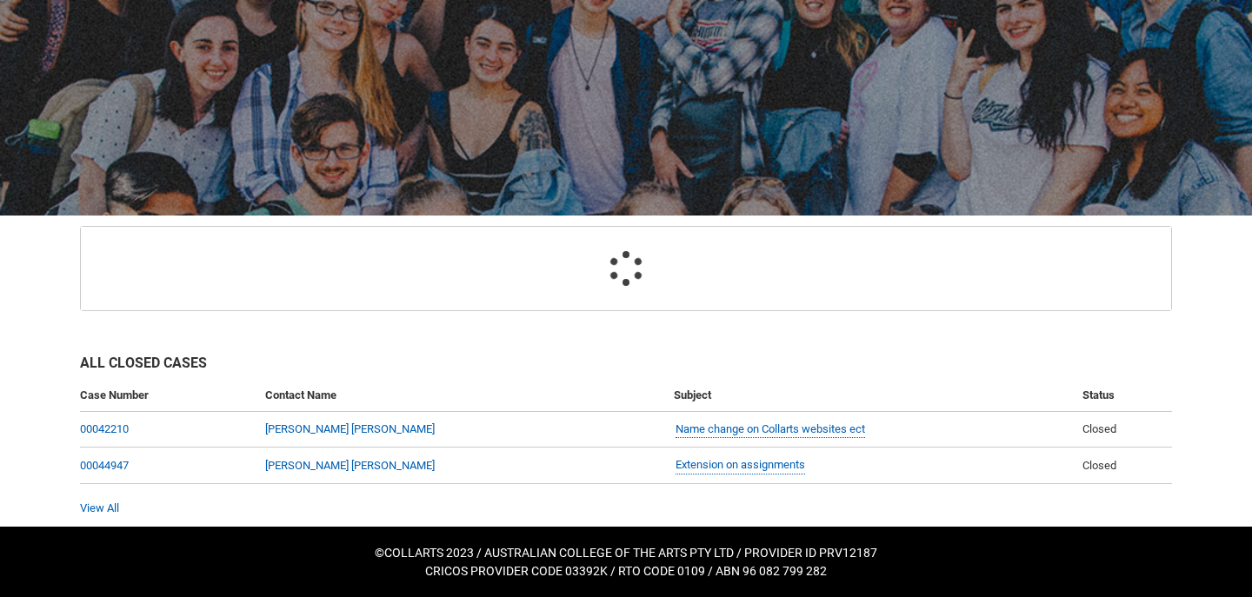
scroll to position [185, 0]
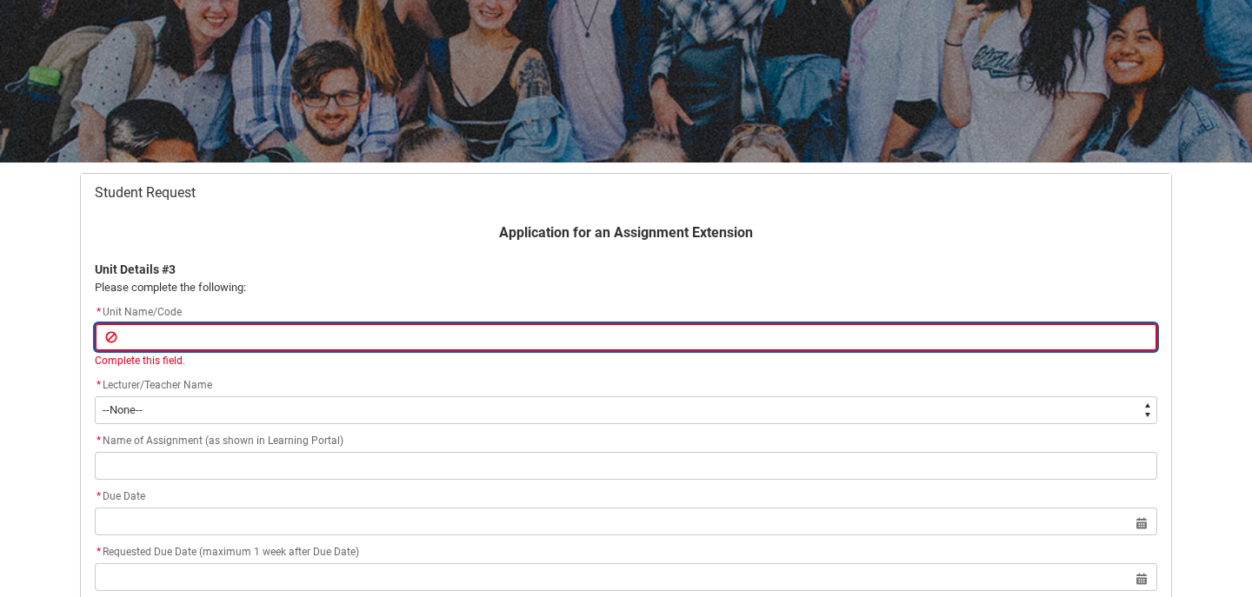
click at [164, 336] on input "Redu_Student_Request flow" at bounding box center [626, 337] width 1062 height 28
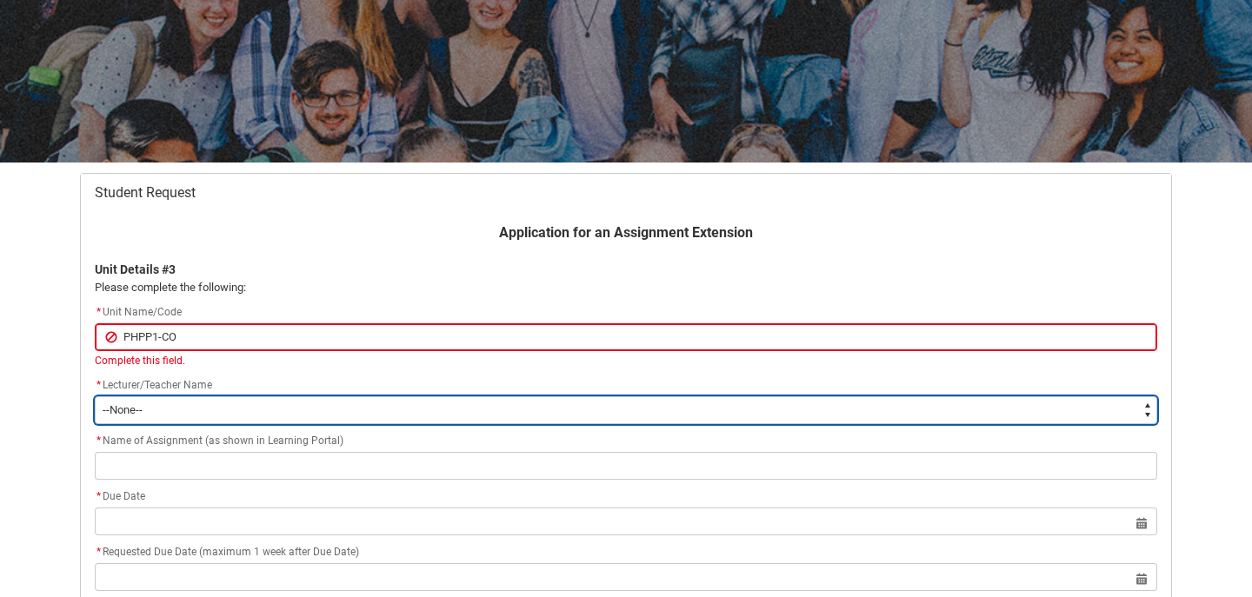
click at [128, 409] on flowruntime-screen-field "* Lecturer/Teacher Name * --None-- [PERSON_NAME] [PERSON_NAME] [PERSON_NAME] [P…" at bounding box center [625, 404] width 1083 height 56
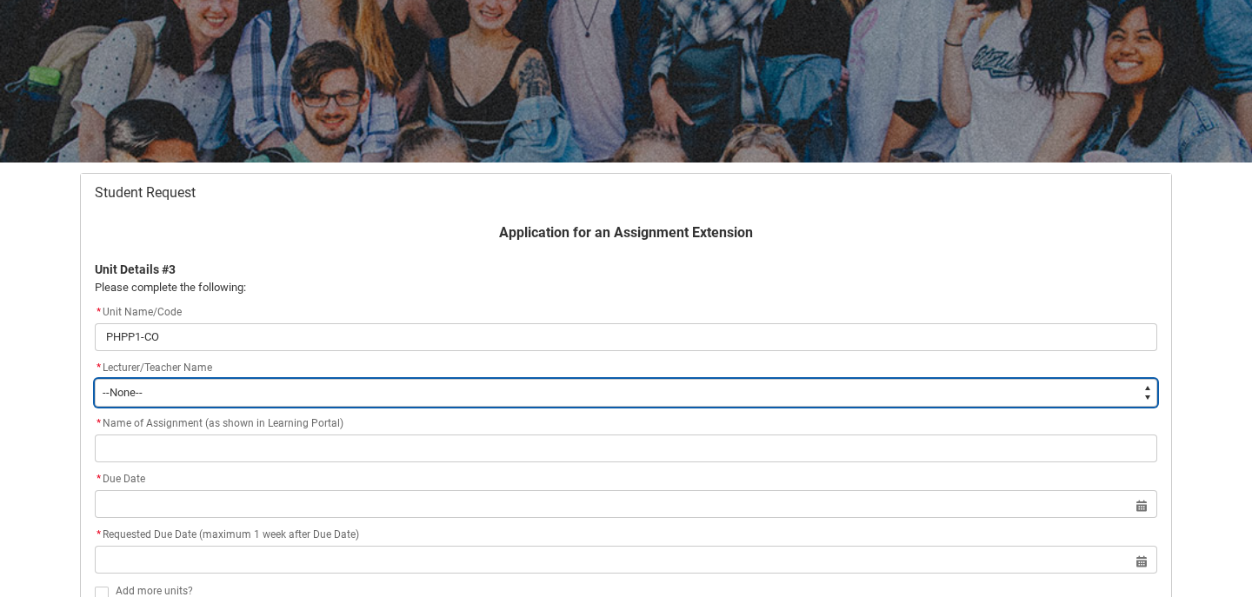
click at [247, 385] on select "--None-- [PERSON_NAME] [PERSON_NAME] [PERSON_NAME] [PERSON_NAME] [PERSON_NAME] …" at bounding box center [626, 393] width 1062 height 28
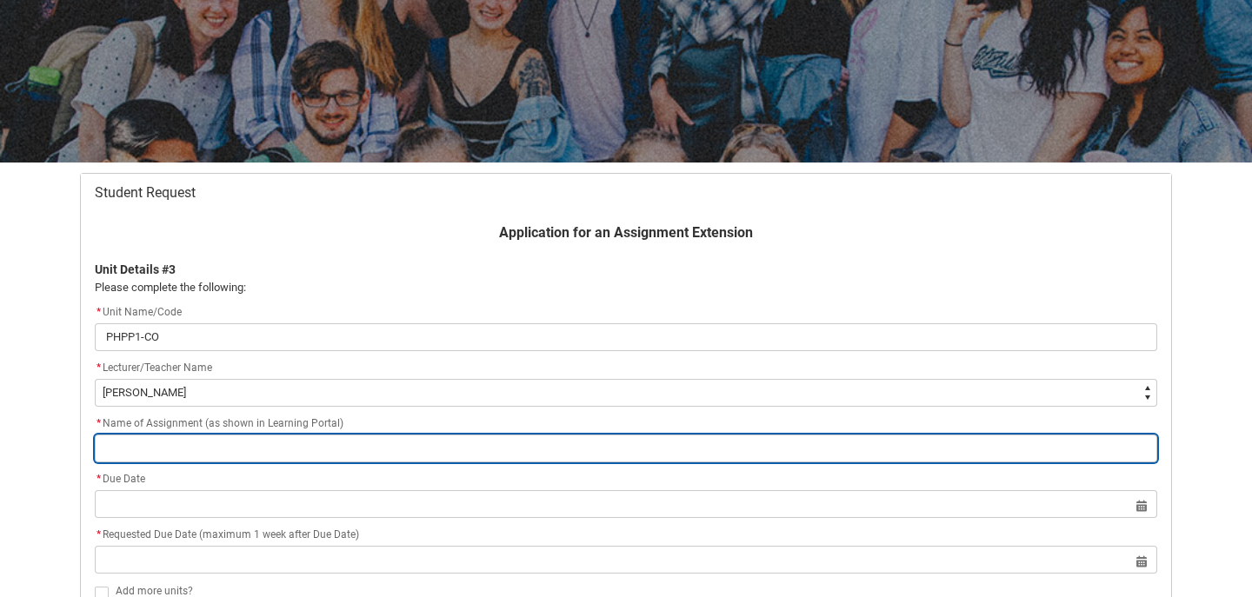
click at [241, 449] on input "Redu_Student_Request flow" at bounding box center [626, 449] width 1062 height 28
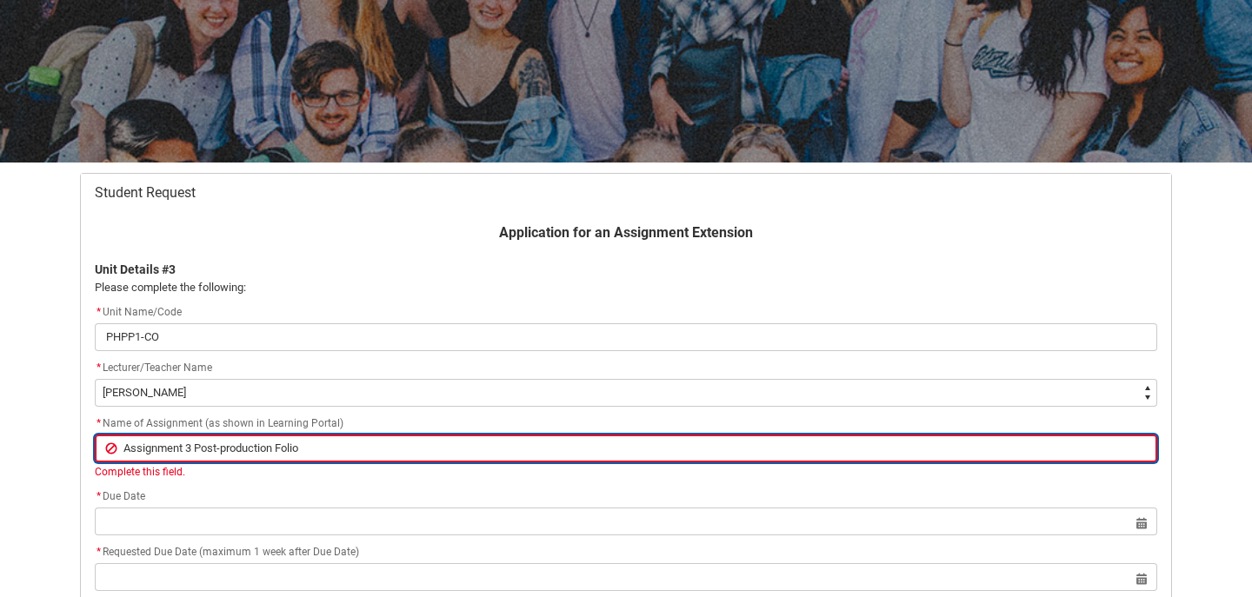
scroll to position [216, 0]
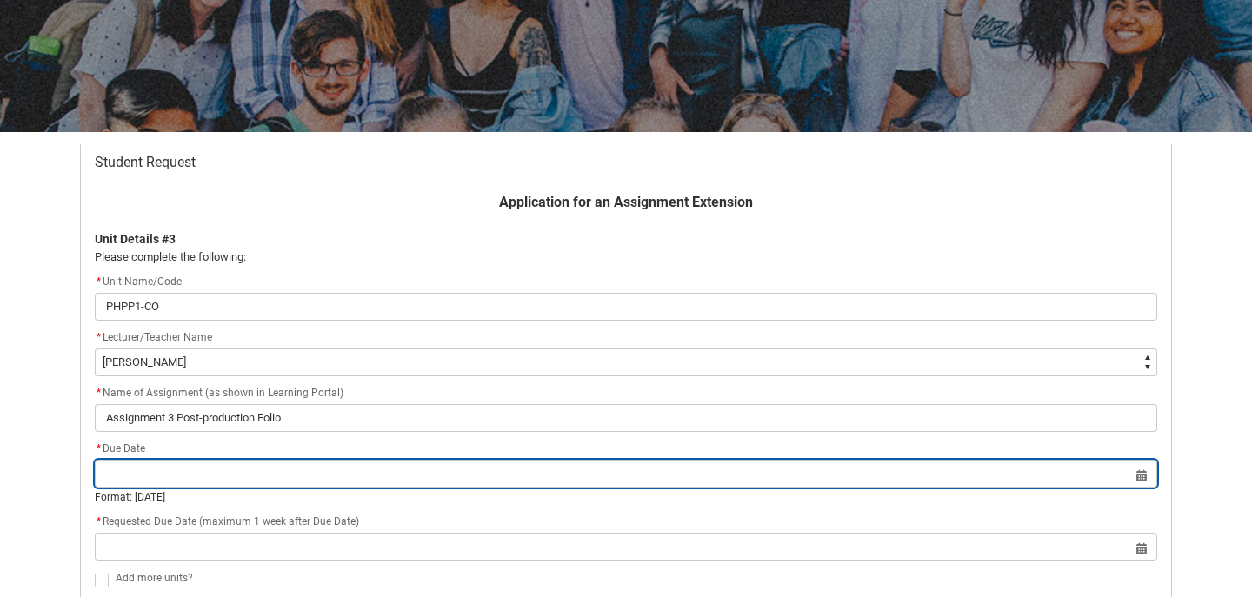
click at [138, 494] on lightning-datepicker "Select a date for Format: [DATE]" at bounding box center [626, 486] width 1062 height 38
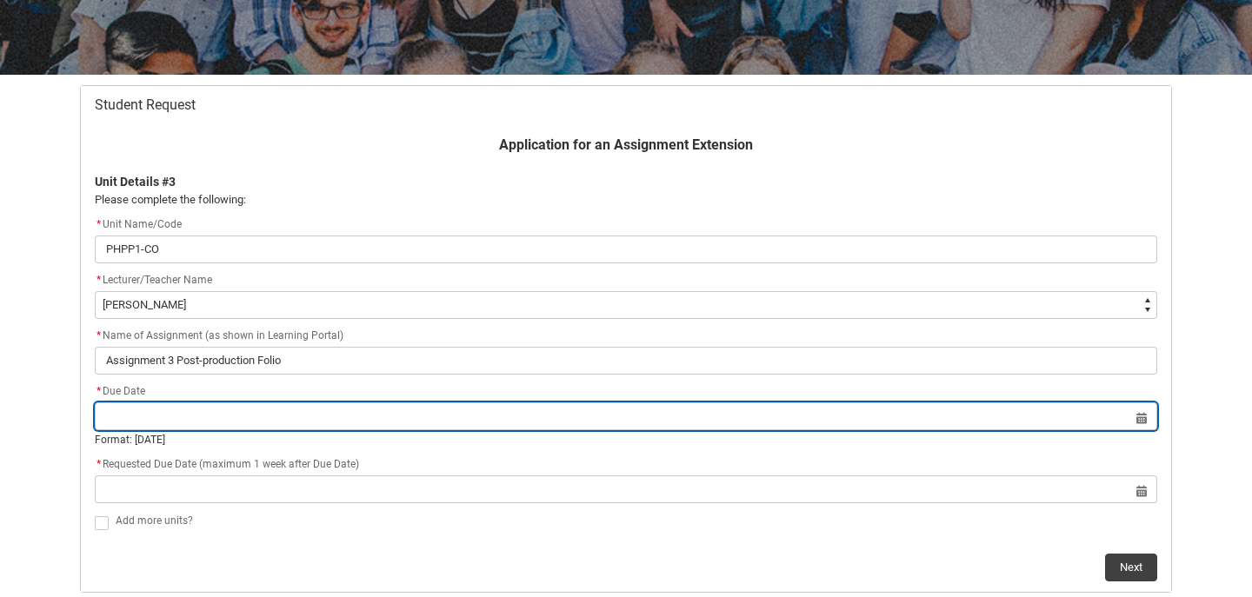
scroll to position [314, 0]
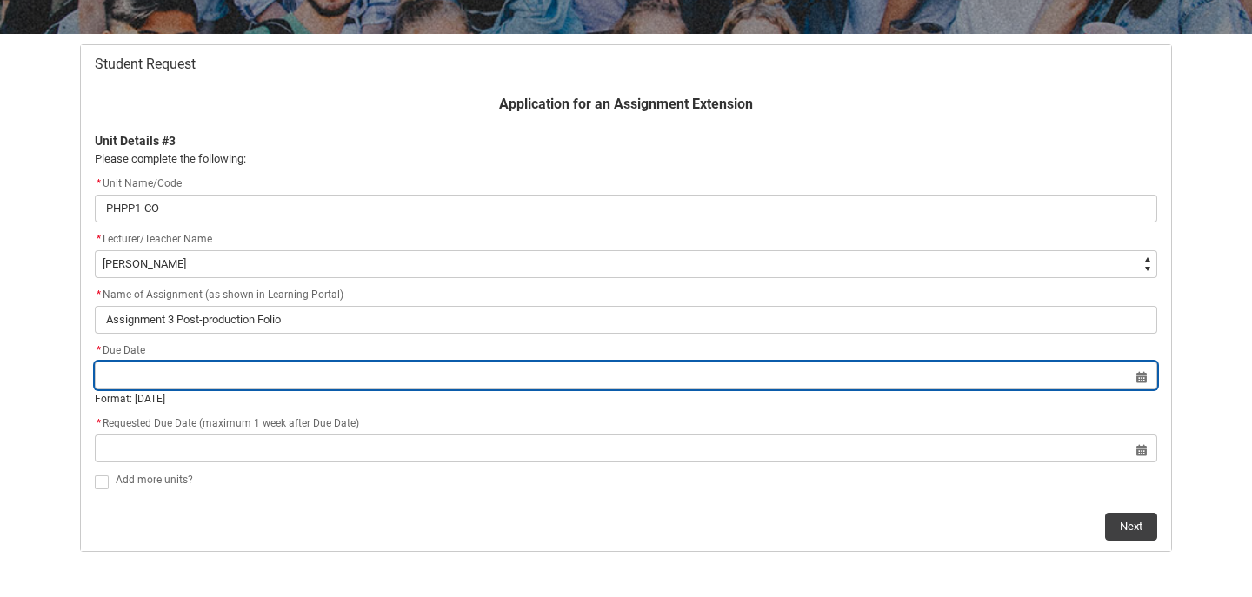
click at [232, 376] on input "Redu_Student_Request flow" at bounding box center [626, 376] width 1062 height 28
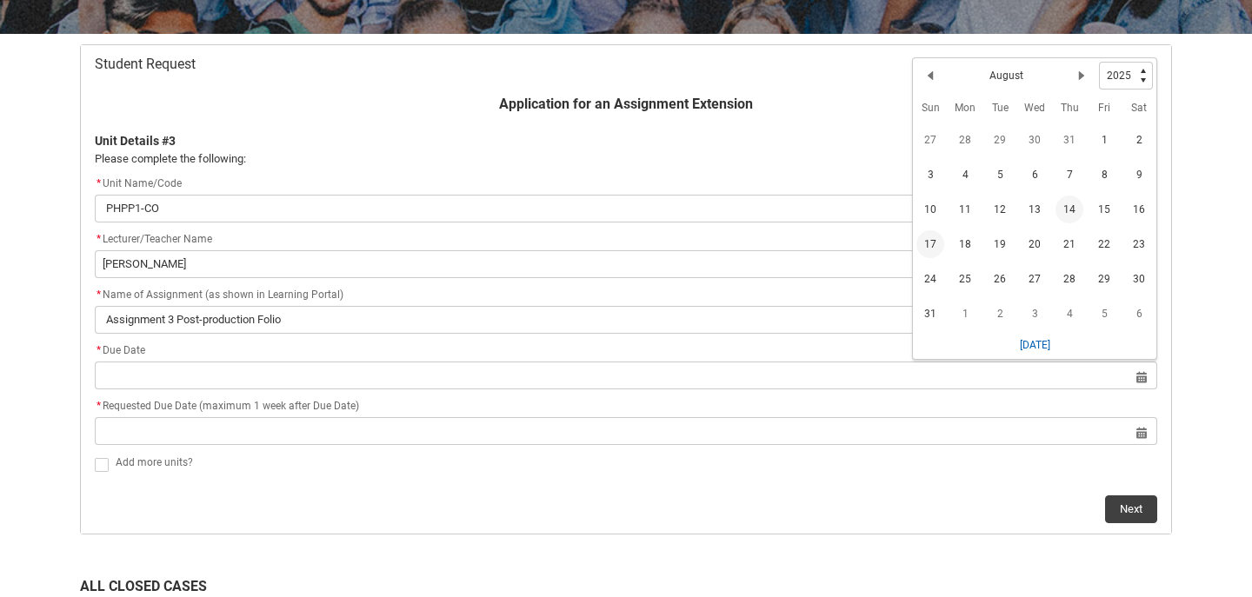
click at [939, 250] on span "17" at bounding box center [930, 244] width 28 height 28
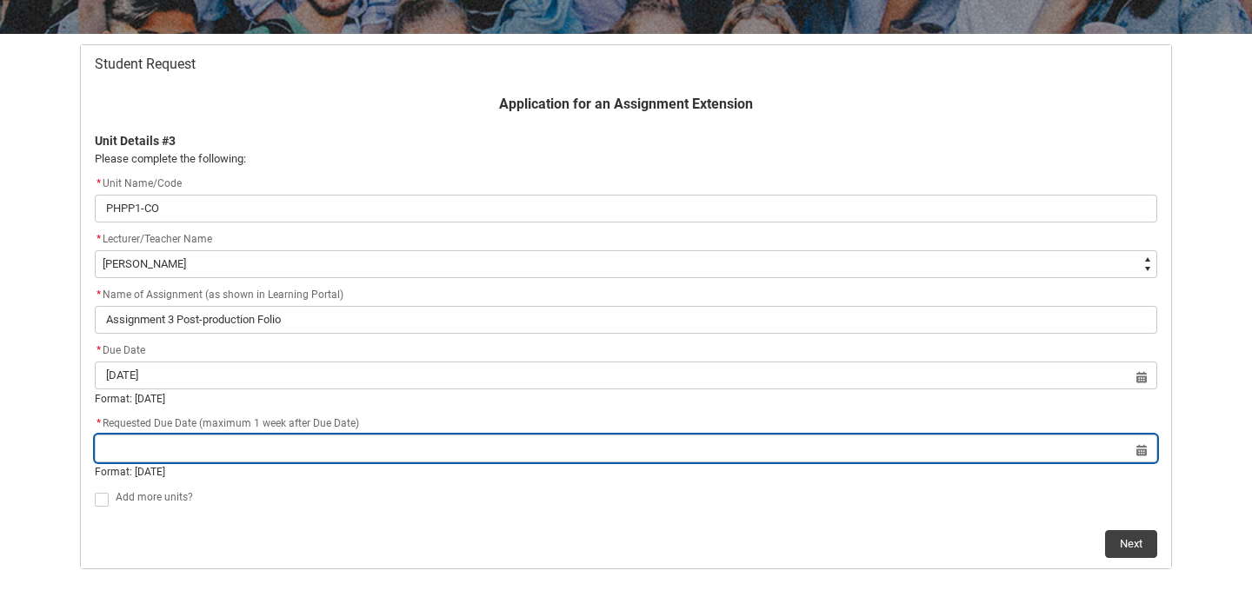
click at [884, 447] on input "Redu_Student_Request flow" at bounding box center [626, 449] width 1062 height 28
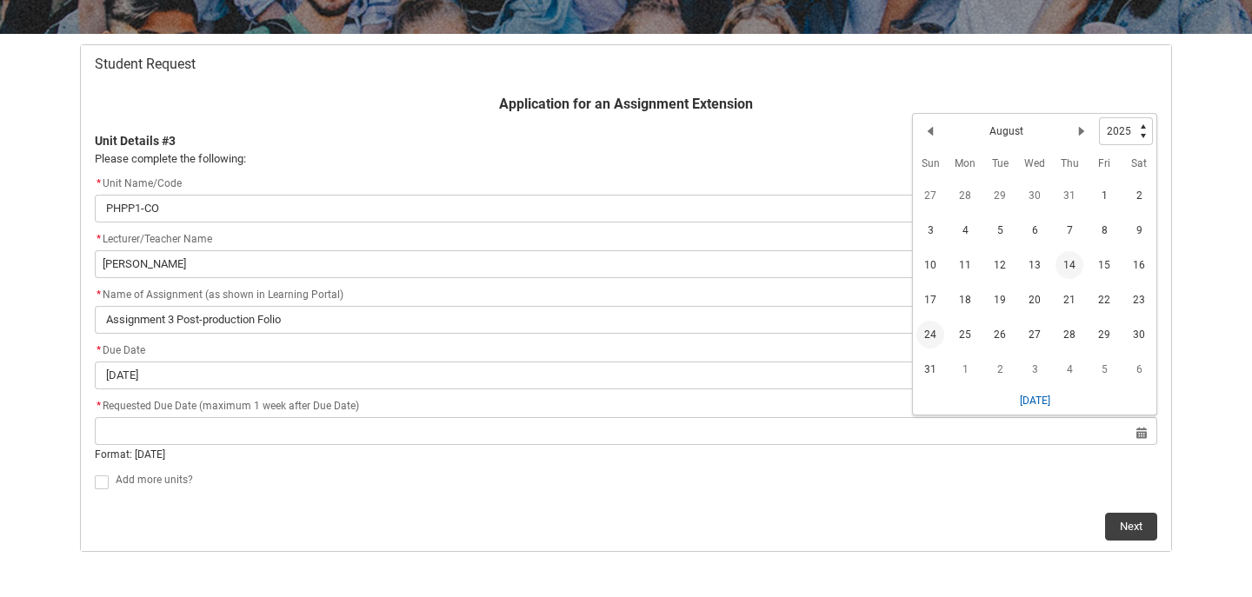
click at [934, 332] on span "24" at bounding box center [930, 335] width 28 height 28
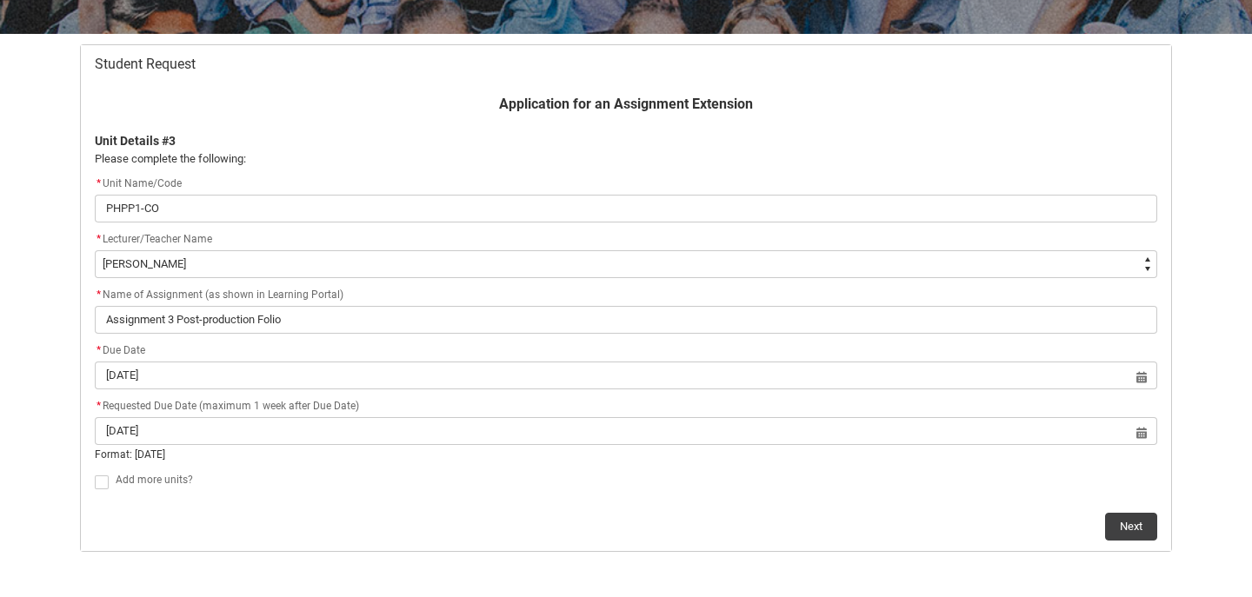
click at [105, 483] on span "Redu_Student_Request flow" at bounding box center [102, 483] width 14 height 14
click at [95, 473] on input "Redu_Student_Request flow" at bounding box center [94, 472] width 1 height 1
click at [1115, 496] on button "Next" at bounding box center [1131, 510] width 52 height 28
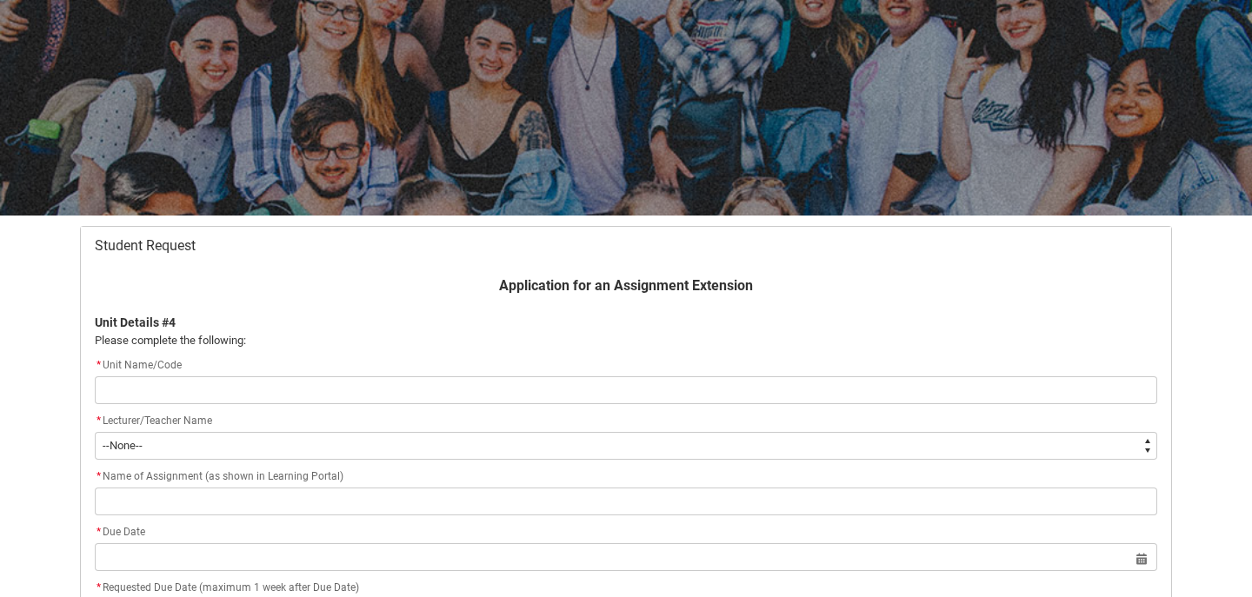
scroll to position [185, 0]
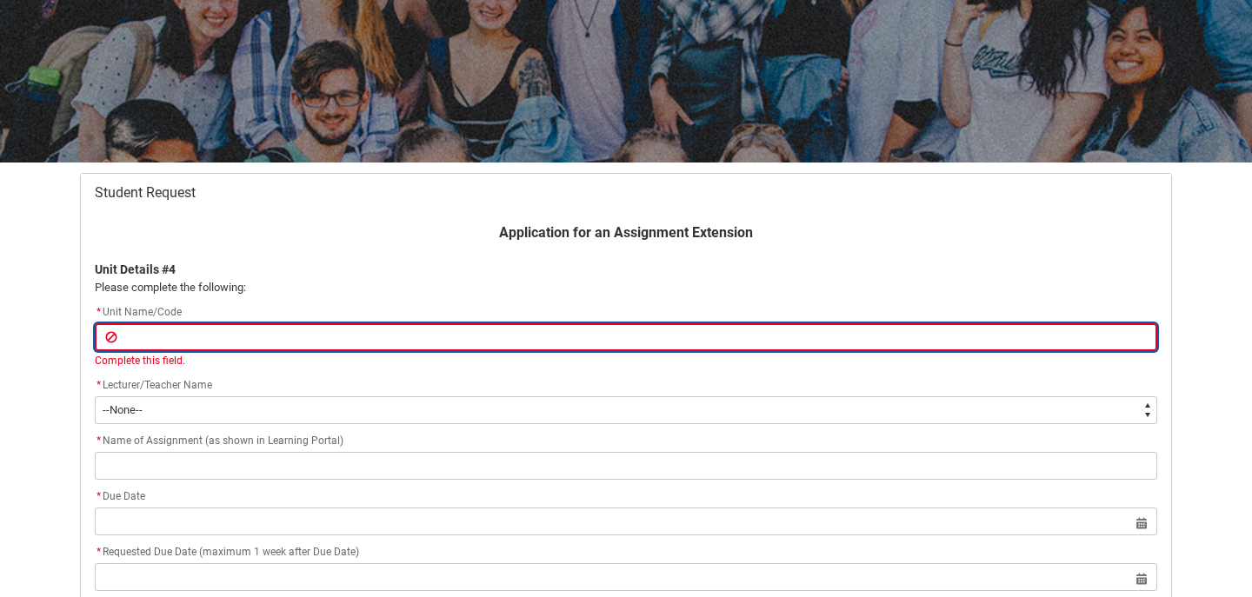
click at [191, 334] on input "Redu_Student_Request flow" at bounding box center [626, 337] width 1062 height 28
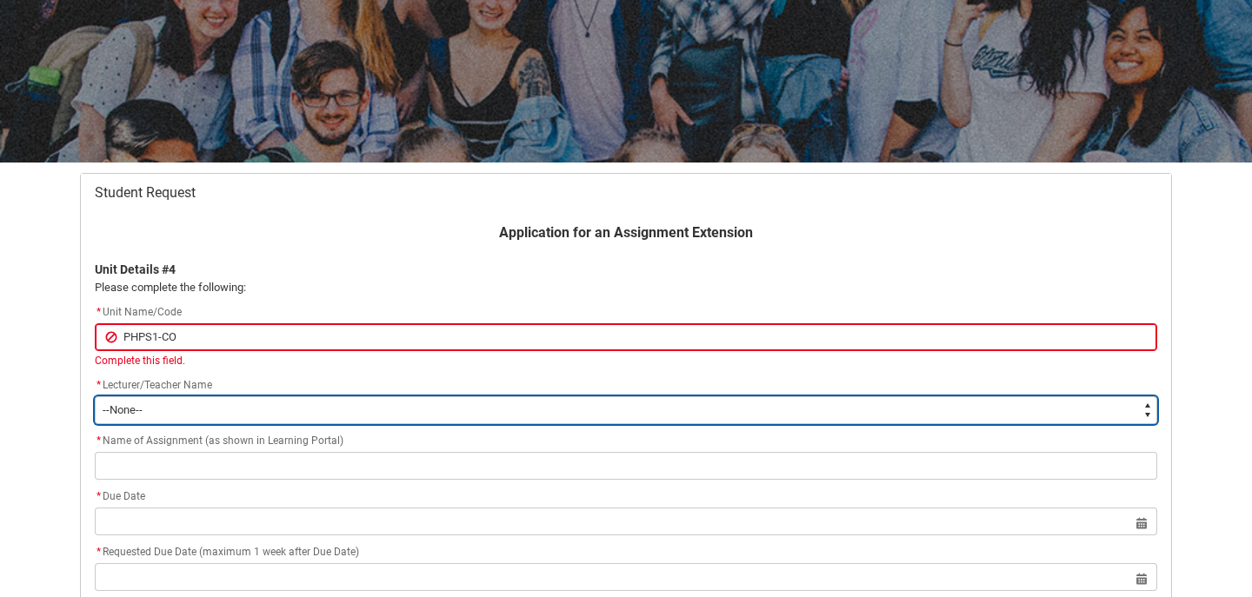
click at [154, 405] on select "--None-- [PERSON_NAME] [PERSON_NAME] [PERSON_NAME] [PERSON_NAME] [PERSON_NAME] …" at bounding box center [626, 410] width 1062 height 28
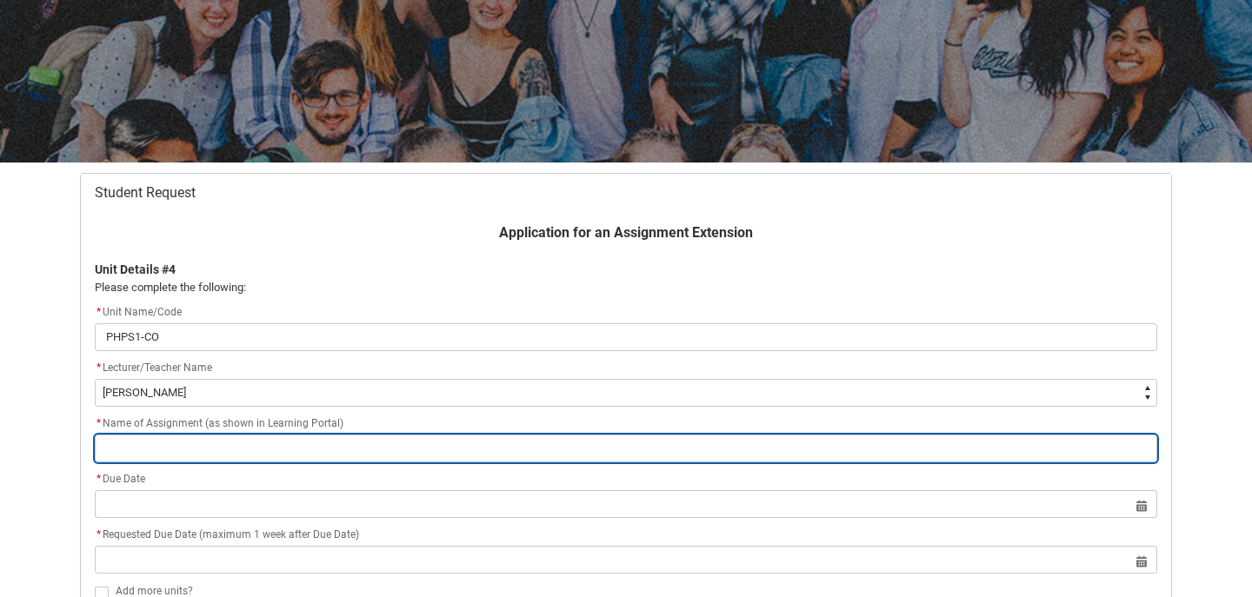
click at [192, 447] on input "Redu_Student_Request flow" at bounding box center [626, 449] width 1062 height 28
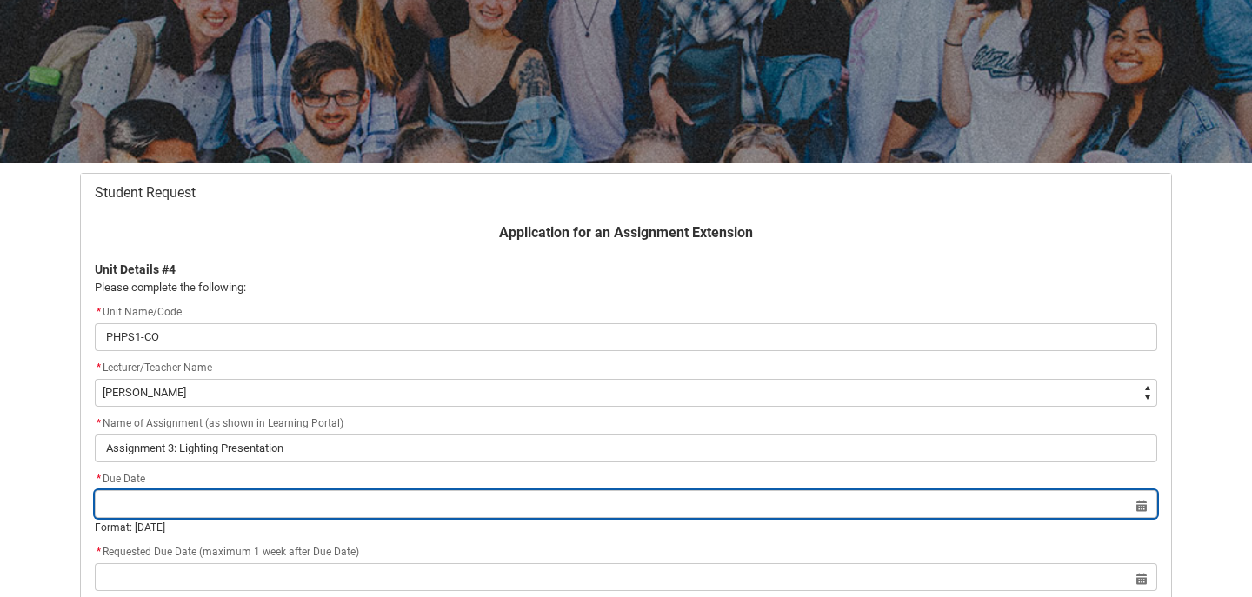
click at [375, 494] on input "Redu_Student_Request flow" at bounding box center [626, 504] width 1062 height 28
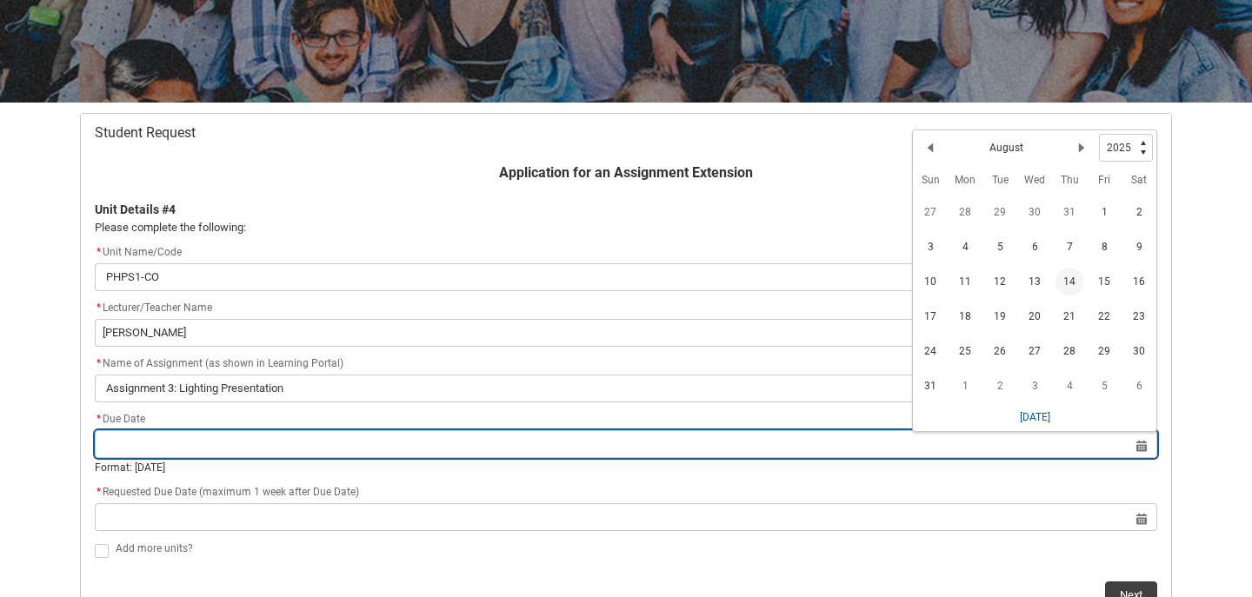
scroll to position [320, 0]
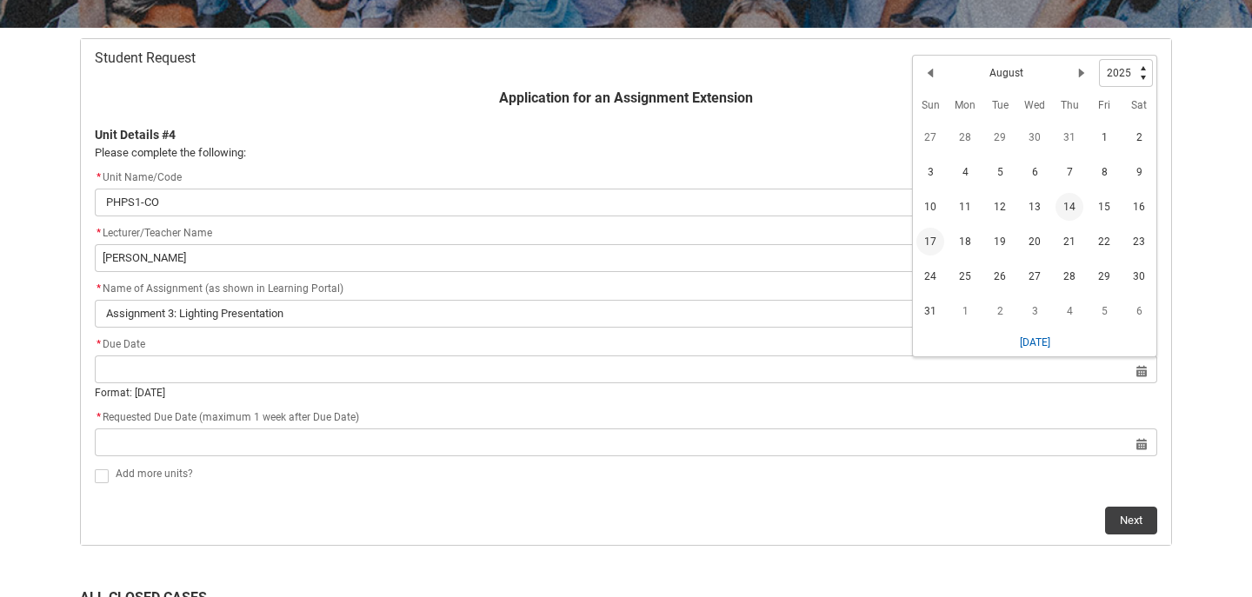
click at [926, 239] on span "17" at bounding box center [930, 242] width 28 height 28
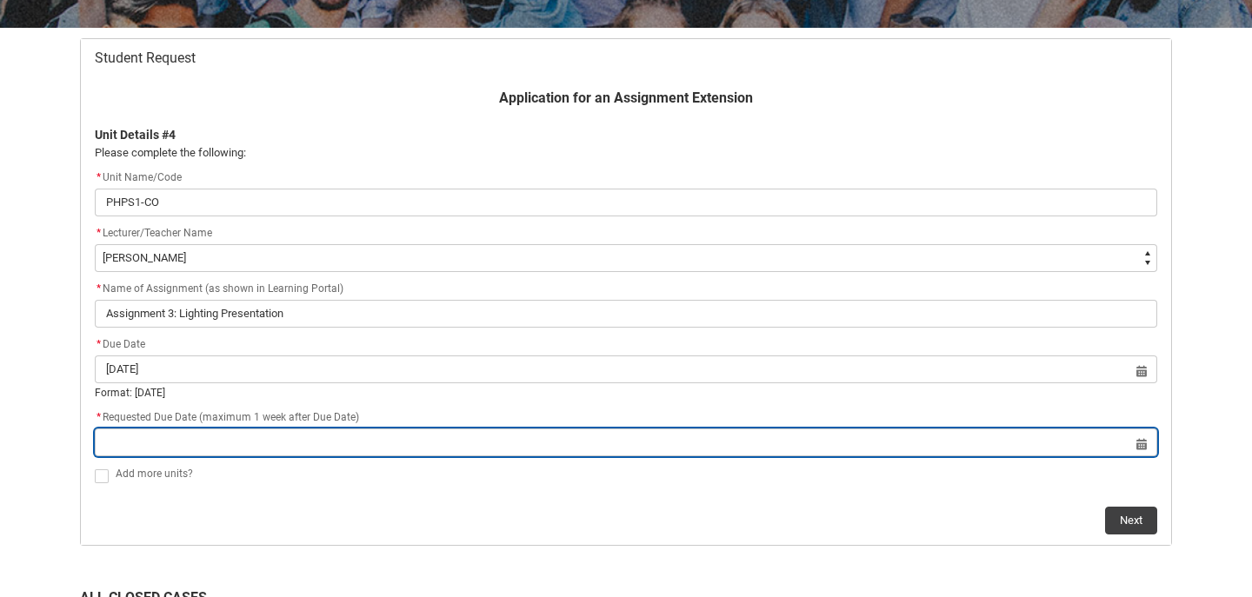
click at [747, 444] on input "Redu_Student_Request flow" at bounding box center [626, 443] width 1062 height 28
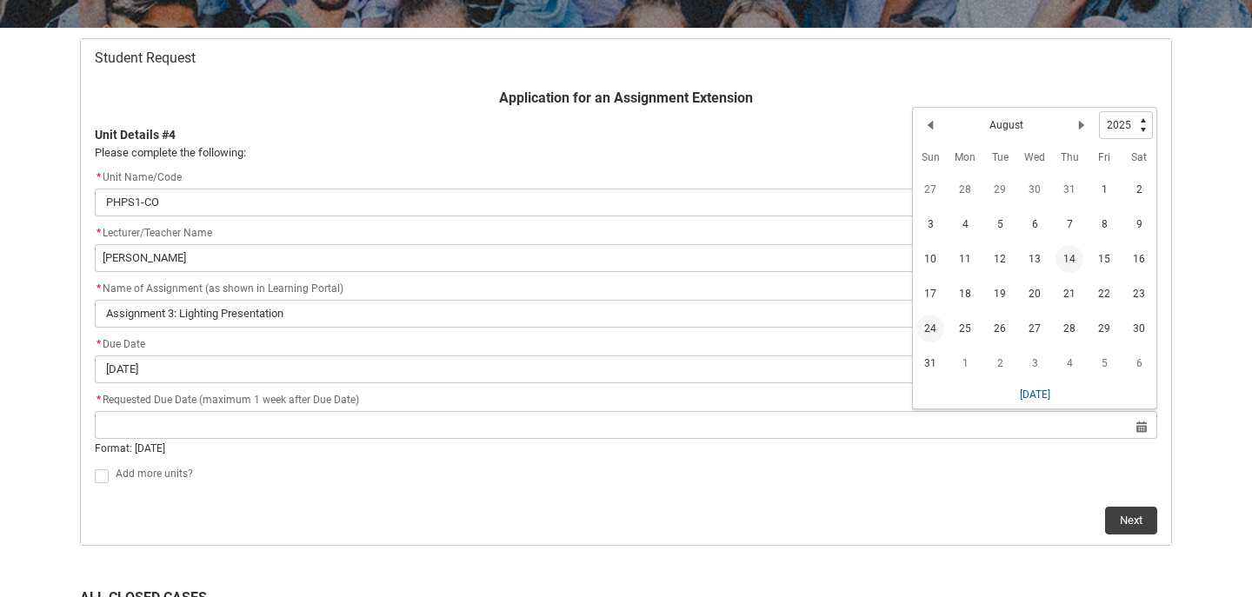
click at [929, 329] on span "24" at bounding box center [930, 329] width 28 height 28
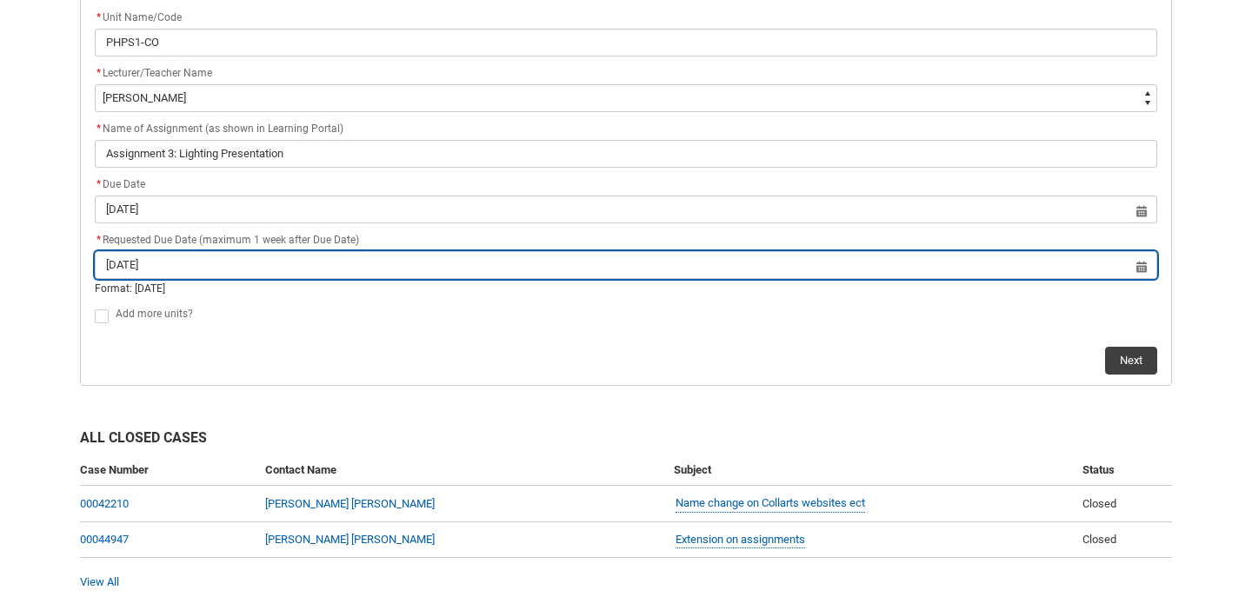
scroll to position [554, 0]
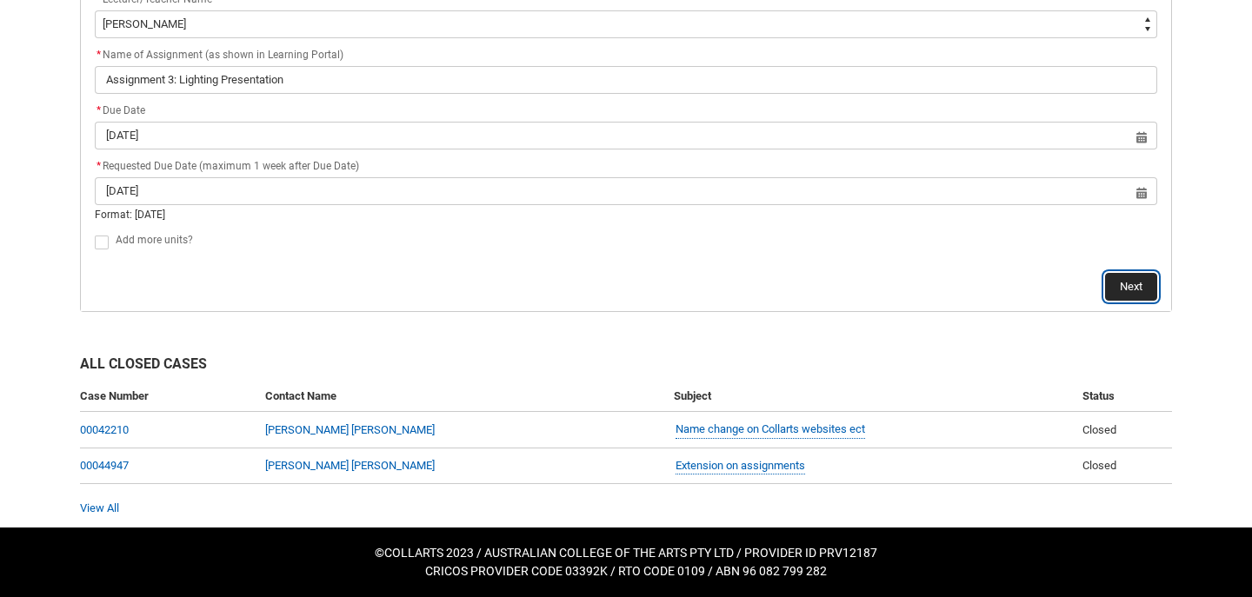
click at [1130, 283] on button "Next" at bounding box center [1131, 287] width 52 height 28
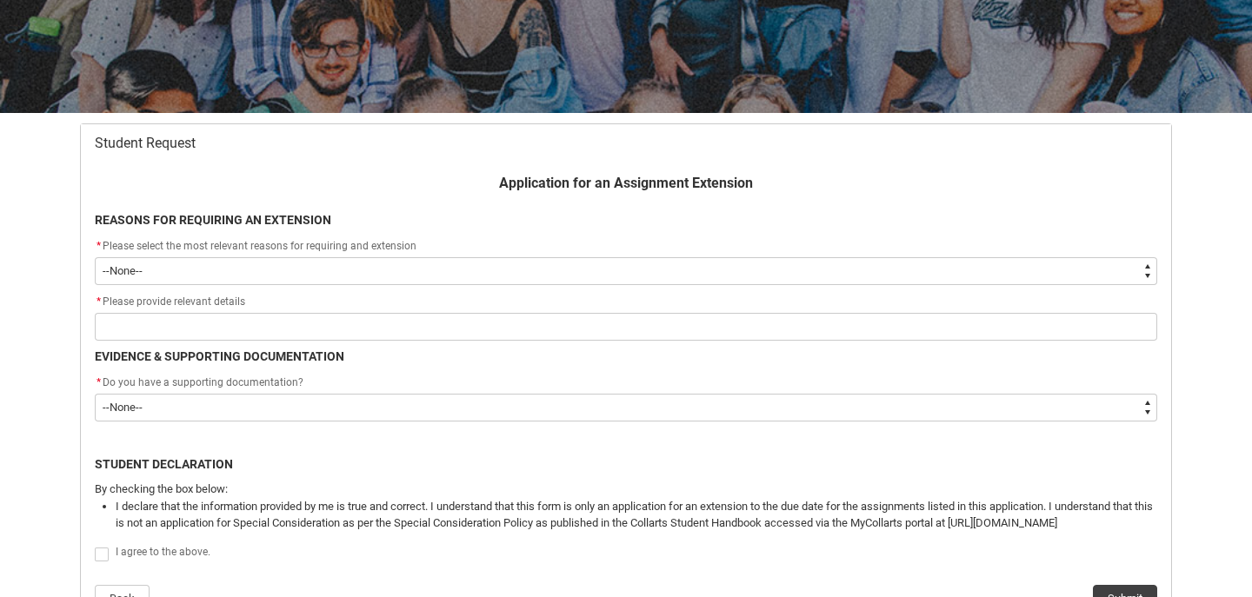
scroll to position [237, 0]
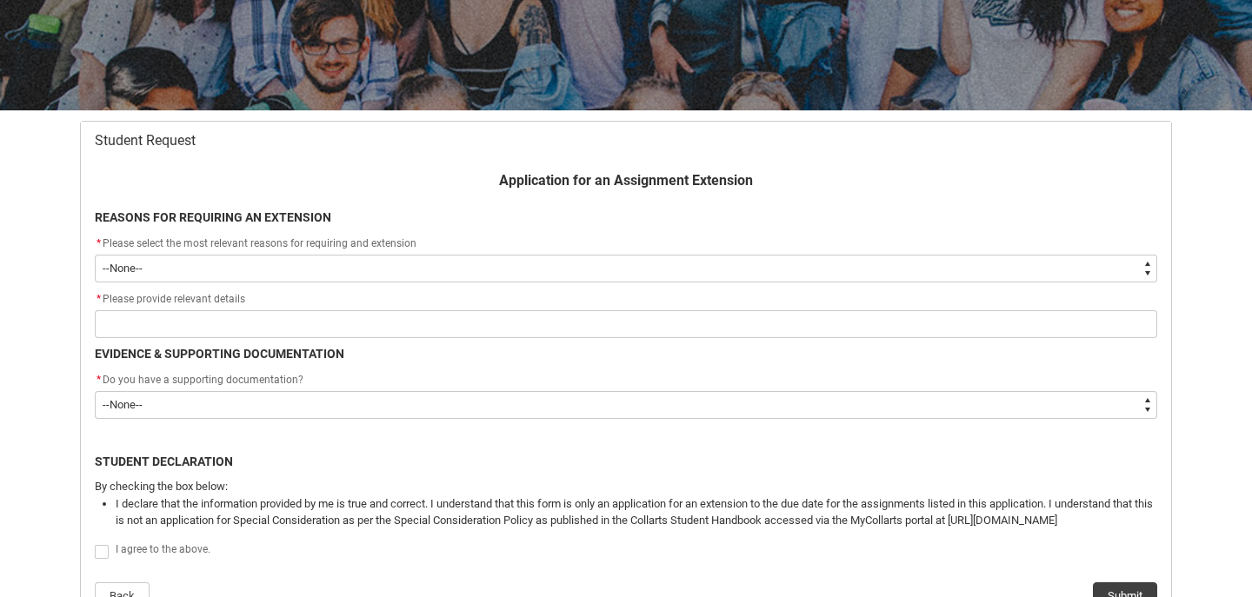
click at [510, 261] on select "--None-- Medical Reasons Work obligations Family obligations Academic Difficult…" at bounding box center [626, 269] width 1062 height 28
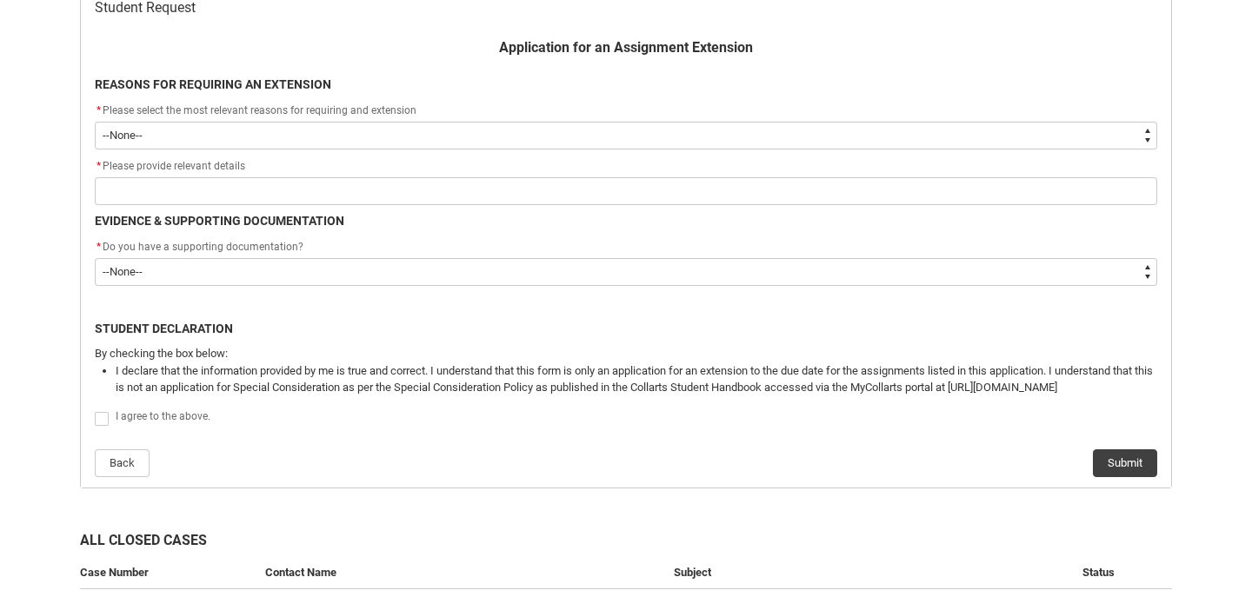
scroll to position [372, 0]
click at [442, 123] on select "--None-- Medical Reasons Work obligations Family obligations Academic Difficult…" at bounding box center [626, 134] width 1062 height 28
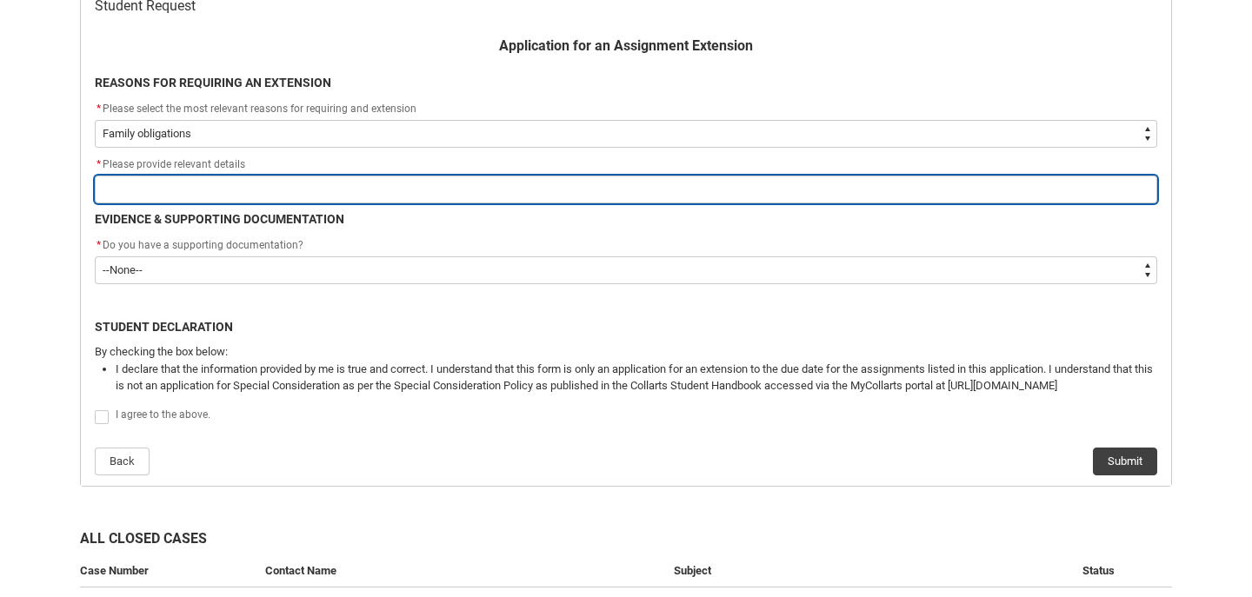
click at [191, 189] on input "Redu_Student_Request flow" at bounding box center [626, 190] width 1062 height 28
click at [113, 192] on input "Loss within the family" at bounding box center [626, 190] width 1062 height 28
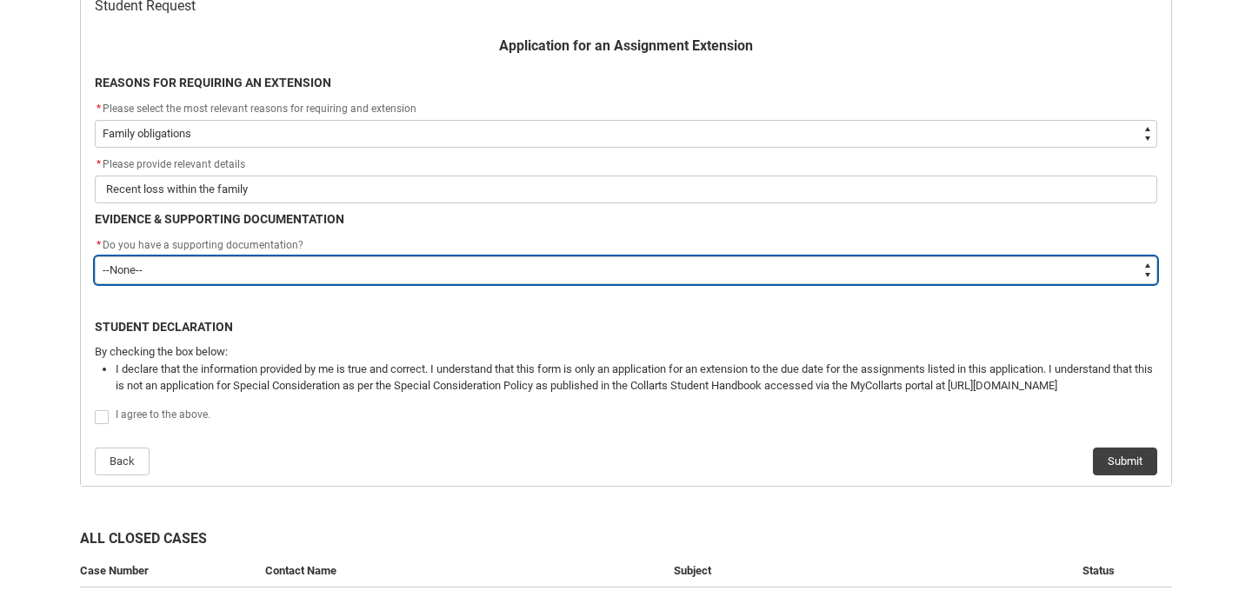
click at [152, 263] on select "--None-- Yes No" at bounding box center [626, 270] width 1062 height 28
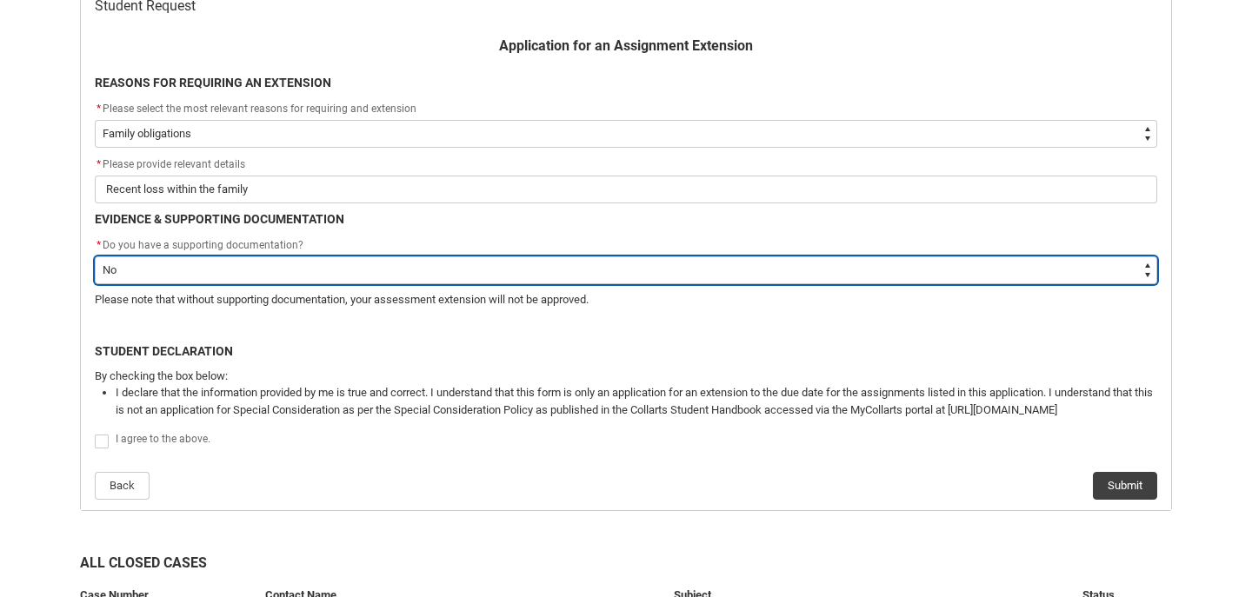
click at [169, 281] on select "--None-- Yes No" at bounding box center [626, 270] width 1062 height 28
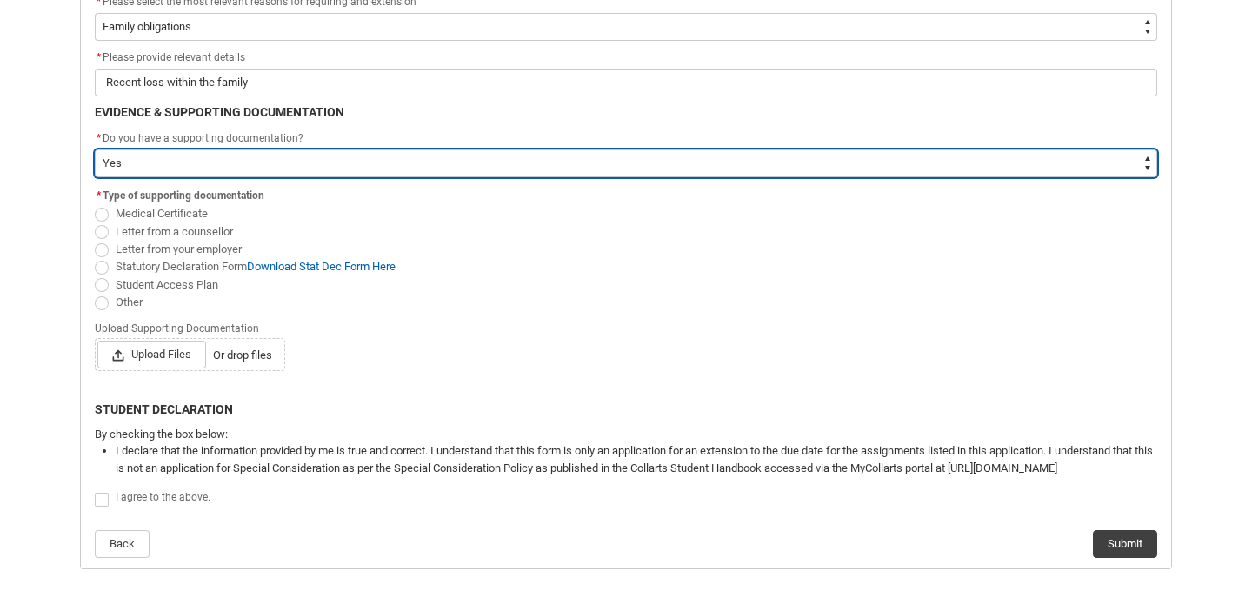
scroll to position [513, 0]
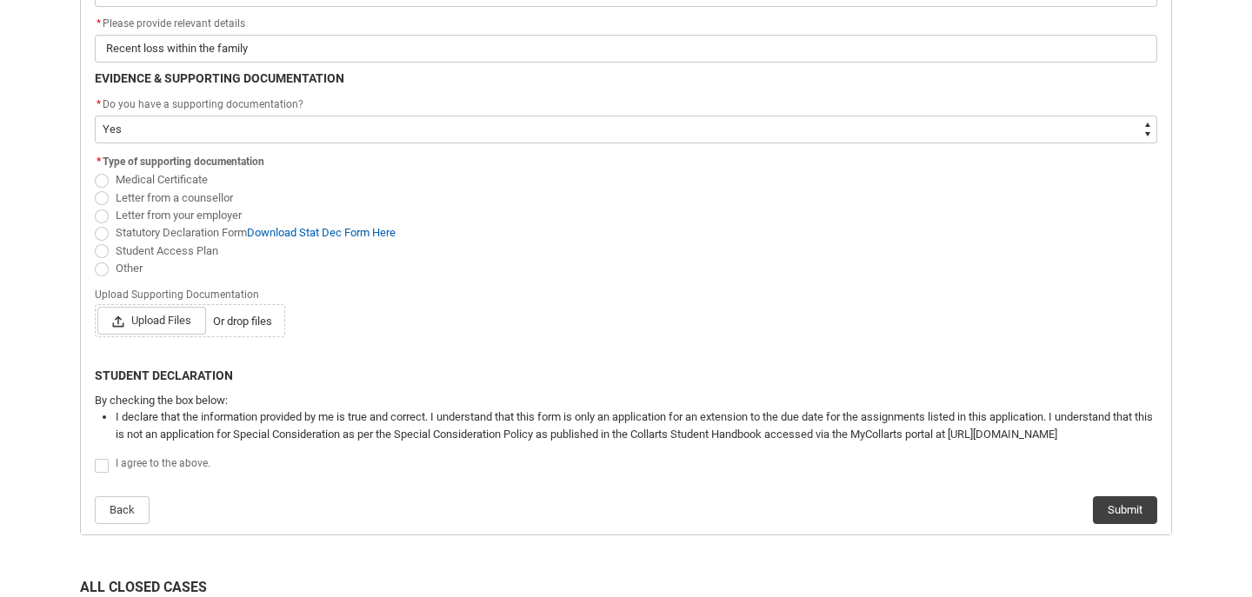
click at [104, 266] on span "Redu_Student_Request flow" at bounding box center [102, 270] width 14 height 14
click at [95, 259] on input "Other" at bounding box center [94, 258] width 1 height 1
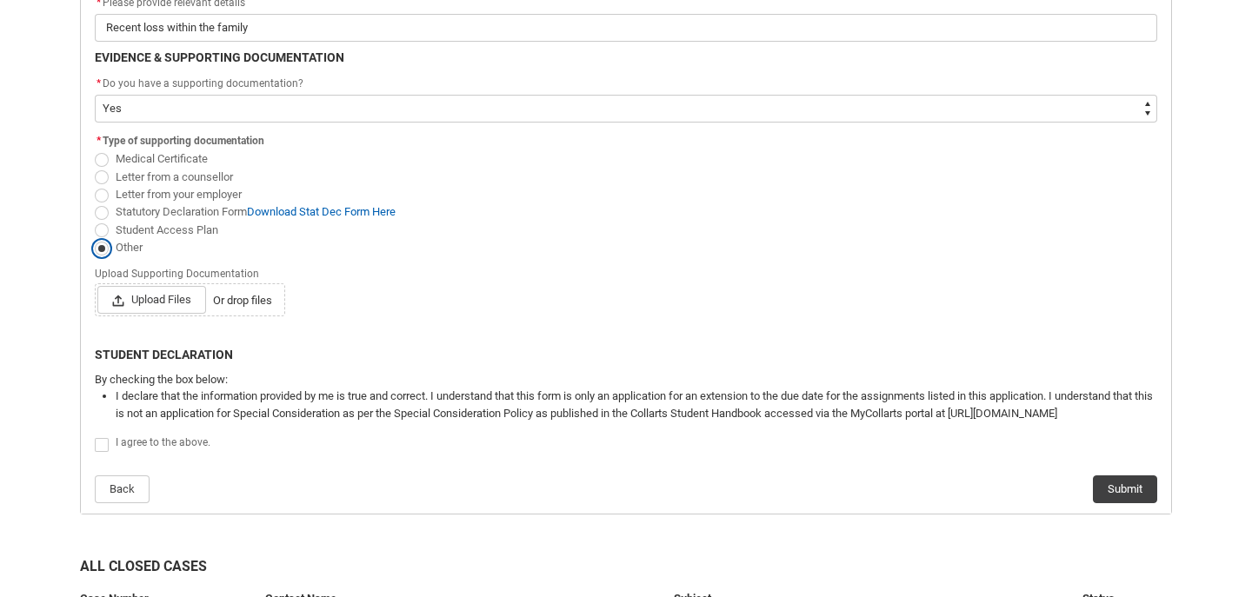
scroll to position [535, 0]
click at [100, 449] on span "Redu_Student_Request flow" at bounding box center [102, 444] width 14 height 14
click at [95, 435] on input "Redu_Student_Request flow" at bounding box center [94, 434] width 1 height 1
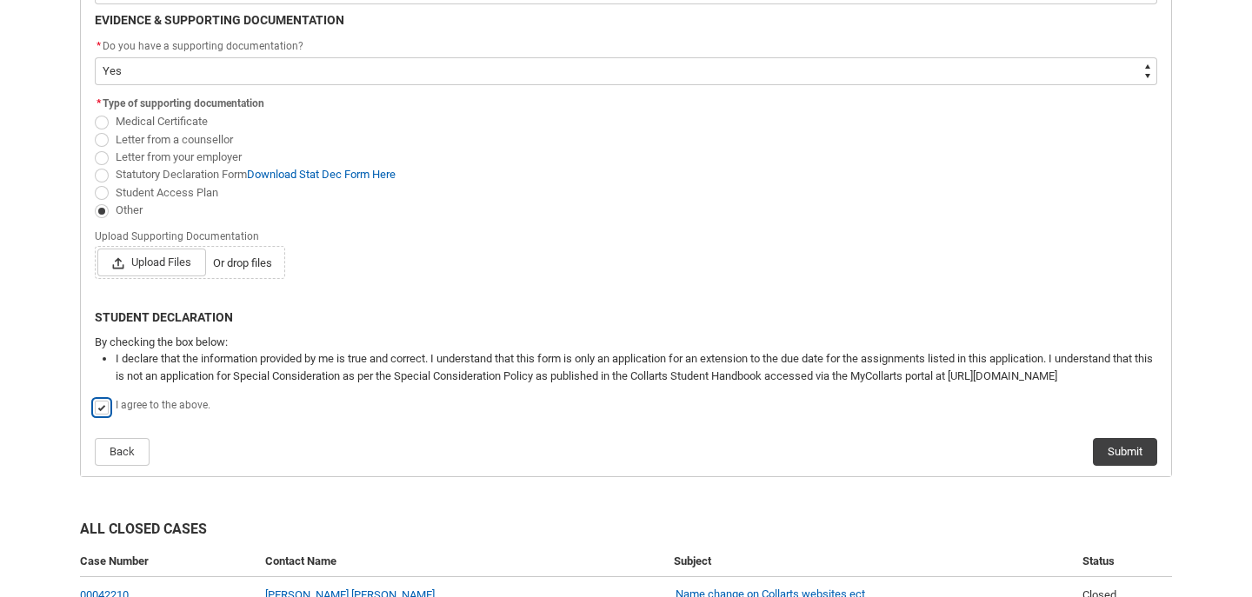
scroll to position [580, 0]
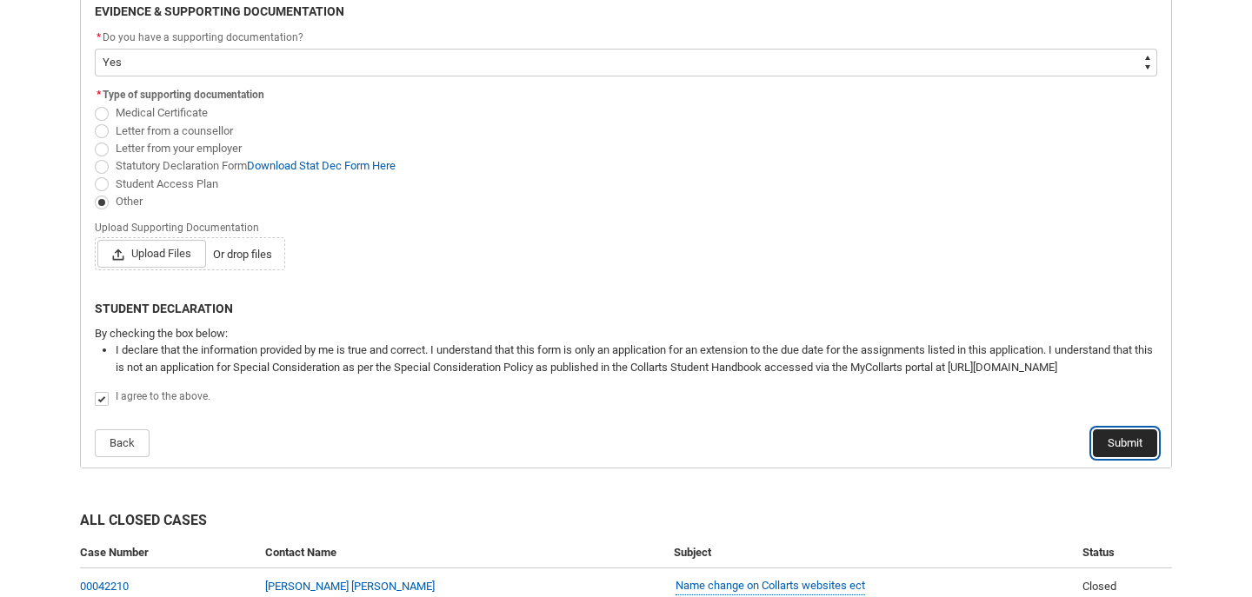
click at [1121, 438] on button "Submit" at bounding box center [1125, 443] width 64 height 28
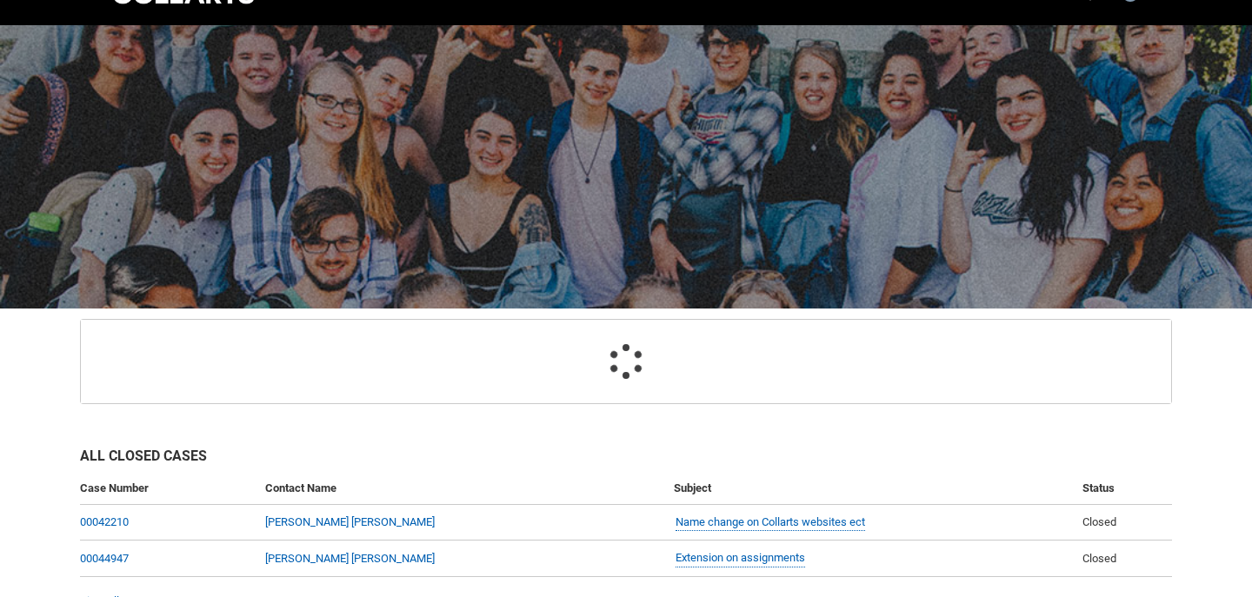
scroll to position [183, 0]
